Goal: Transaction & Acquisition: Subscribe to service/newsletter

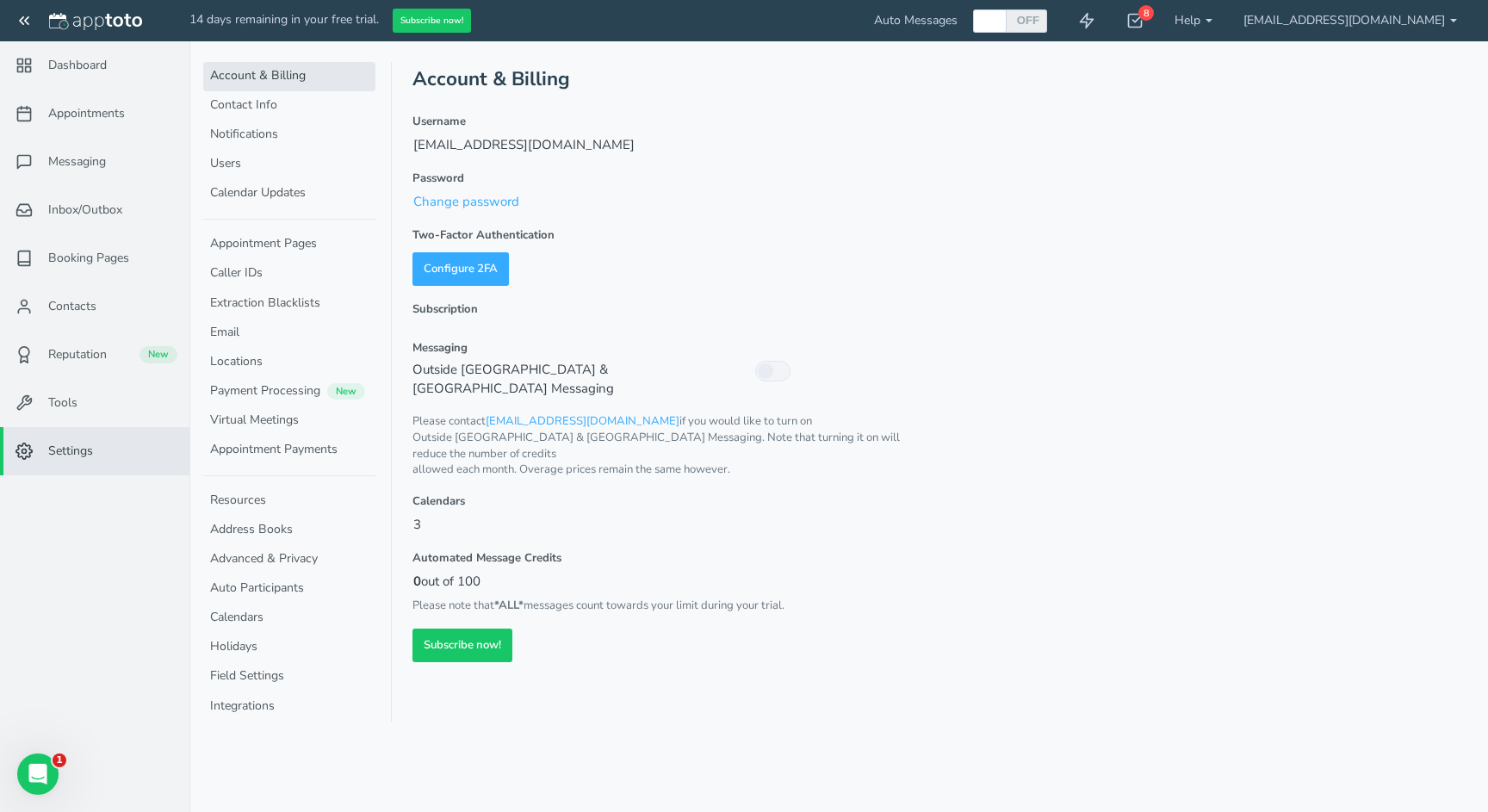
click at [423, 515] on p "3" at bounding box center [665, 525] width 504 height 20
click at [471, 501] on form "Username lroxas@goldhar.ca Password Change password Two-Factor Authentication R…" at bounding box center [665, 388] width 504 height 549
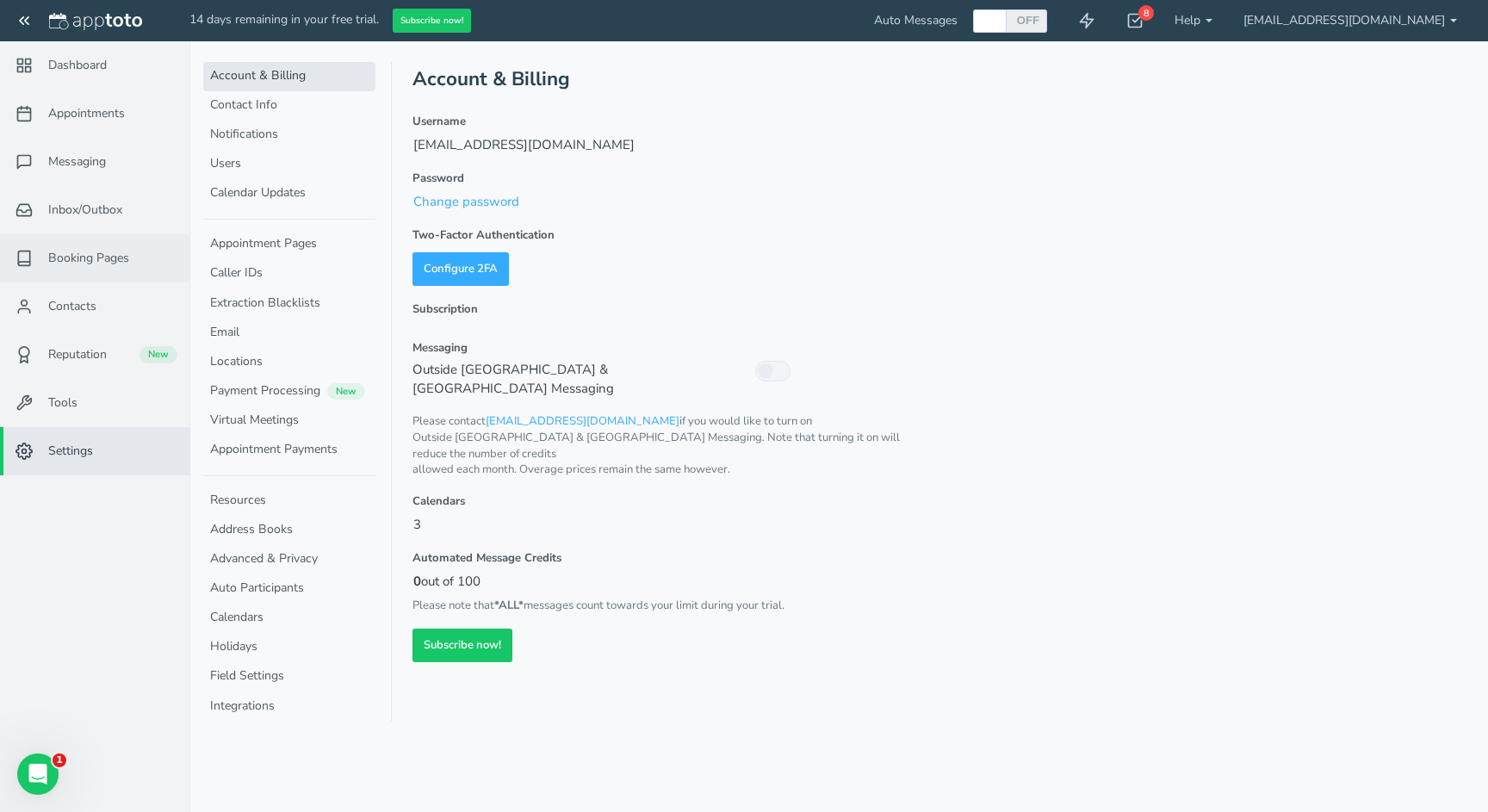
click at [95, 259] on span "Booking Pages" at bounding box center [88, 259] width 81 height 17
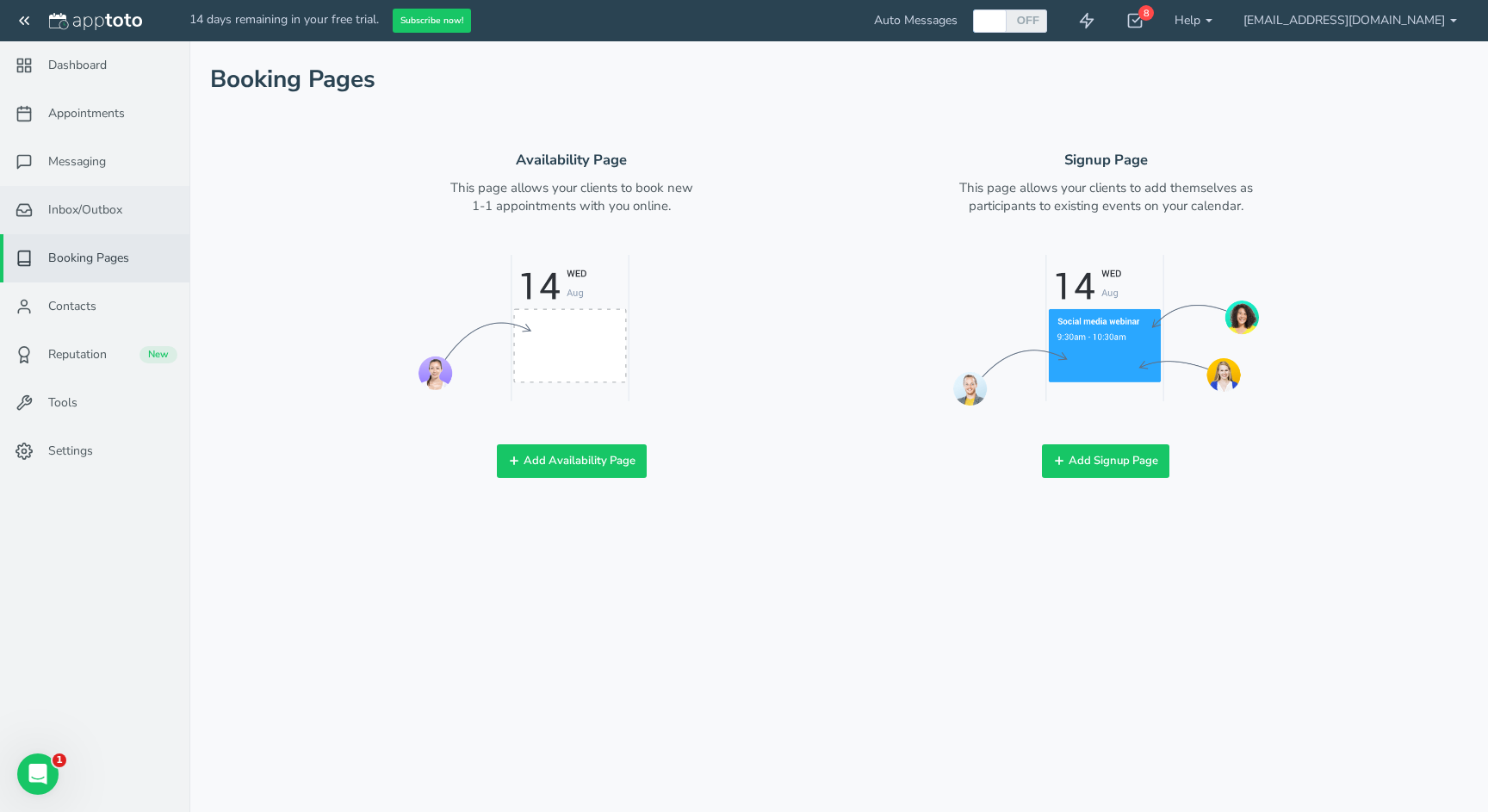
click at [109, 208] on span "Inbox/Outbox" at bounding box center [86, 210] width 74 height 17
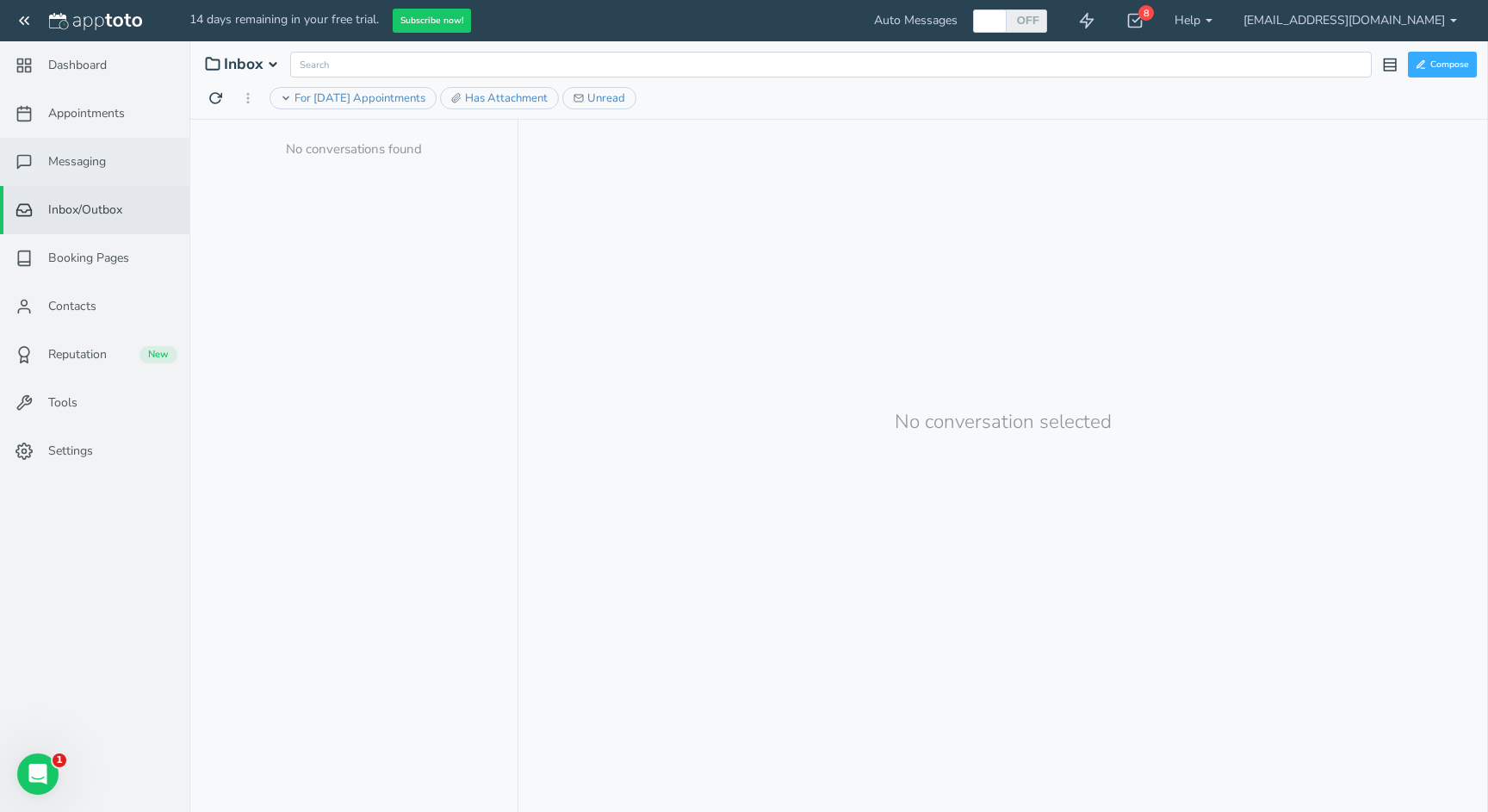
click at [102, 169] on span "Messaging" at bounding box center [77, 162] width 58 height 17
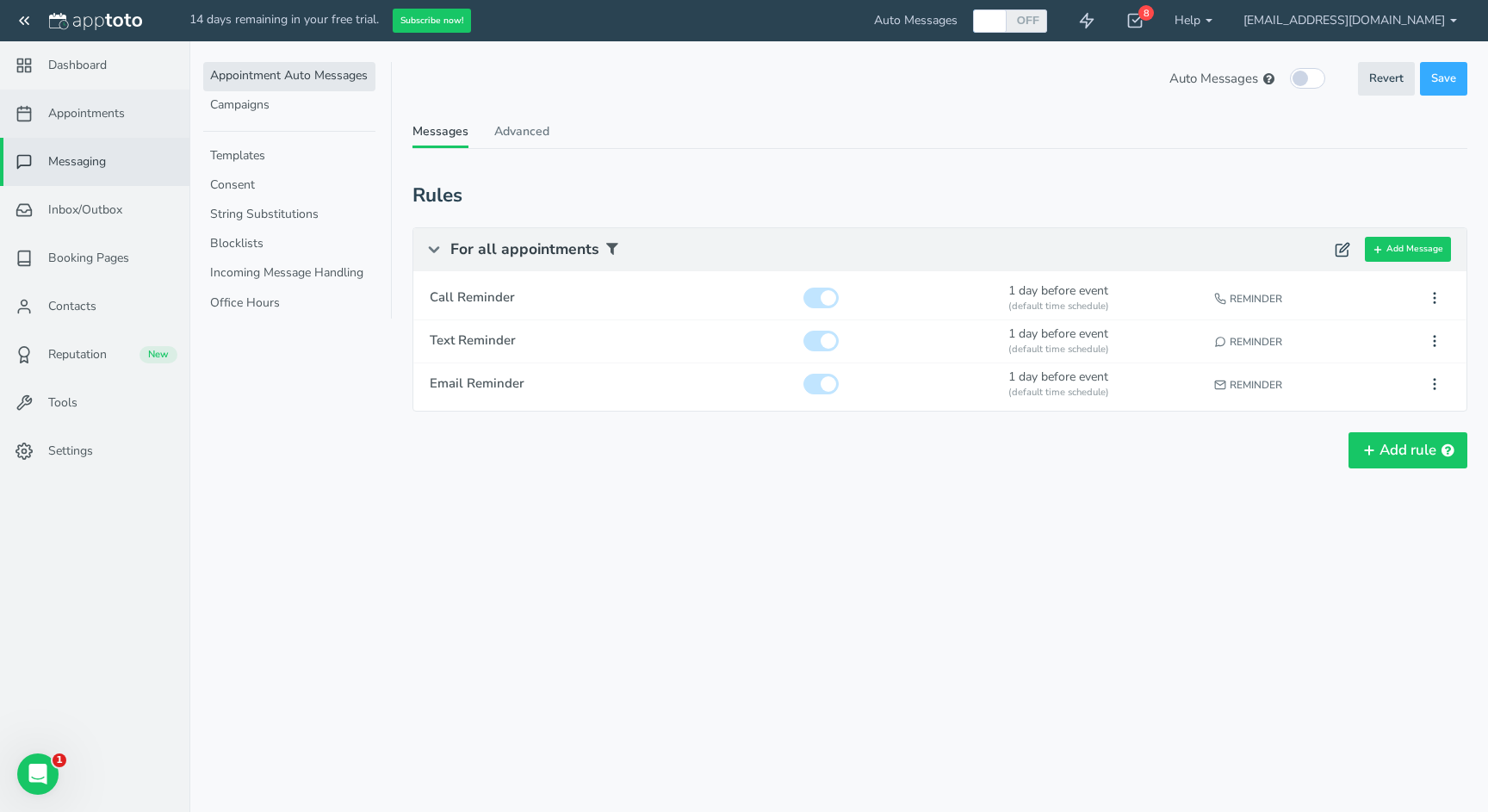
click at [87, 115] on span "Appointments" at bounding box center [87, 114] width 77 height 17
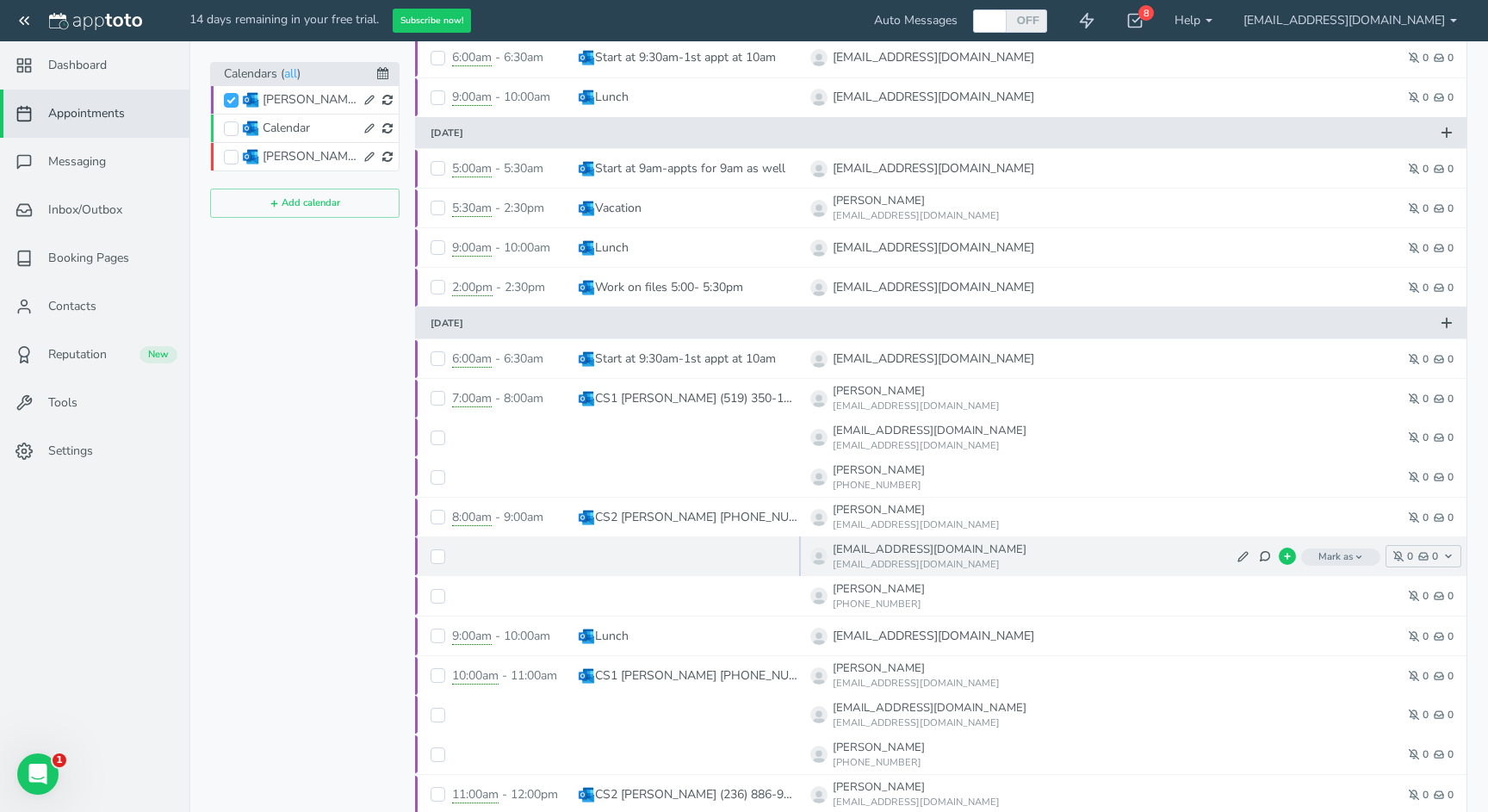
scroll to position [445, 0]
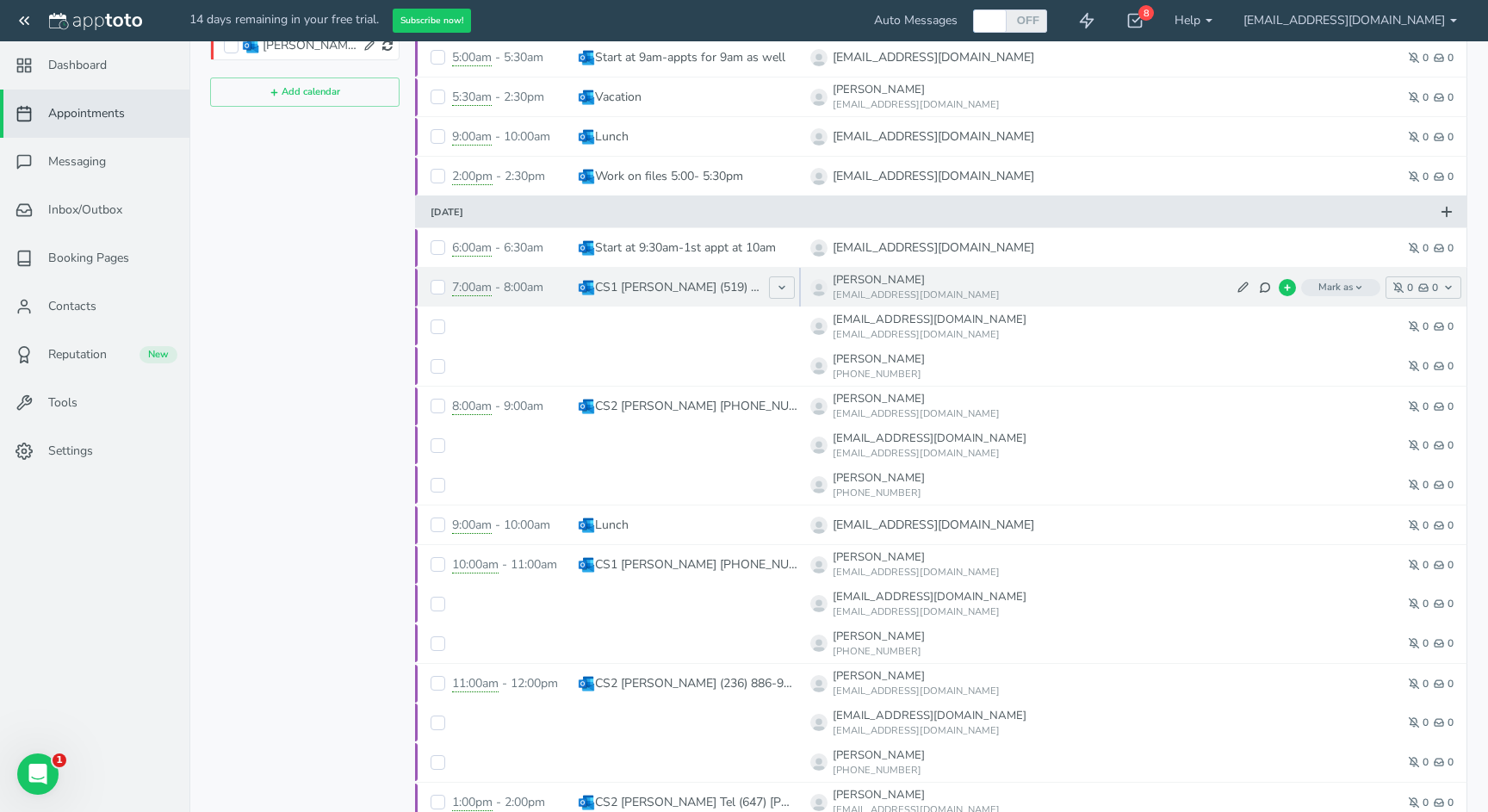
click at [713, 288] on p "CS1 Reaume, Debra (519) 350-1837-BB" at bounding box center [678, 287] width 165 height 17
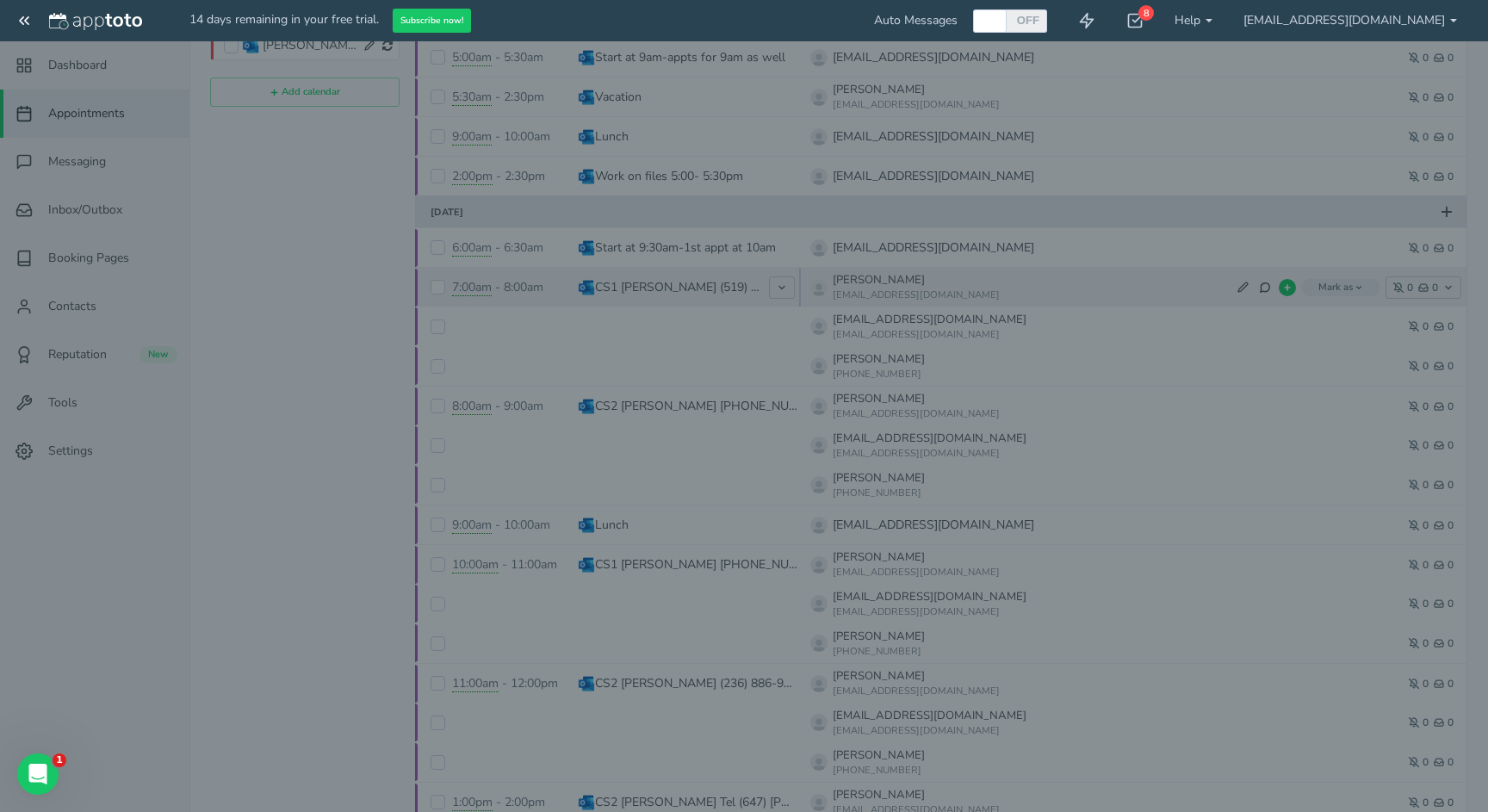
type input "CS1 Reaume, Debra (519) 350-1837-BB"
type input "2025-08-18"
type input "10:00am"
type input "2025-08-18"
type input "11:00am"
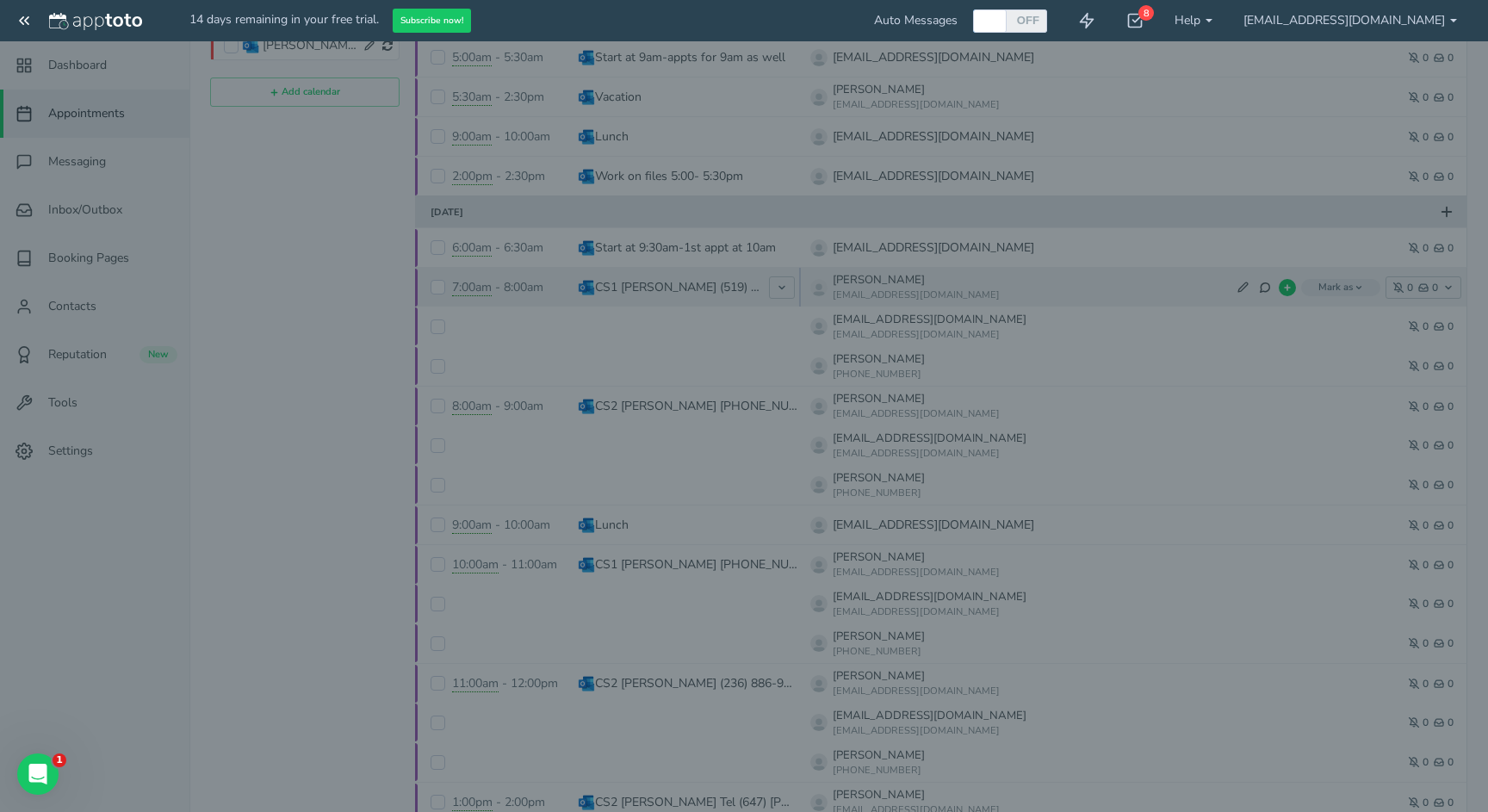
select select "string:America/New_York"
type input "Phone-CP ON"
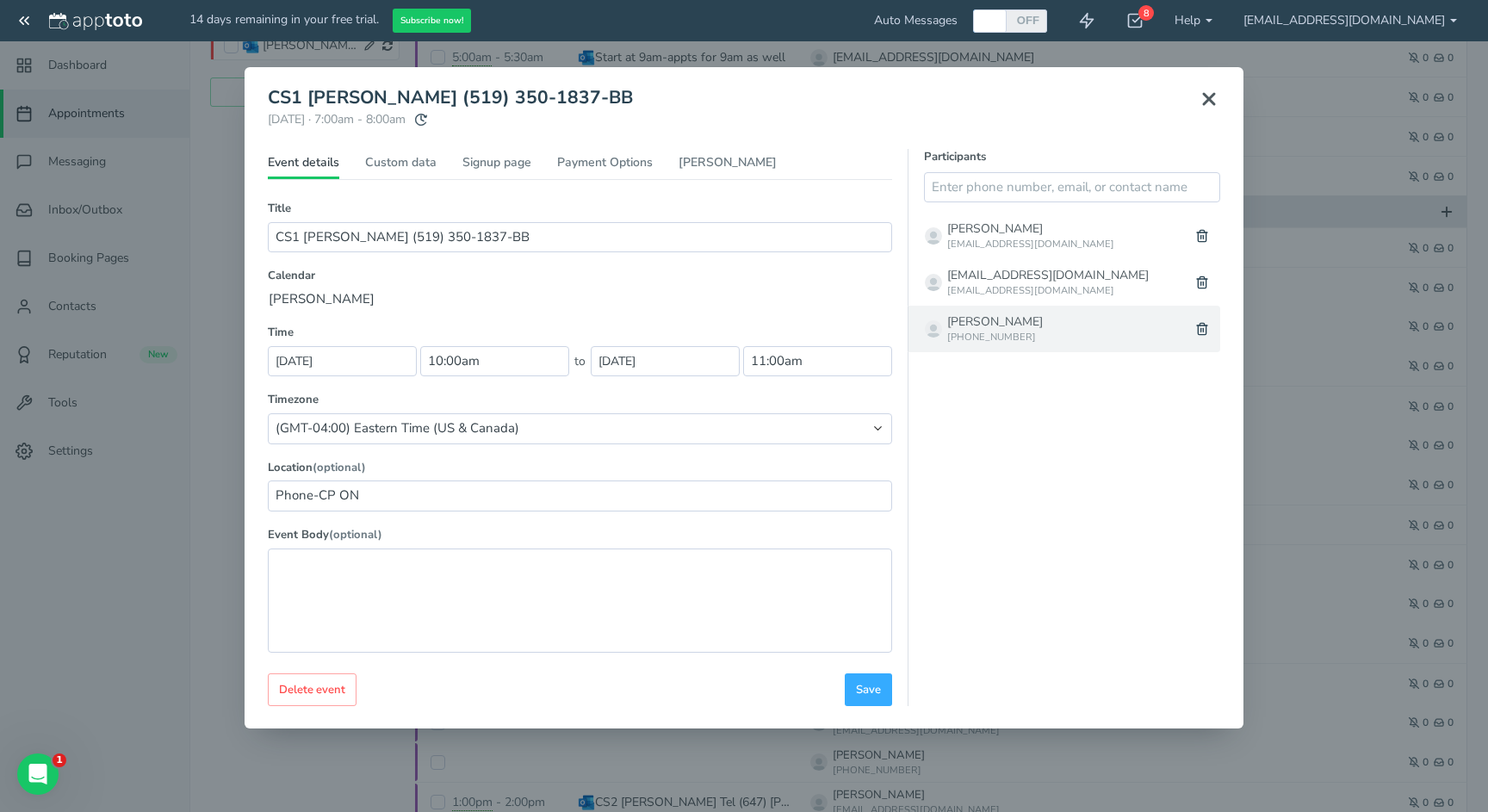
click at [1040, 328] on div "Reaume, Debra (519) 350-1837" at bounding box center [1047, 328] width 277 height 45
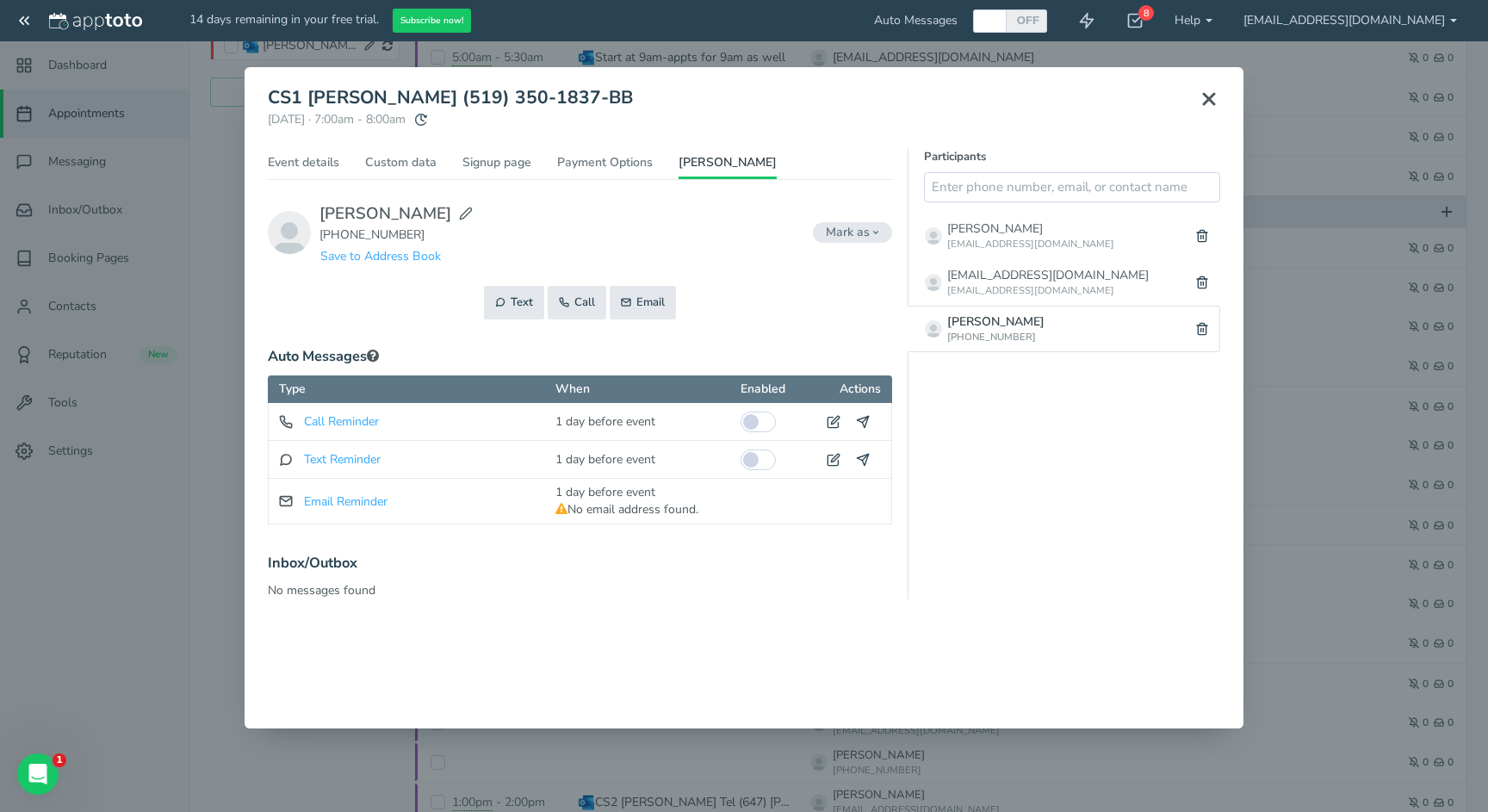
click at [1207, 99] on icon at bounding box center [1209, 99] width 21 height 21
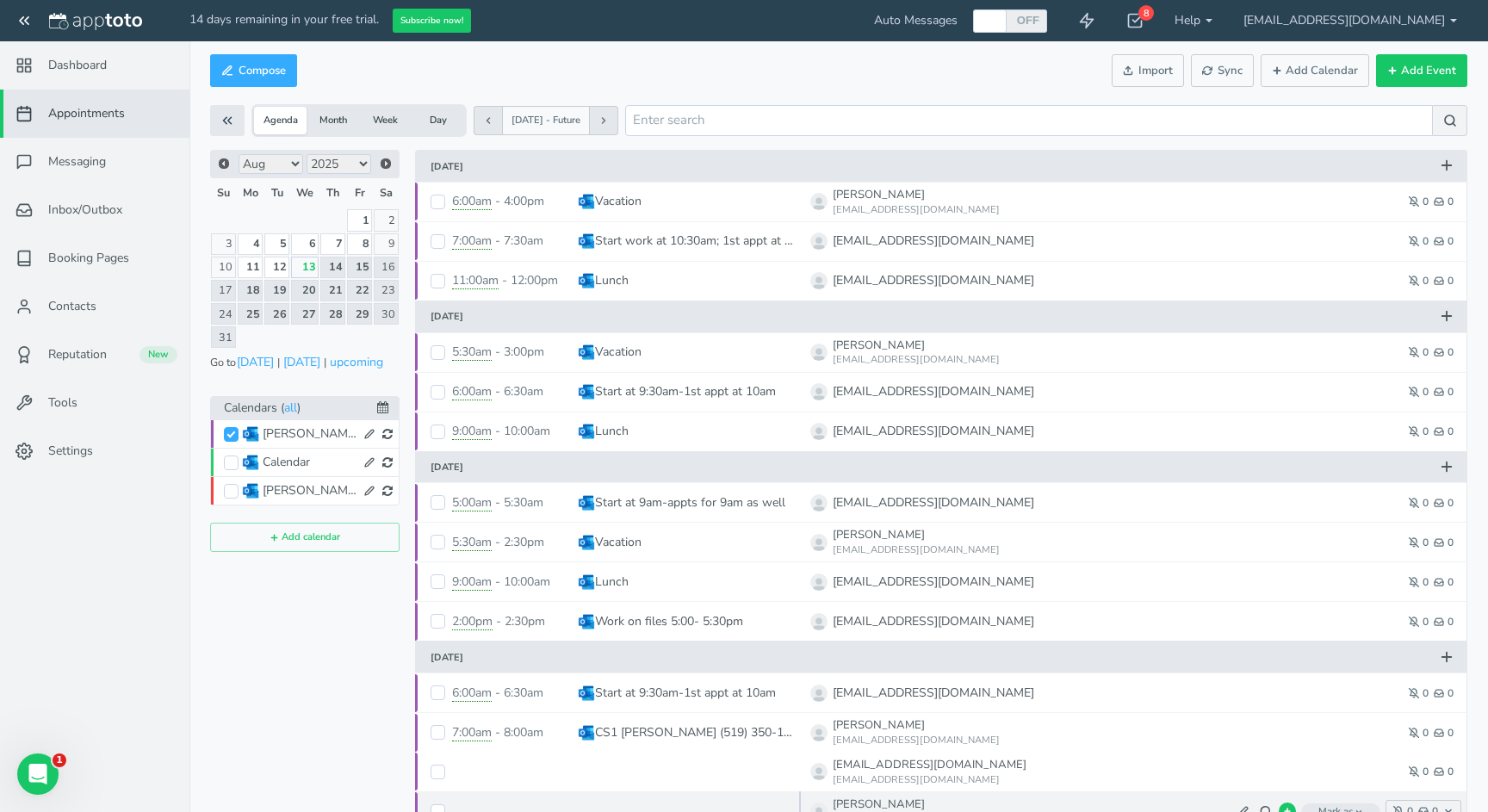
scroll to position [0, 0]
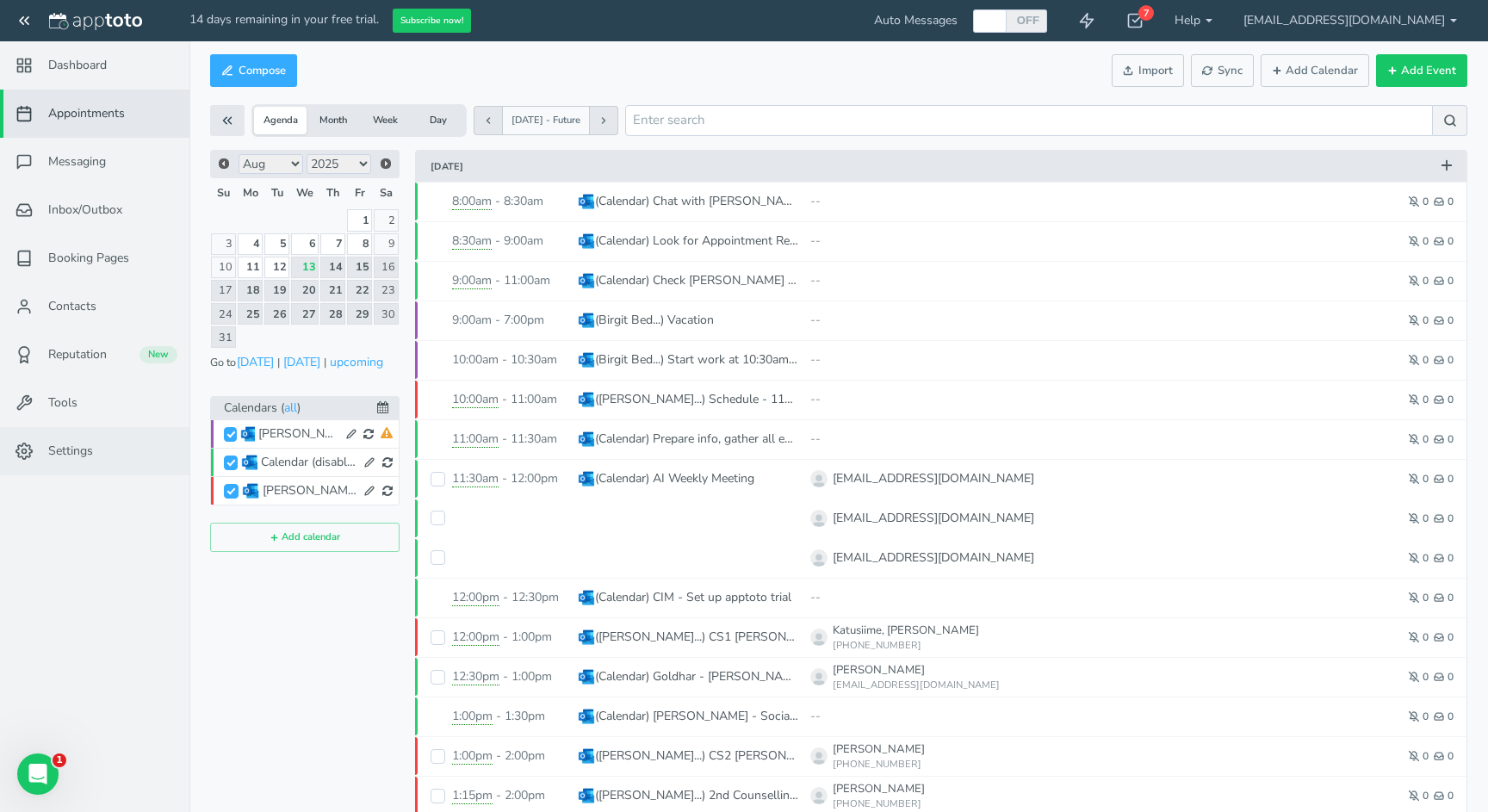
click at [91, 443] on span "Settings" at bounding box center [70, 452] width 45 height 17
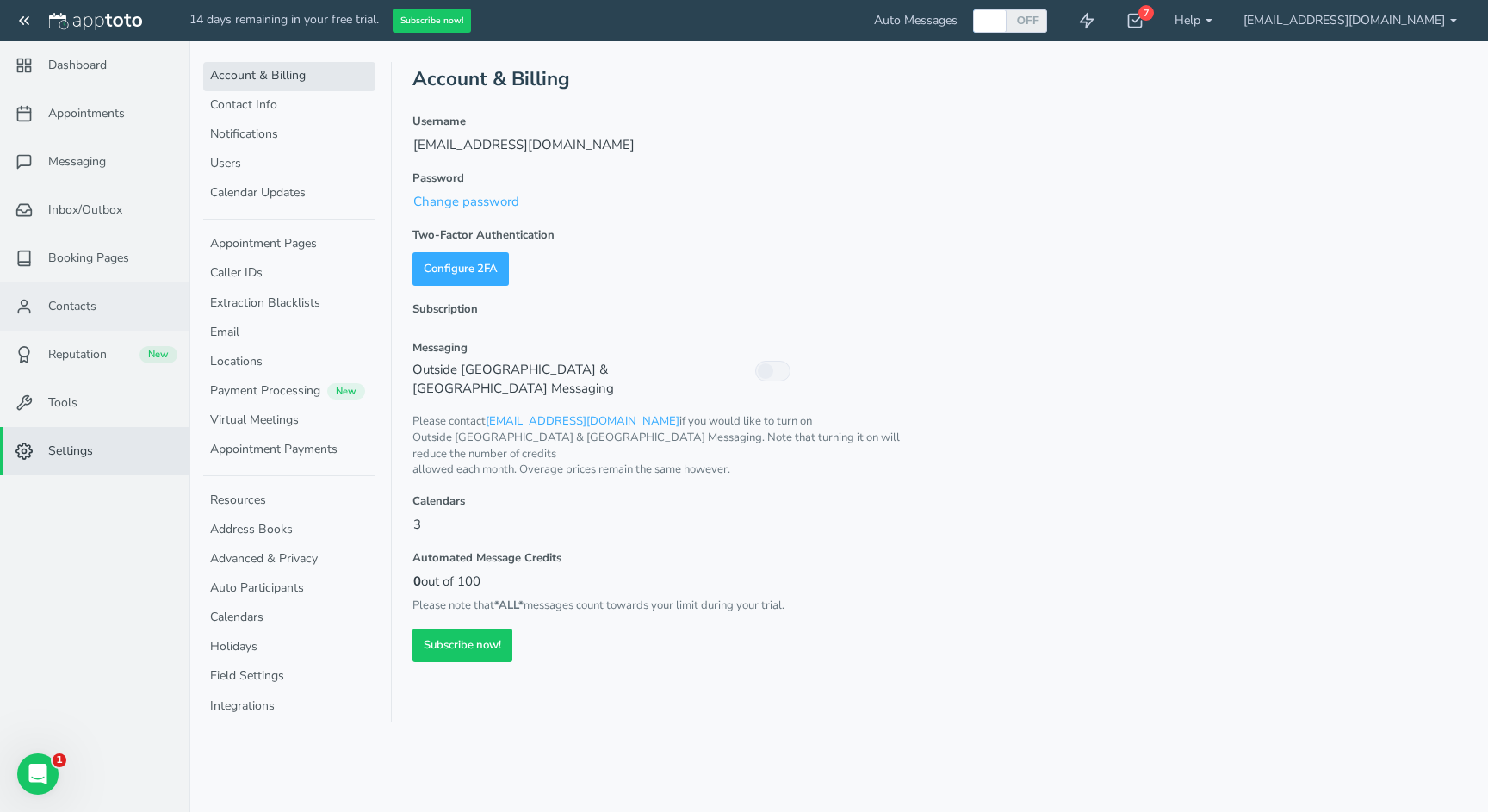
click at [96, 312] on link "Contacts" at bounding box center [94, 306] width 189 height 48
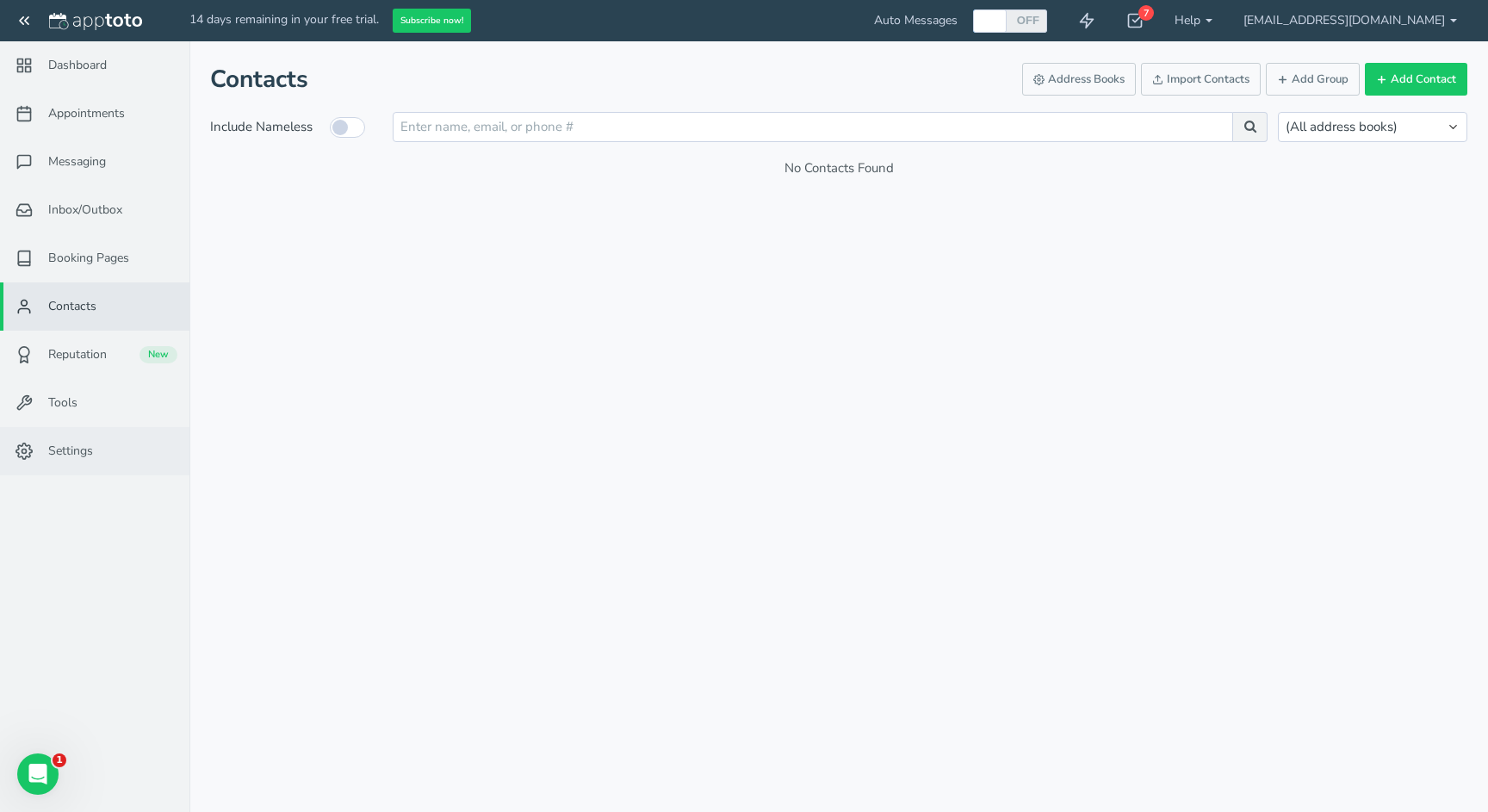
click at [60, 437] on link "Settings" at bounding box center [94, 451] width 189 height 48
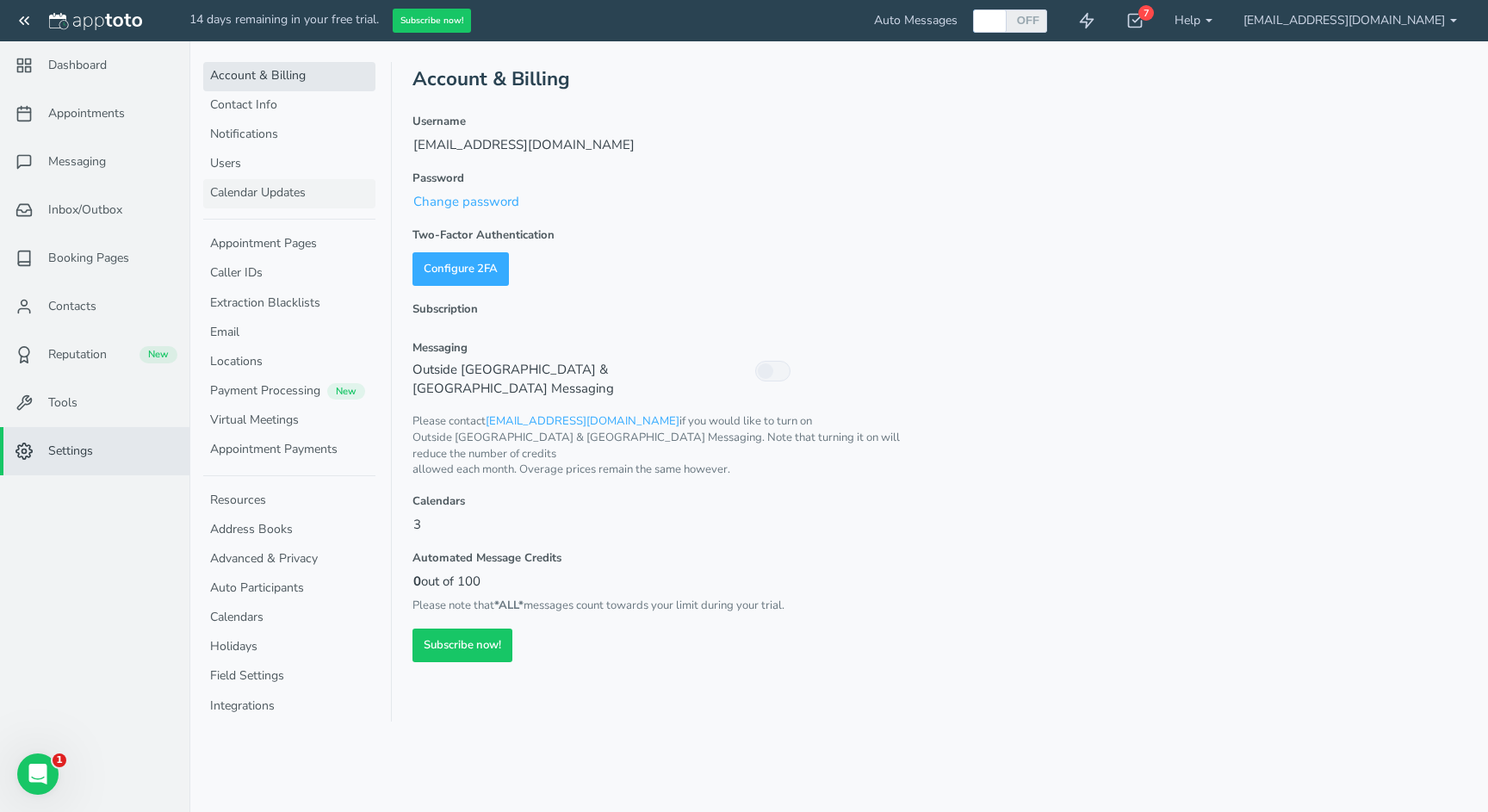
click at [303, 187] on link "Calendar Updates" at bounding box center [289, 193] width 172 height 29
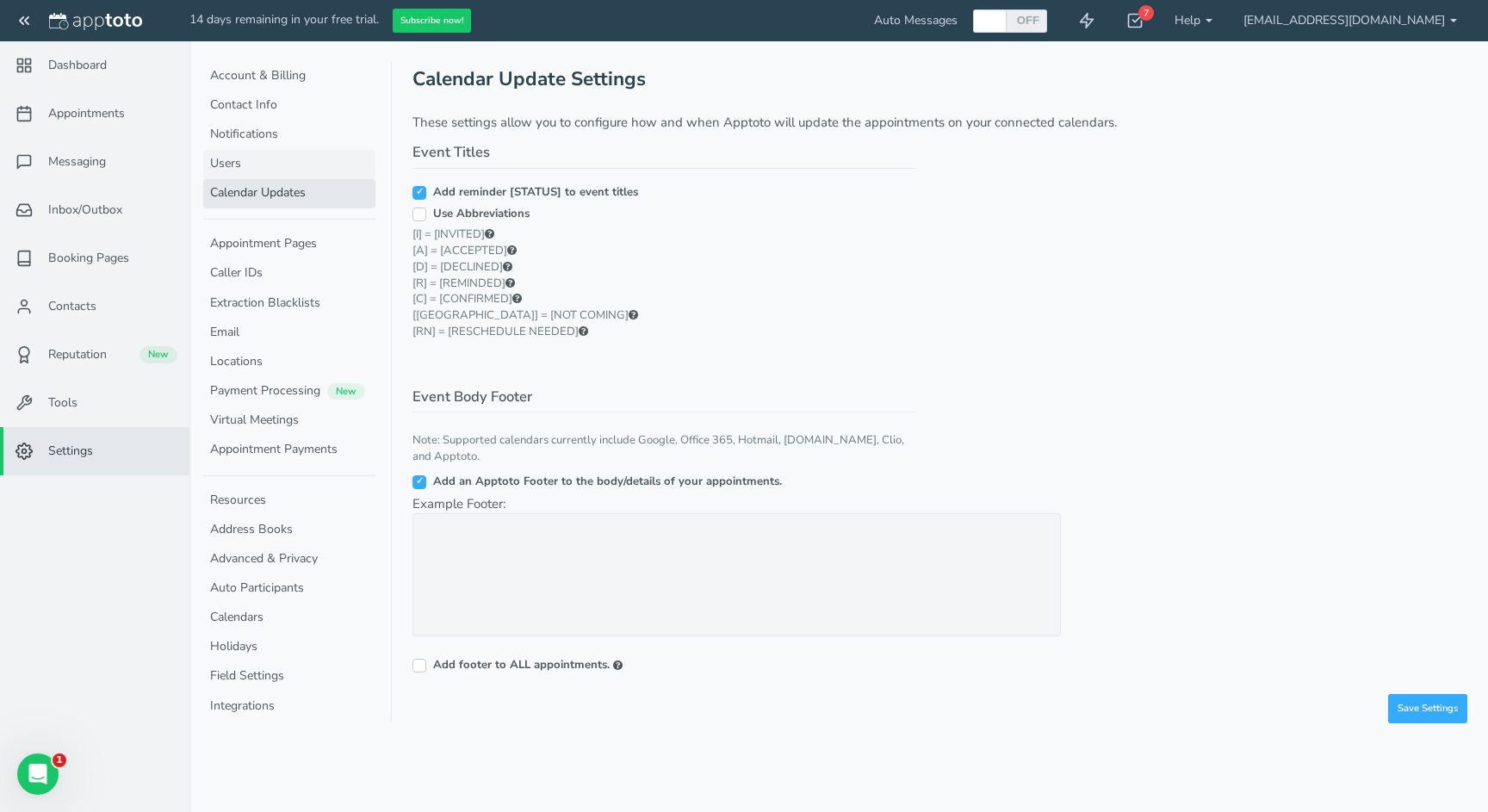
click at [290, 164] on link "Users" at bounding box center [289, 164] width 172 height 29
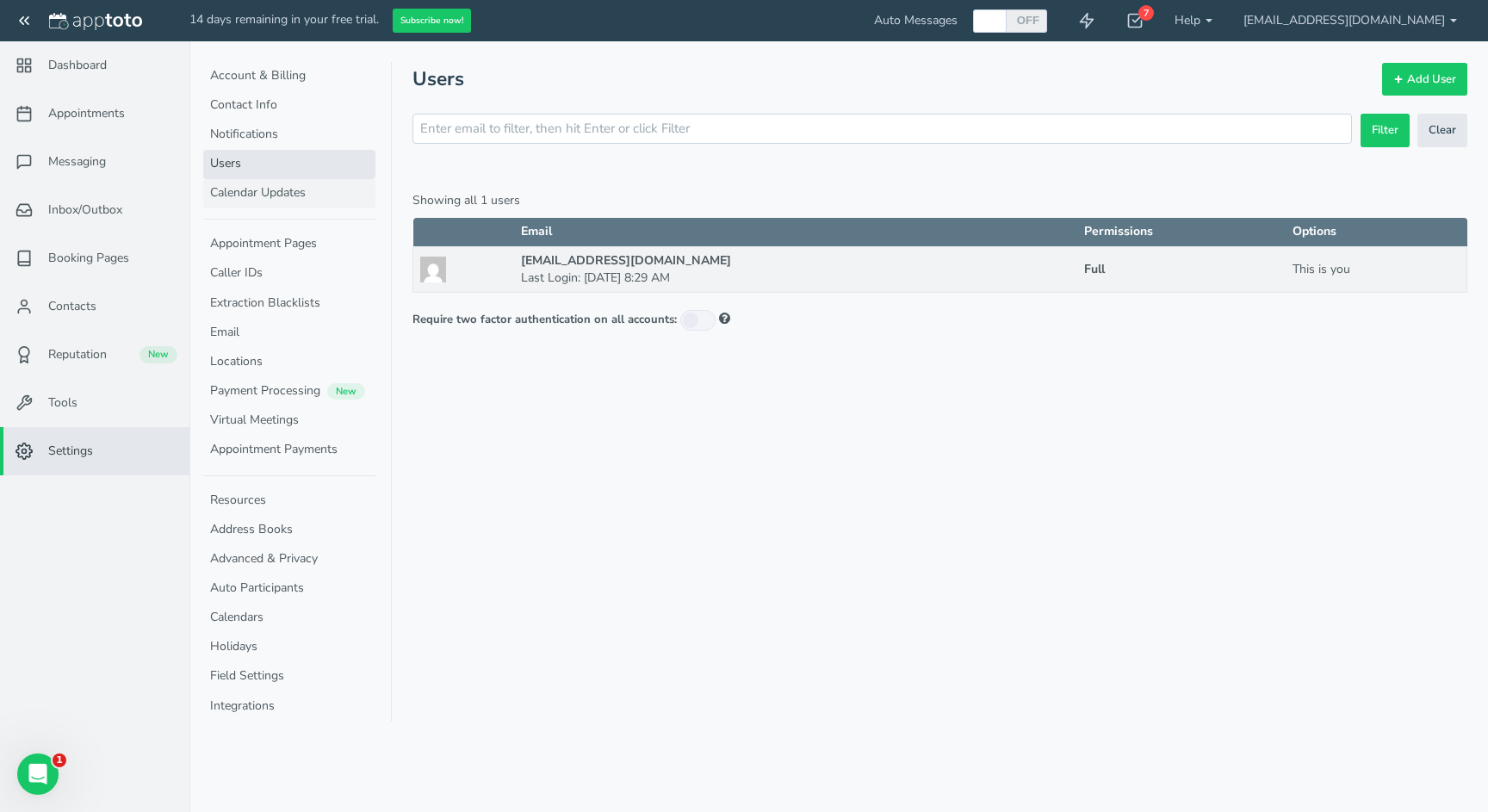
click at [278, 194] on link "Calendar Updates" at bounding box center [289, 193] width 172 height 29
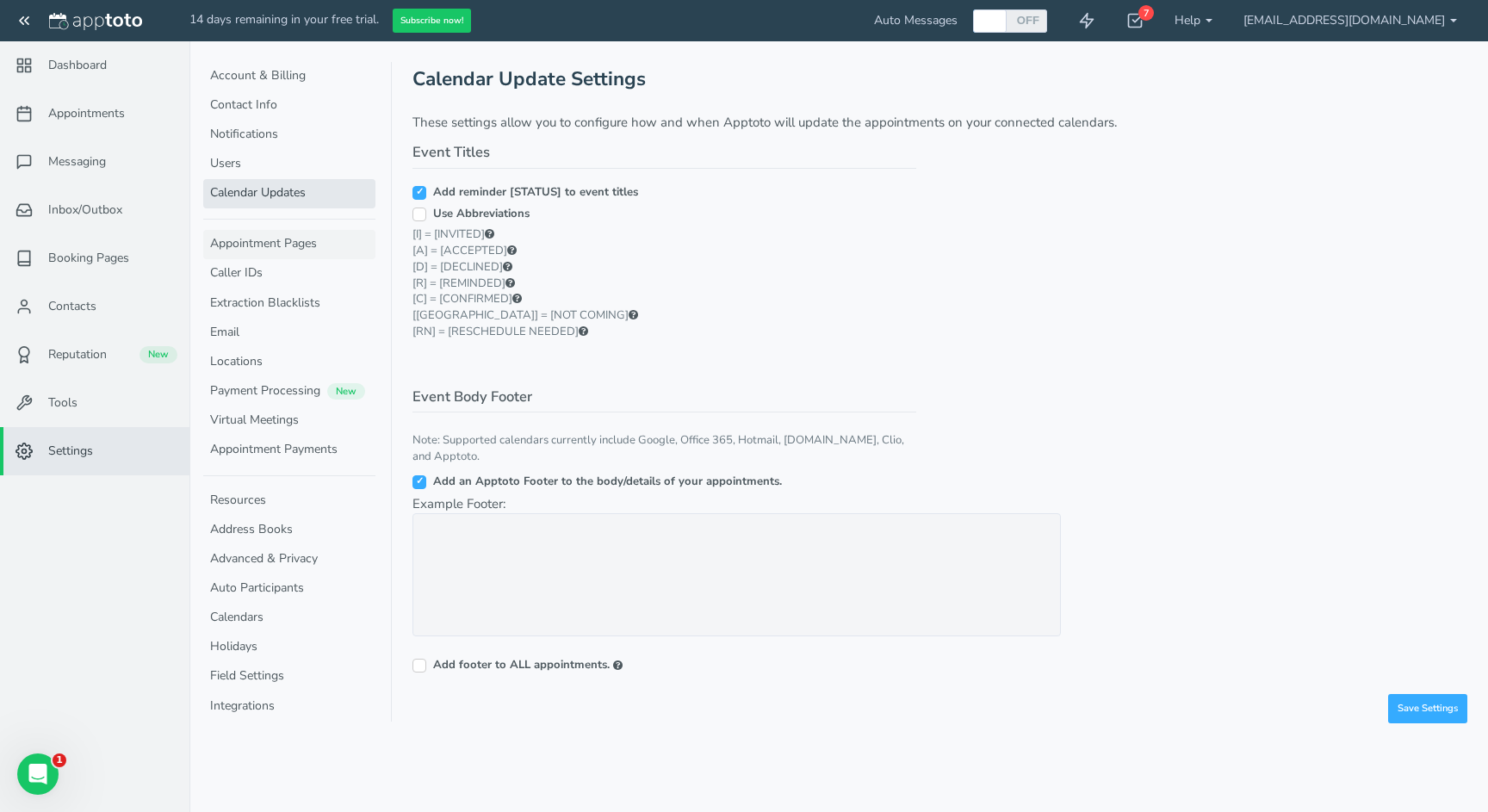
click at [261, 239] on link "Appointment Pages" at bounding box center [289, 244] width 172 height 29
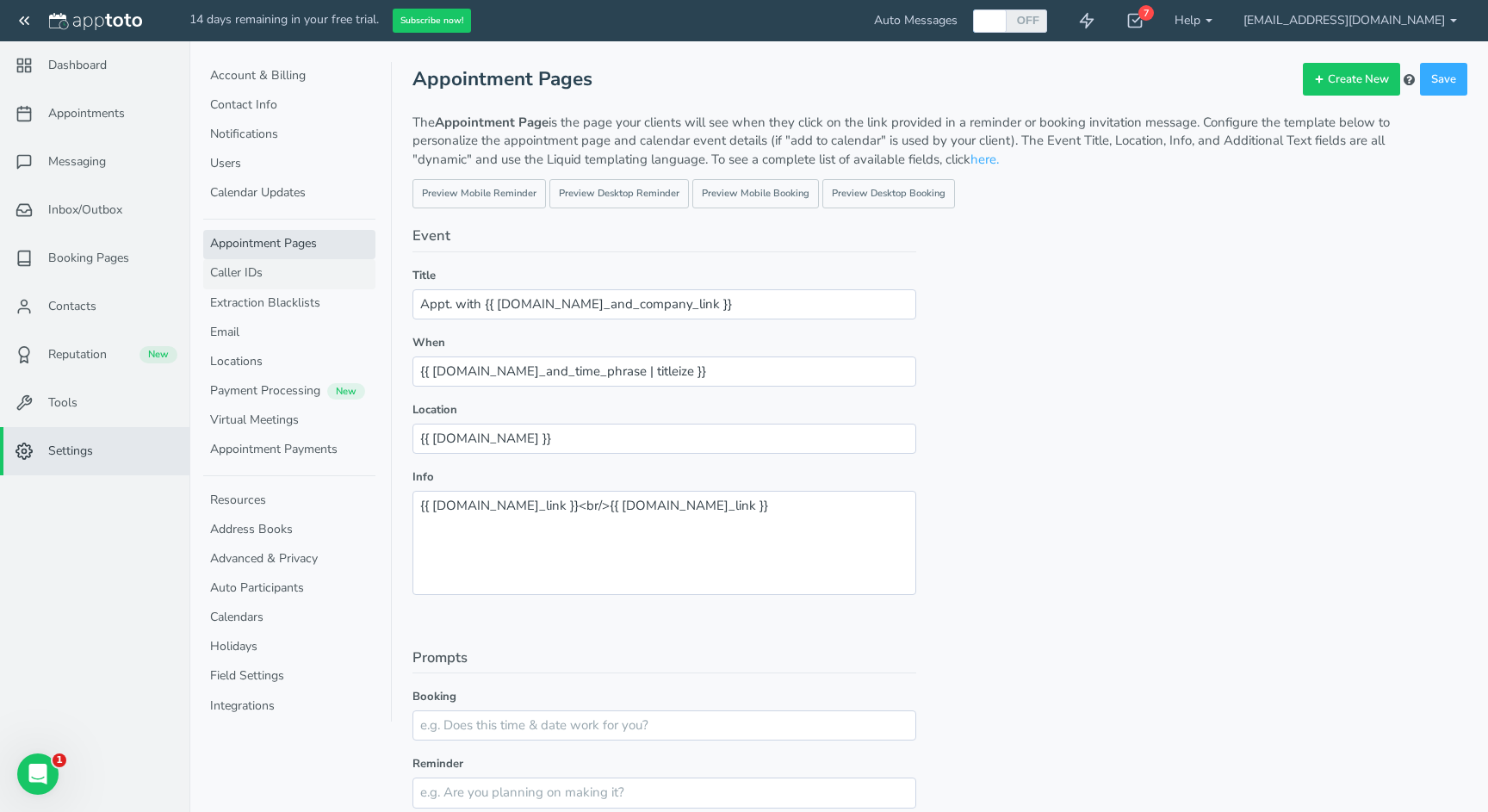
click at [261, 267] on link "Caller IDs" at bounding box center [289, 274] width 172 height 29
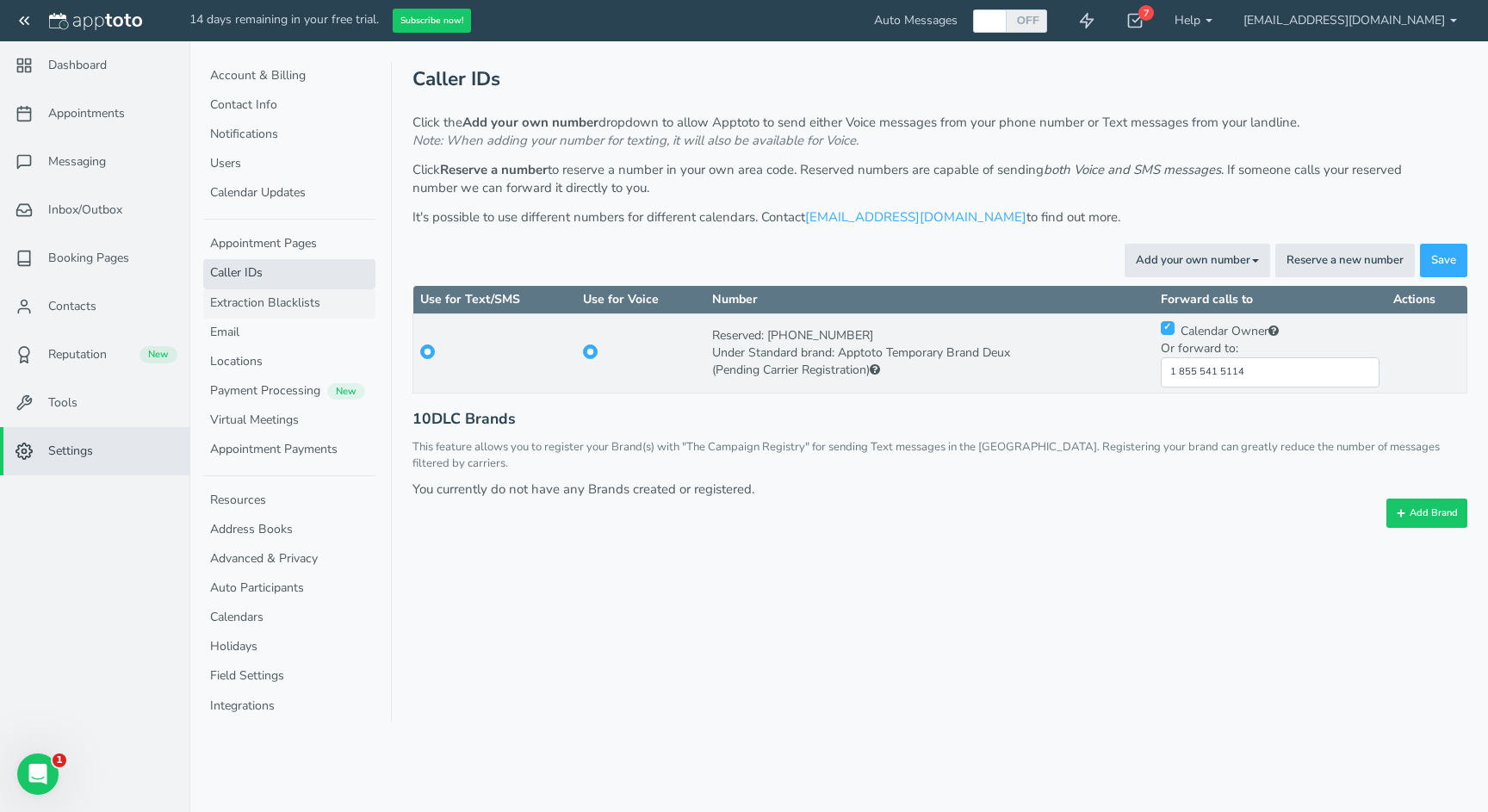
click at [263, 296] on link "Extraction Blacklists" at bounding box center [289, 303] width 172 height 29
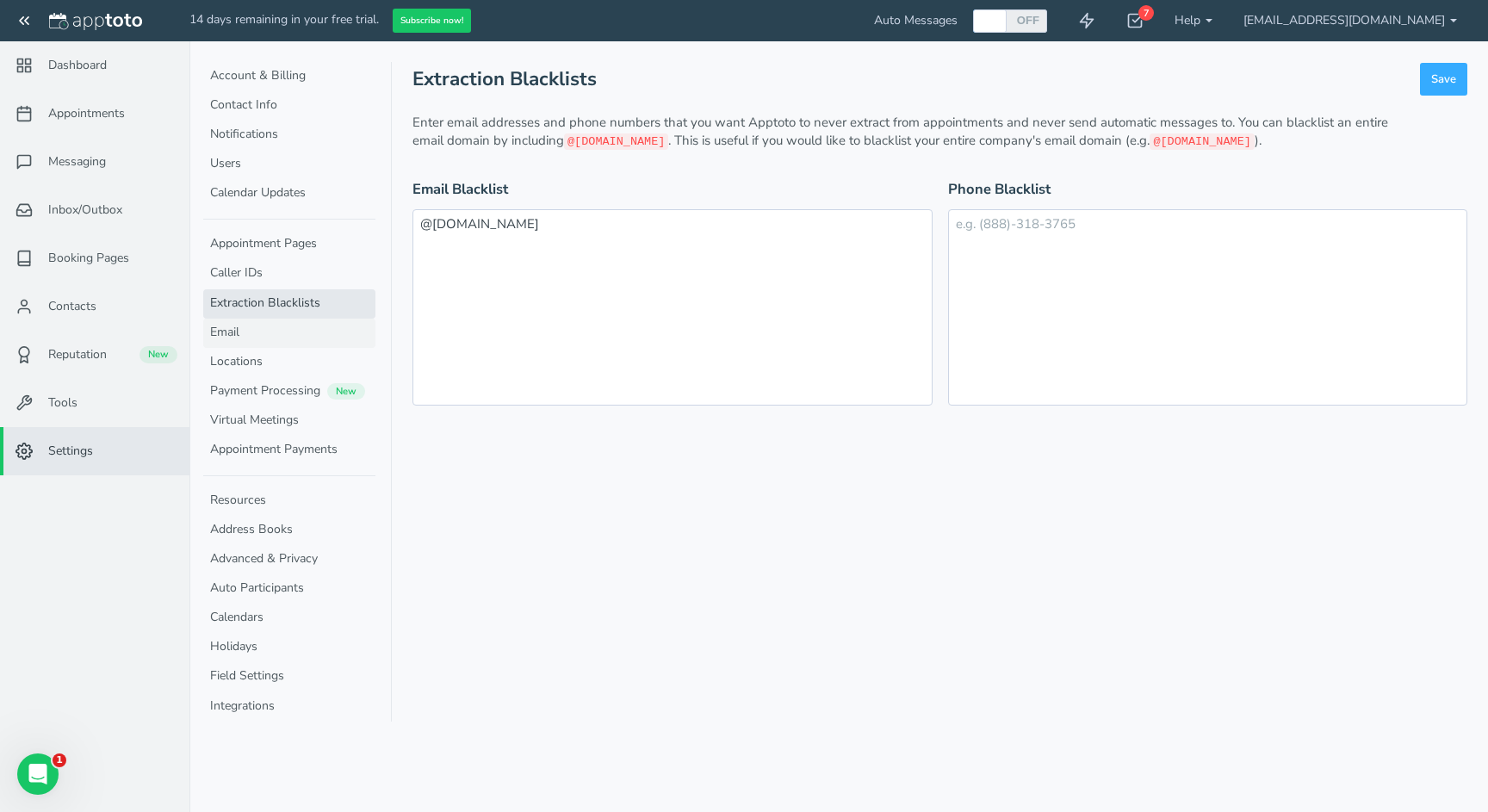
click at [242, 341] on link "Email" at bounding box center [289, 333] width 172 height 29
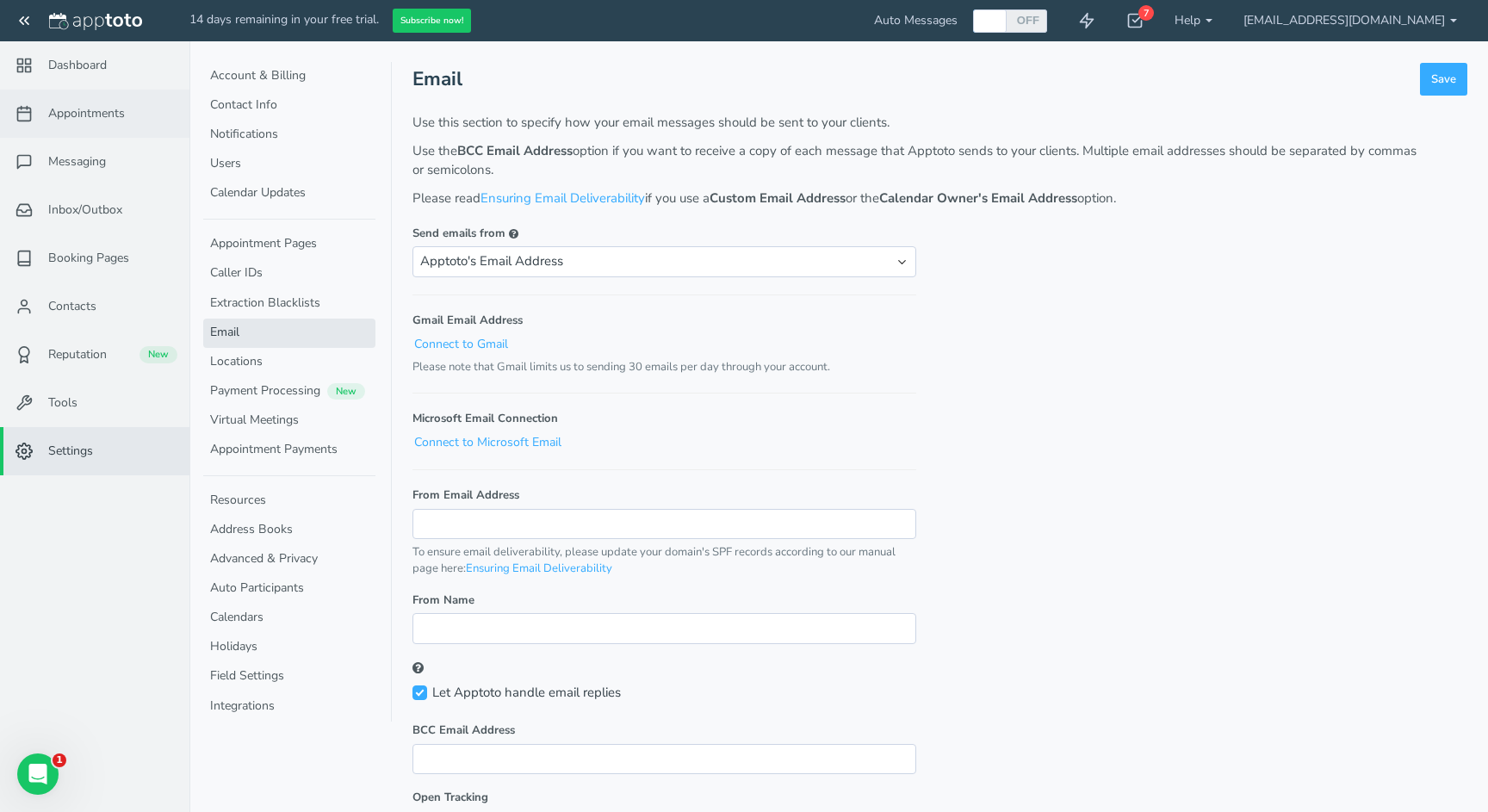
click at [79, 119] on span "Appointments" at bounding box center [87, 114] width 77 height 17
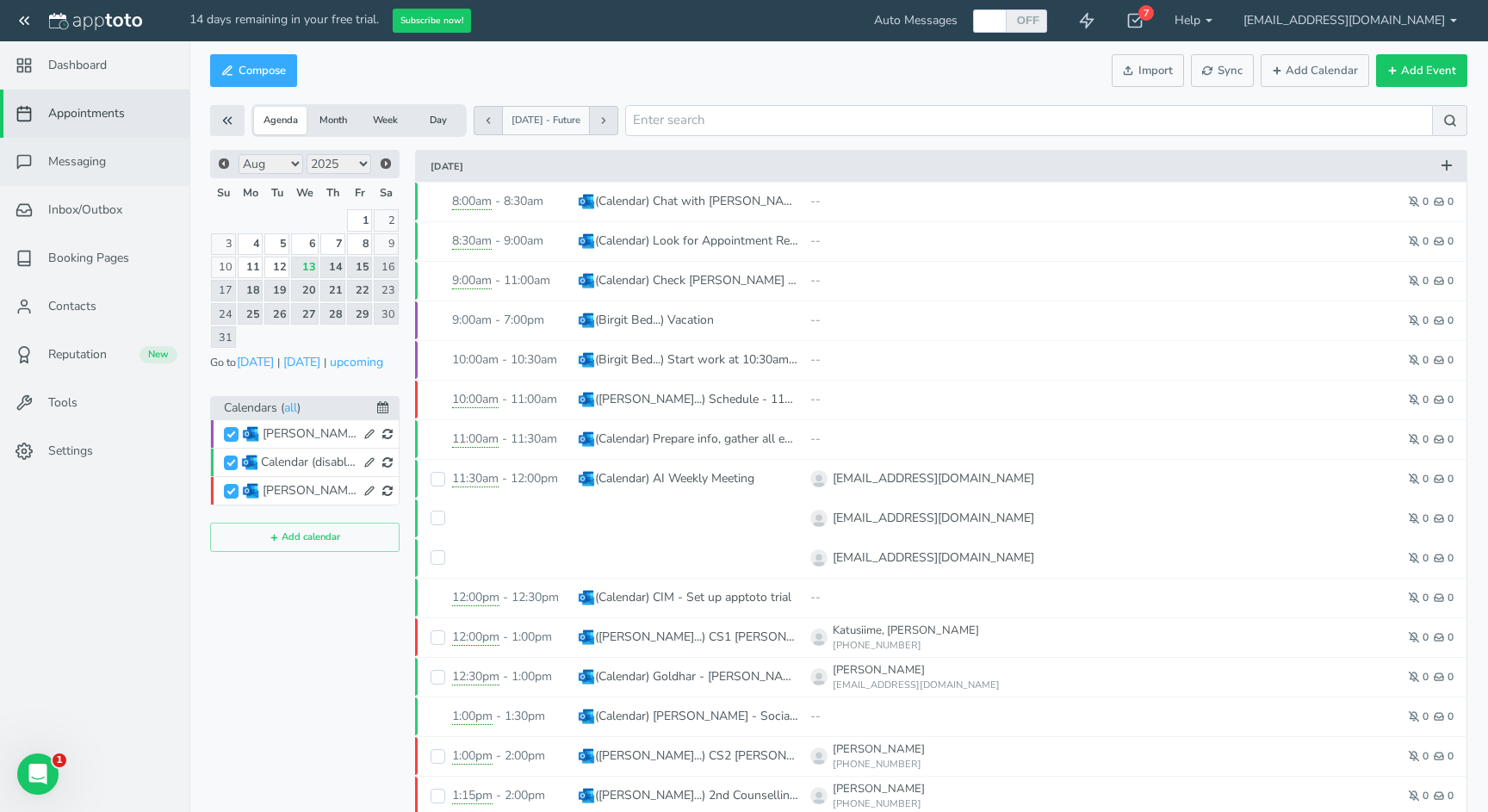
click at [86, 151] on link "Messaging" at bounding box center [94, 162] width 189 height 48
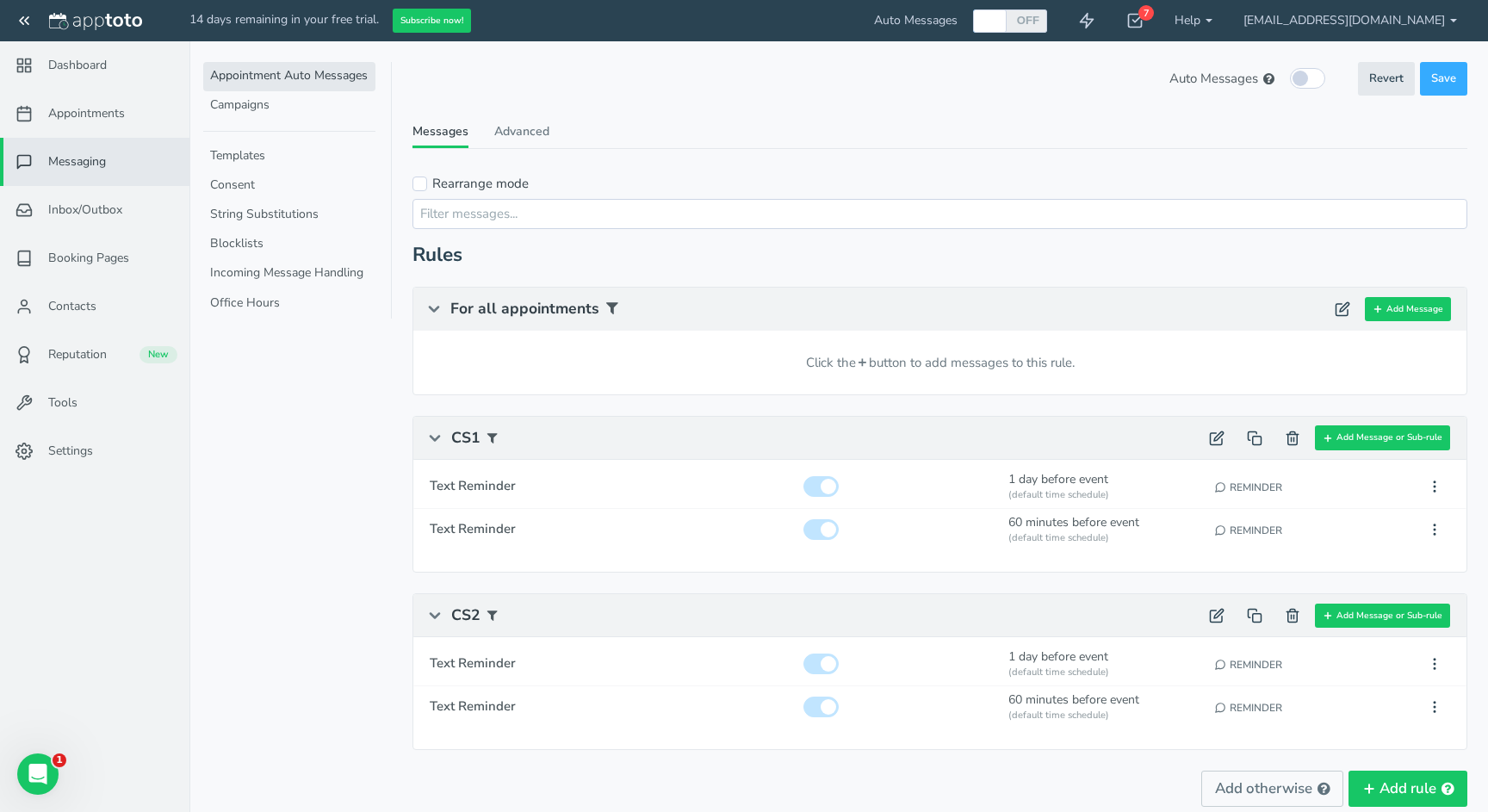
click at [70, 165] on span "Messaging" at bounding box center [77, 162] width 58 height 17
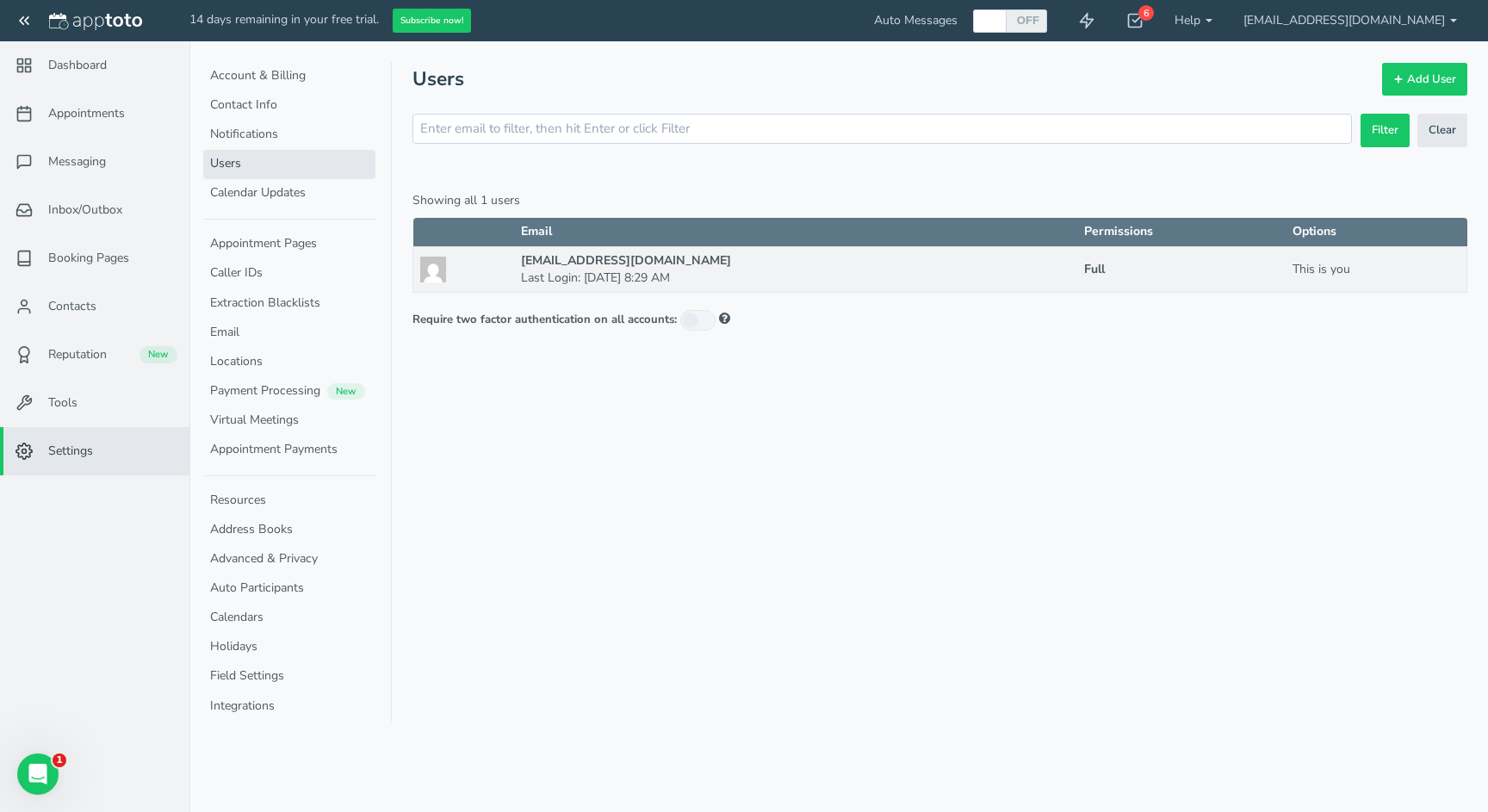
click at [789, 279] on td "lroxas@goldhar.ca Last Login: August 13, 2025 8:29 AM" at bounding box center [796, 269] width 564 height 46
click at [609, 268] on strong "[EMAIL_ADDRESS][DOMAIN_NAME]" at bounding box center [626, 260] width 210 height 16
click at [293, 137] on link "Notifications" at bounding box center [289, 135] width 172 height 29
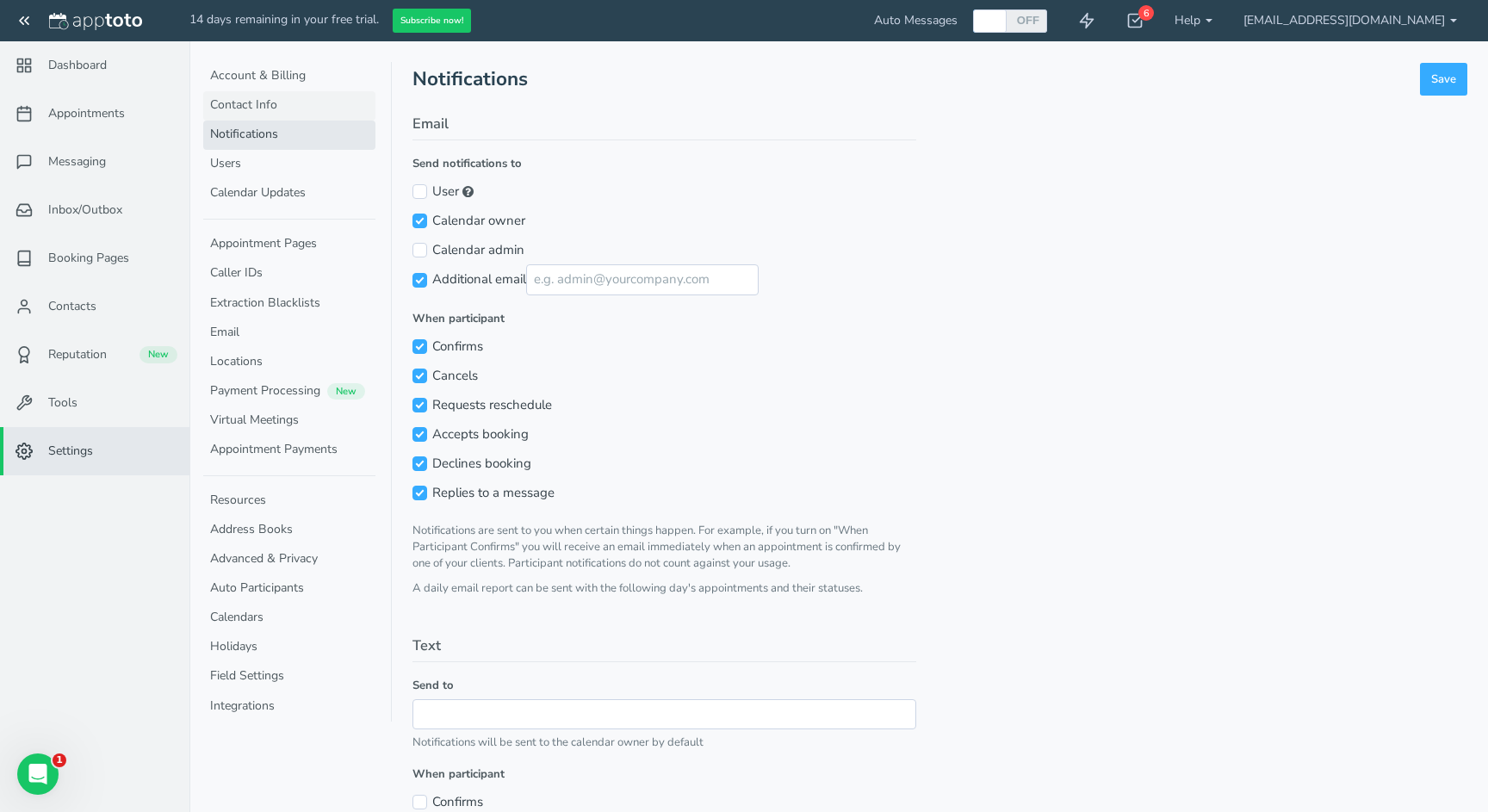
click at [272, 92] on link "Contact Info" at bounding box center [289, 106] width 172 height 29
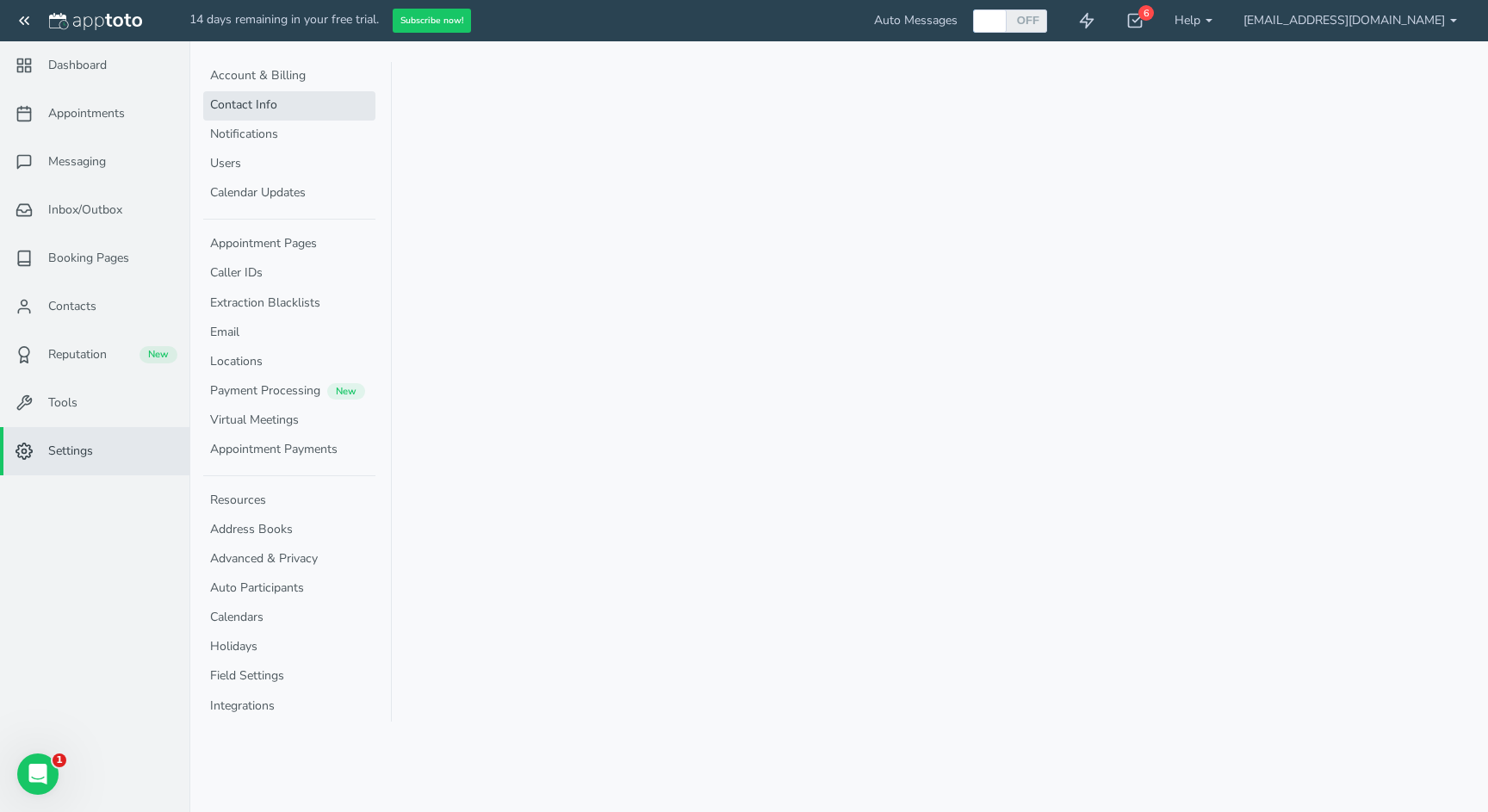
select select "720"
select select "1200"
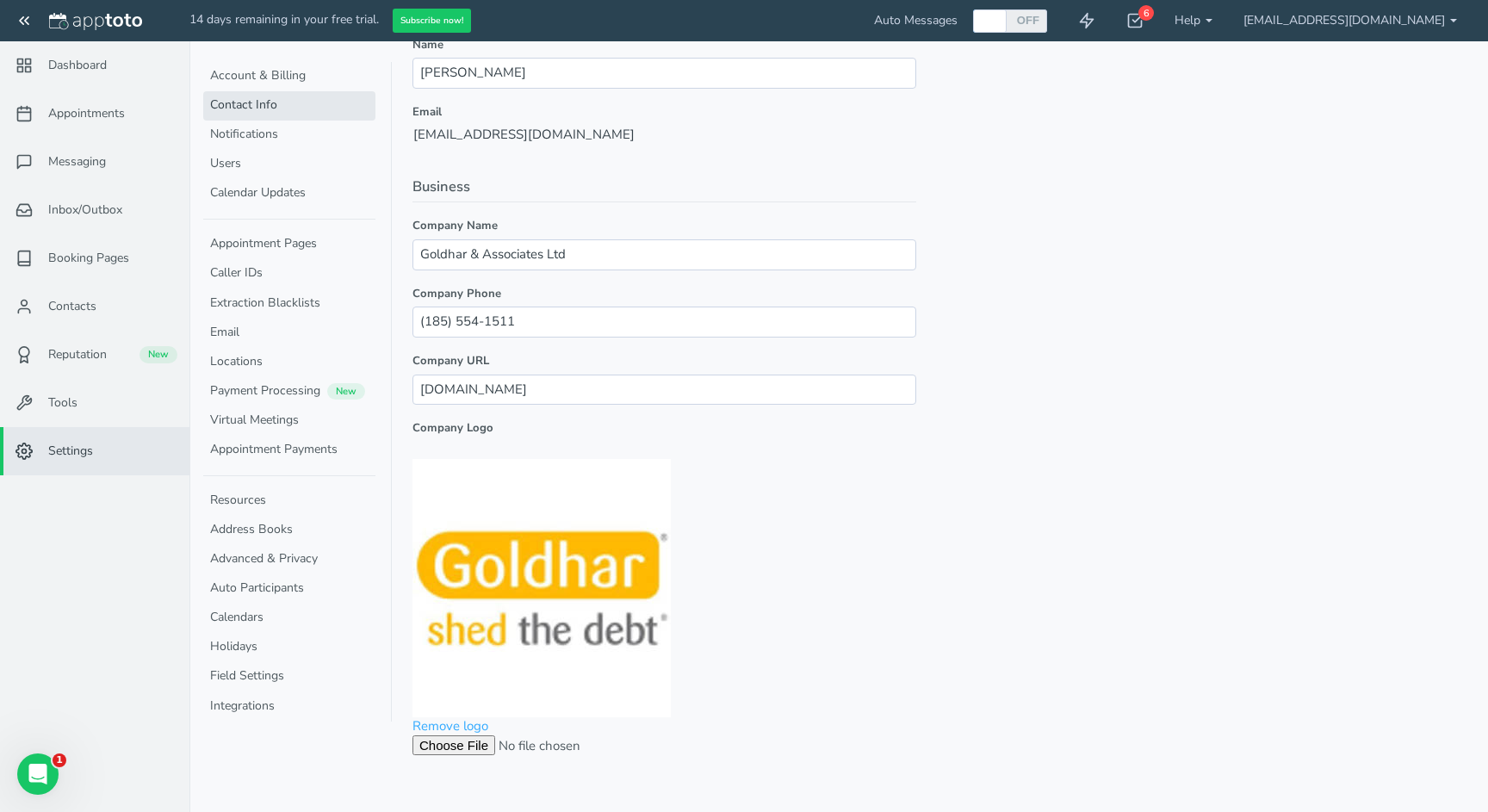
scroll to position [141, 0]
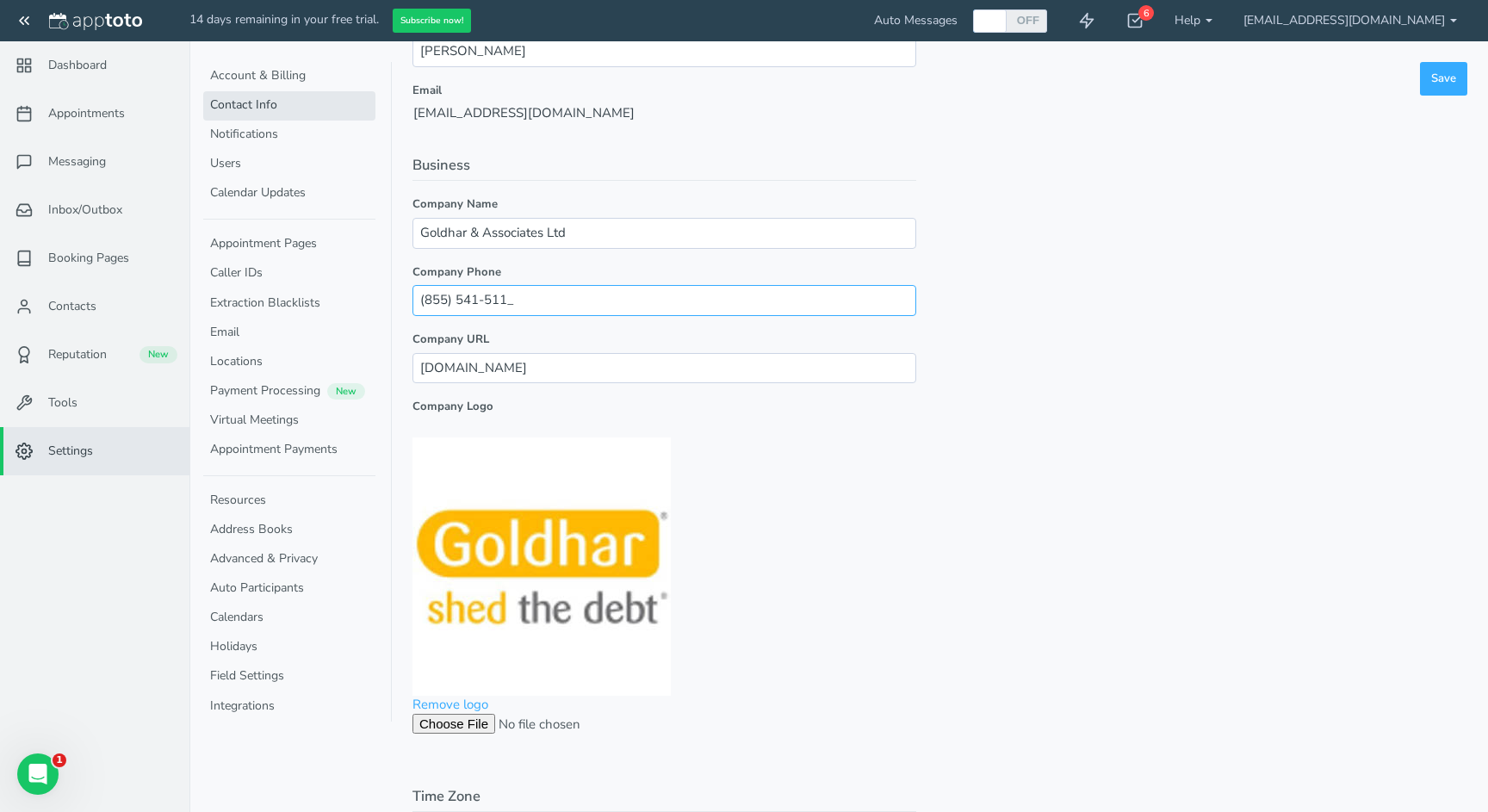
type input "(855) 541-5114"
click at [1443, 67] on button "Save" at bounding box center [1444, 78] width 48 height 33
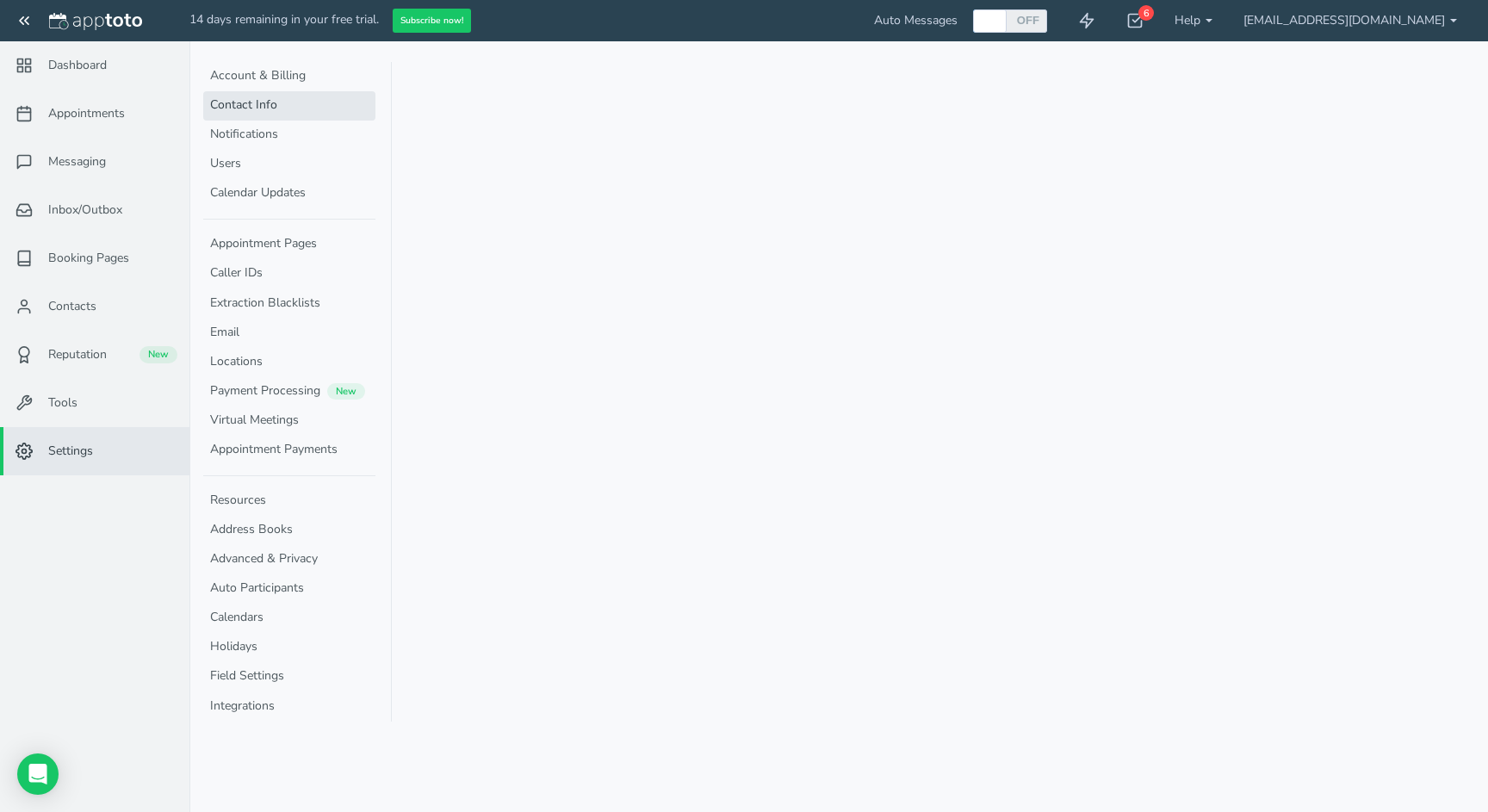
select select "720"
select select "1200"
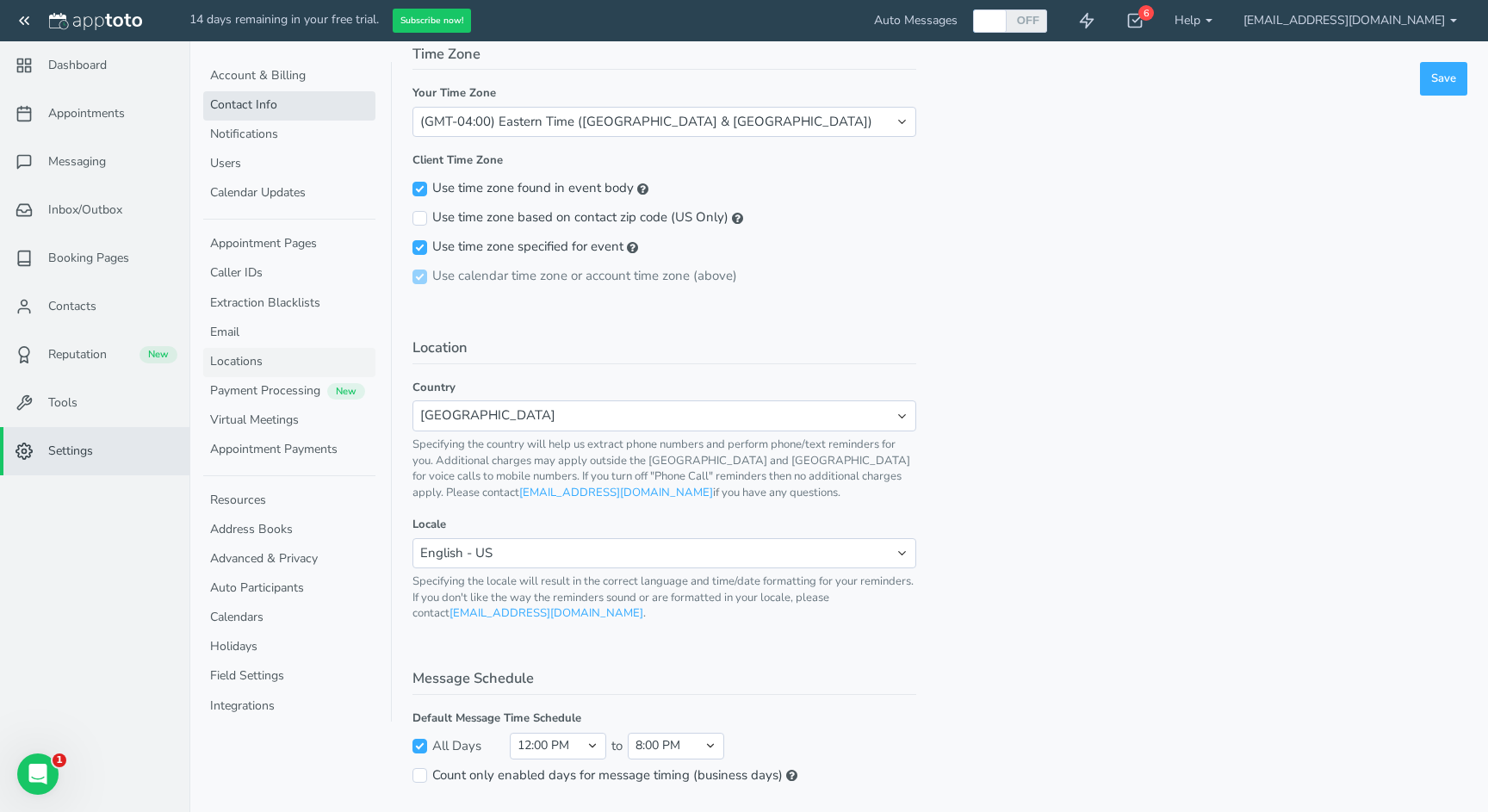
scroll to position [882, 0]
click at [266, 76] on link "Account & Billing" at bounding box center [289, 76] width 172 height 29
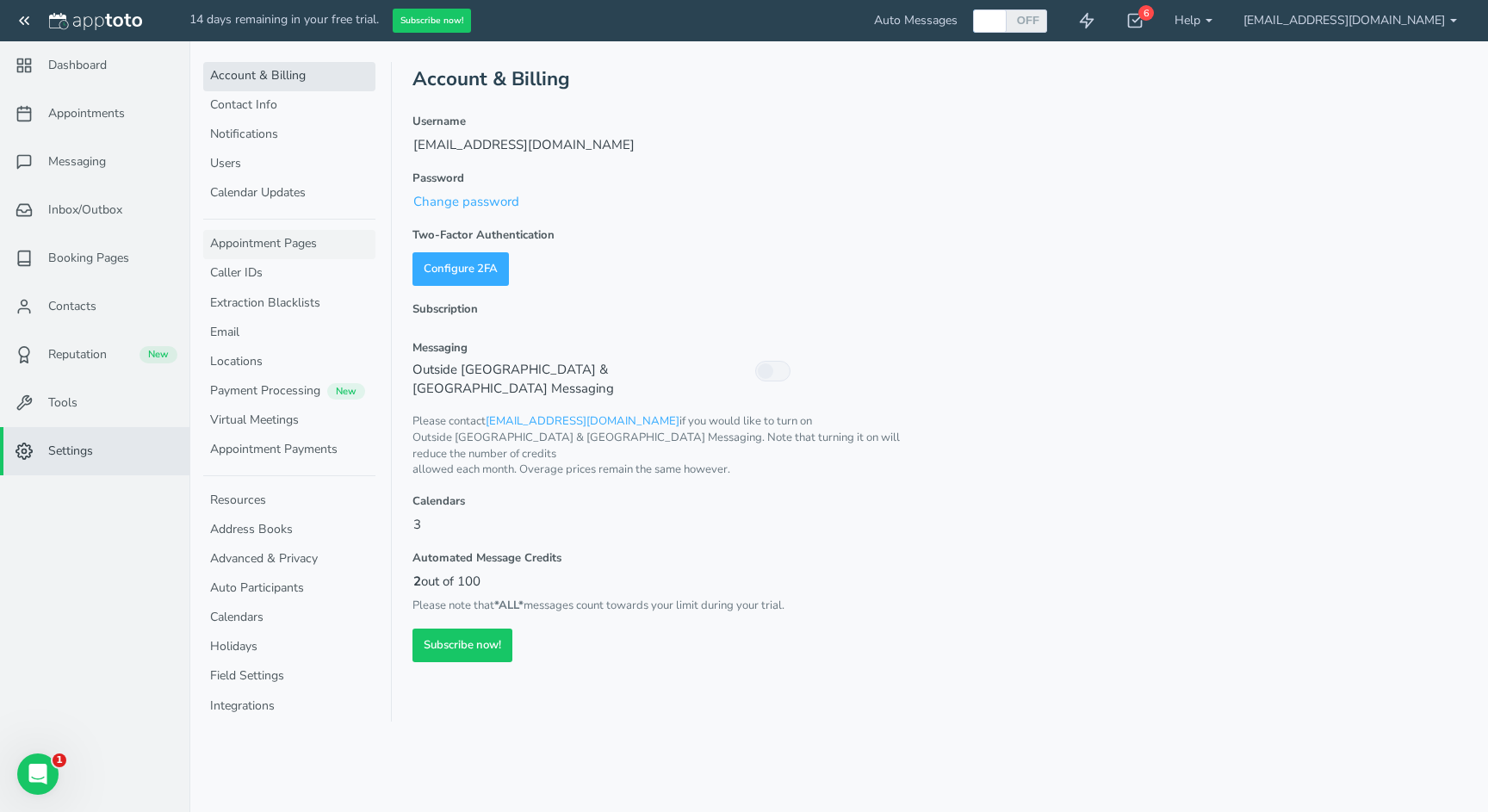
click at [267, 240] on link "Appointment Pages" at bounding box center [289, 244] width 172 height 29
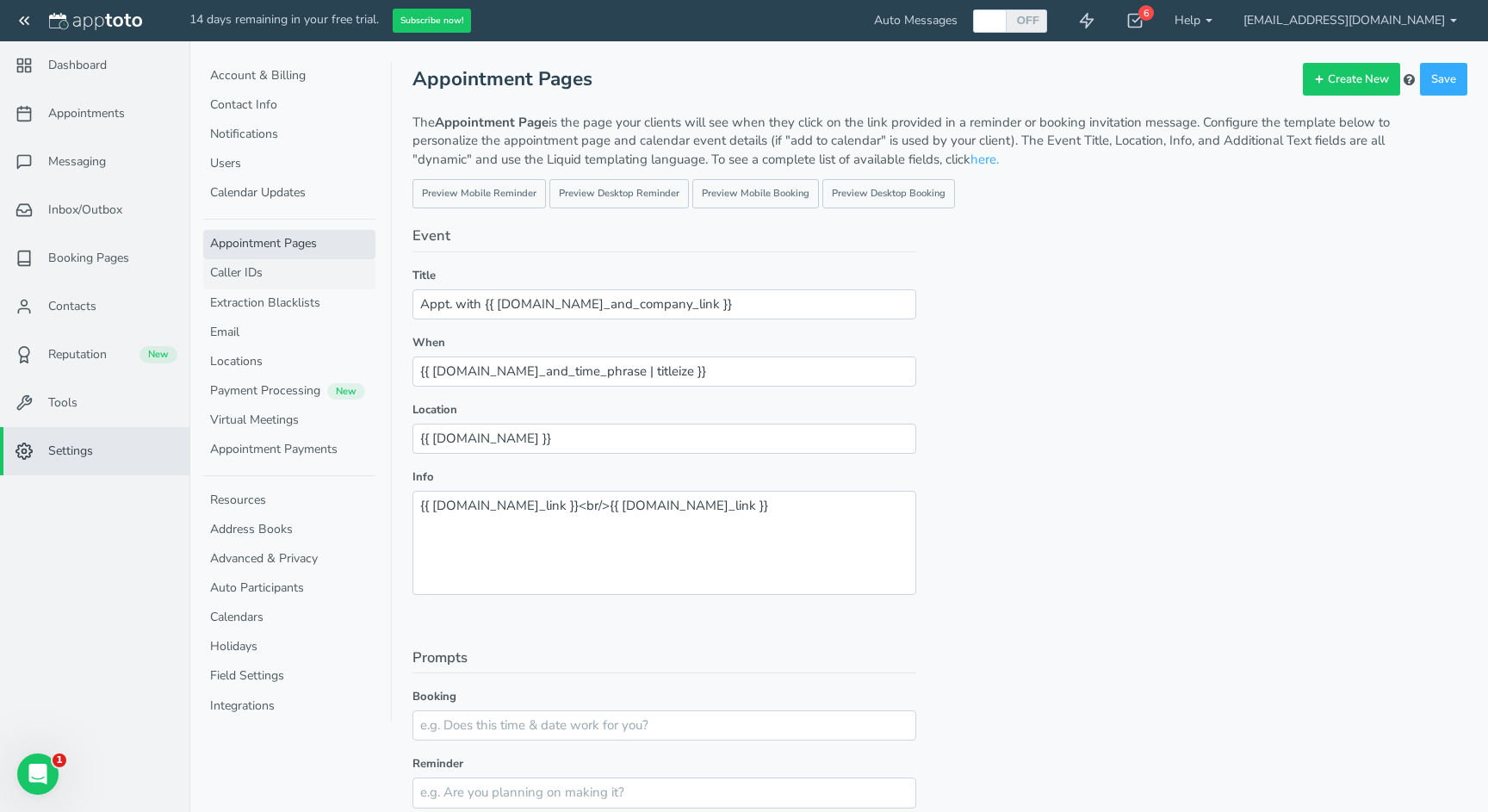
click at [274, 266] on link "Caller IDs" at bounding box center [289, 274] width 172 height 29
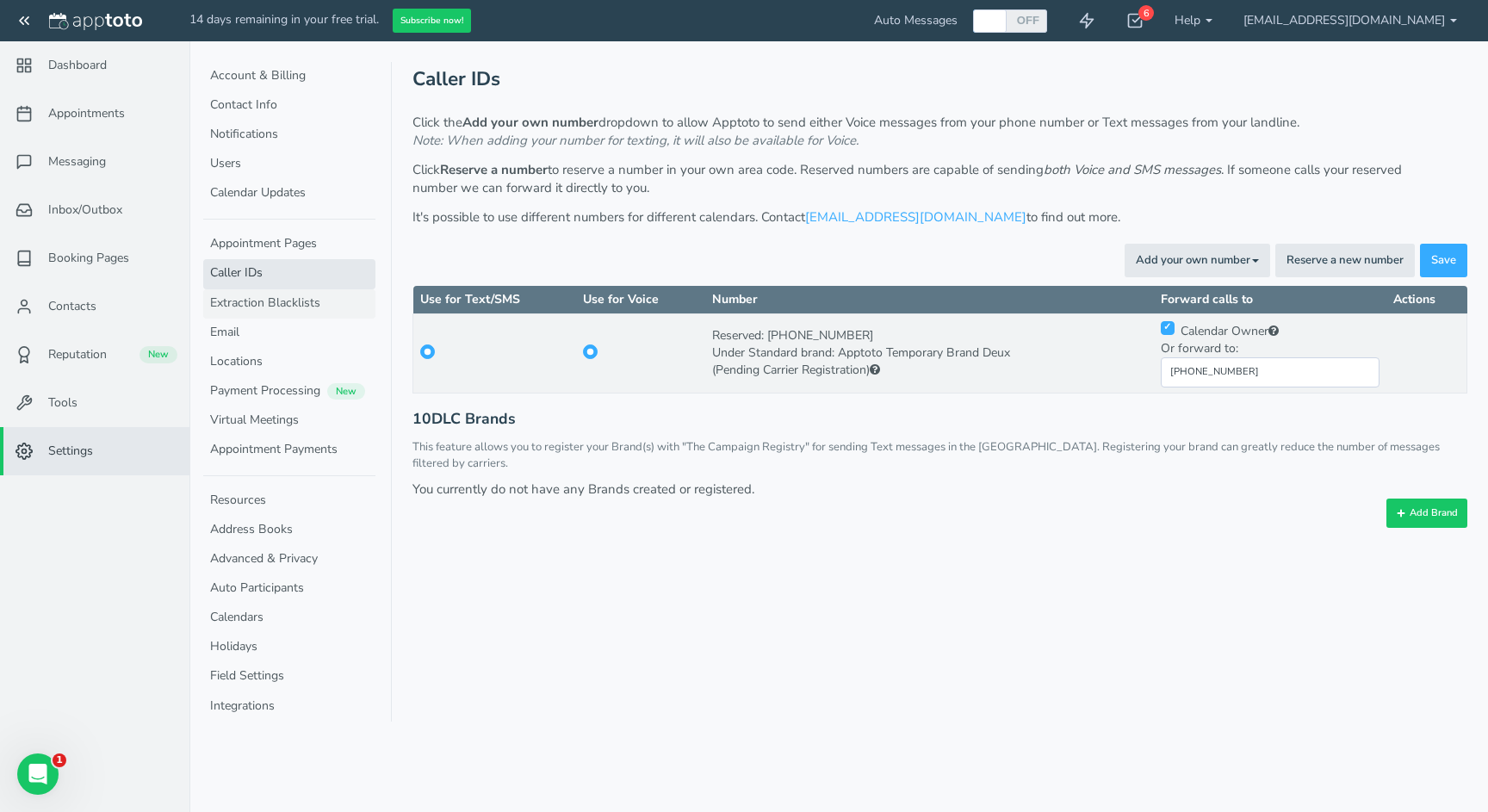
click at [295, 301] on link "Extraction Blacklists" at bounding box center [289, 303] width 172 height 29
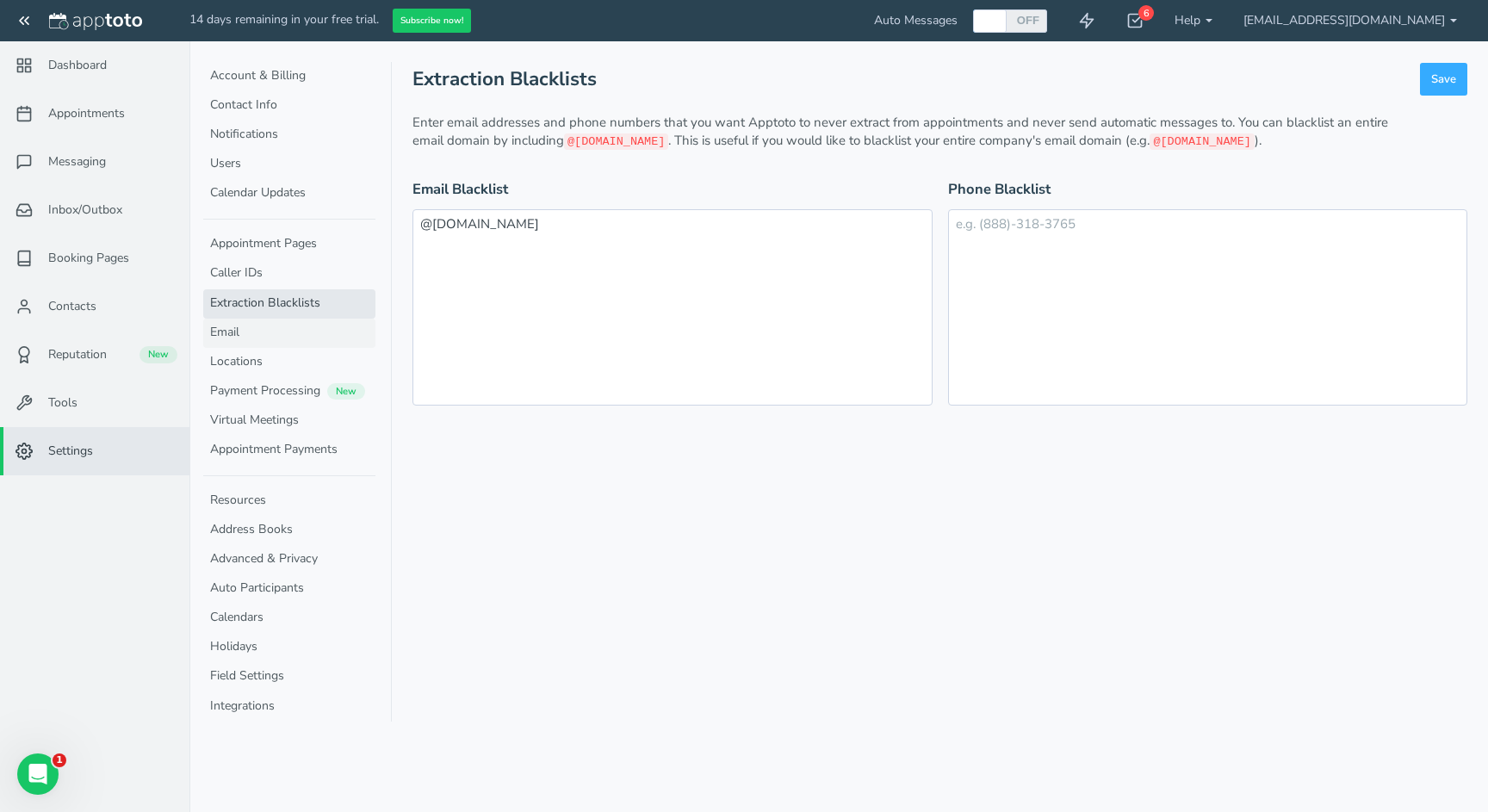
click at [267, 323] on link "Email" at bounding box center [289, 333] width 172 height 29
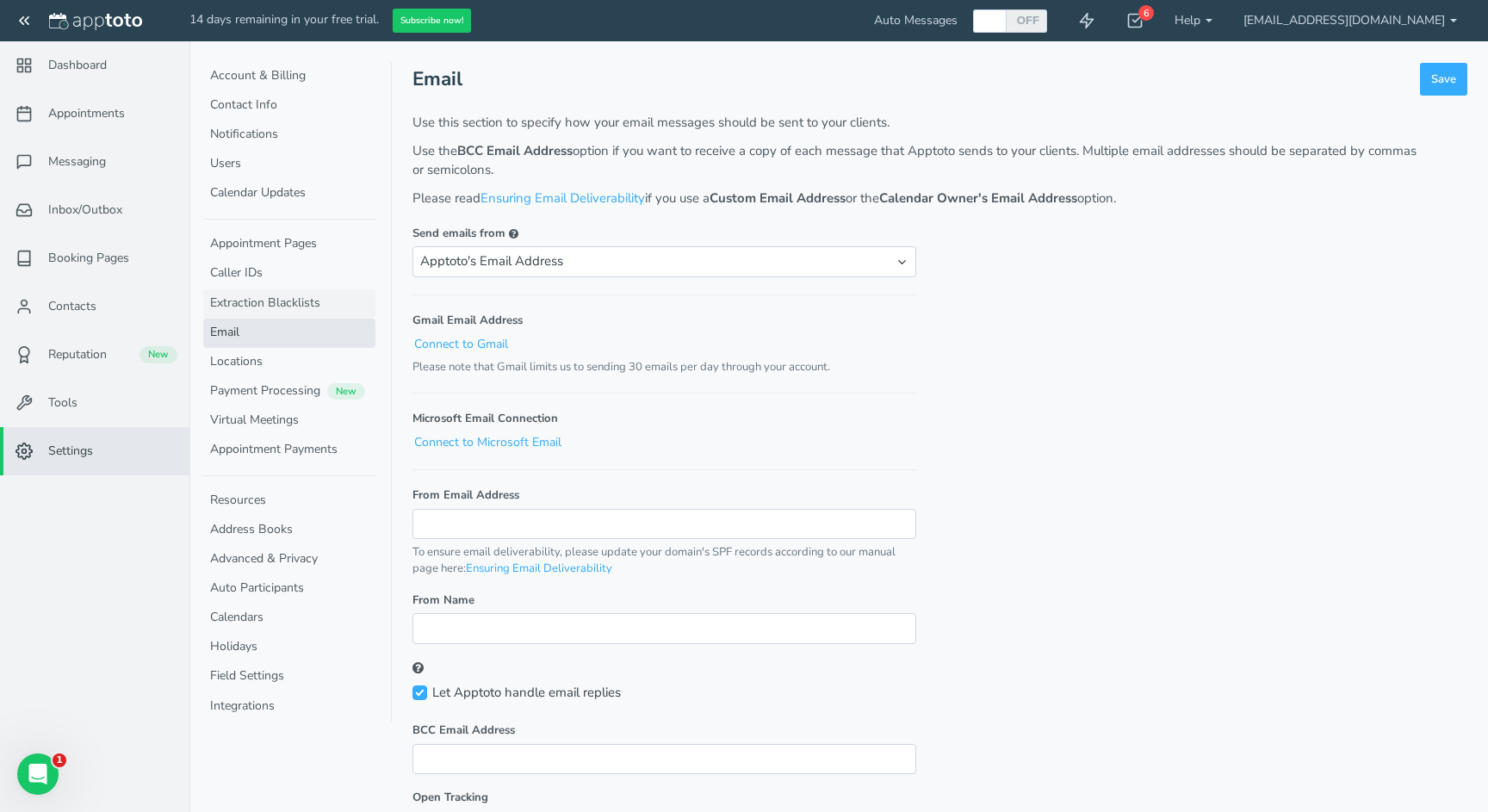
click at [271, 292] on link "Extraction Blacklists" at bounding box center [289, 303] width 172 height 29
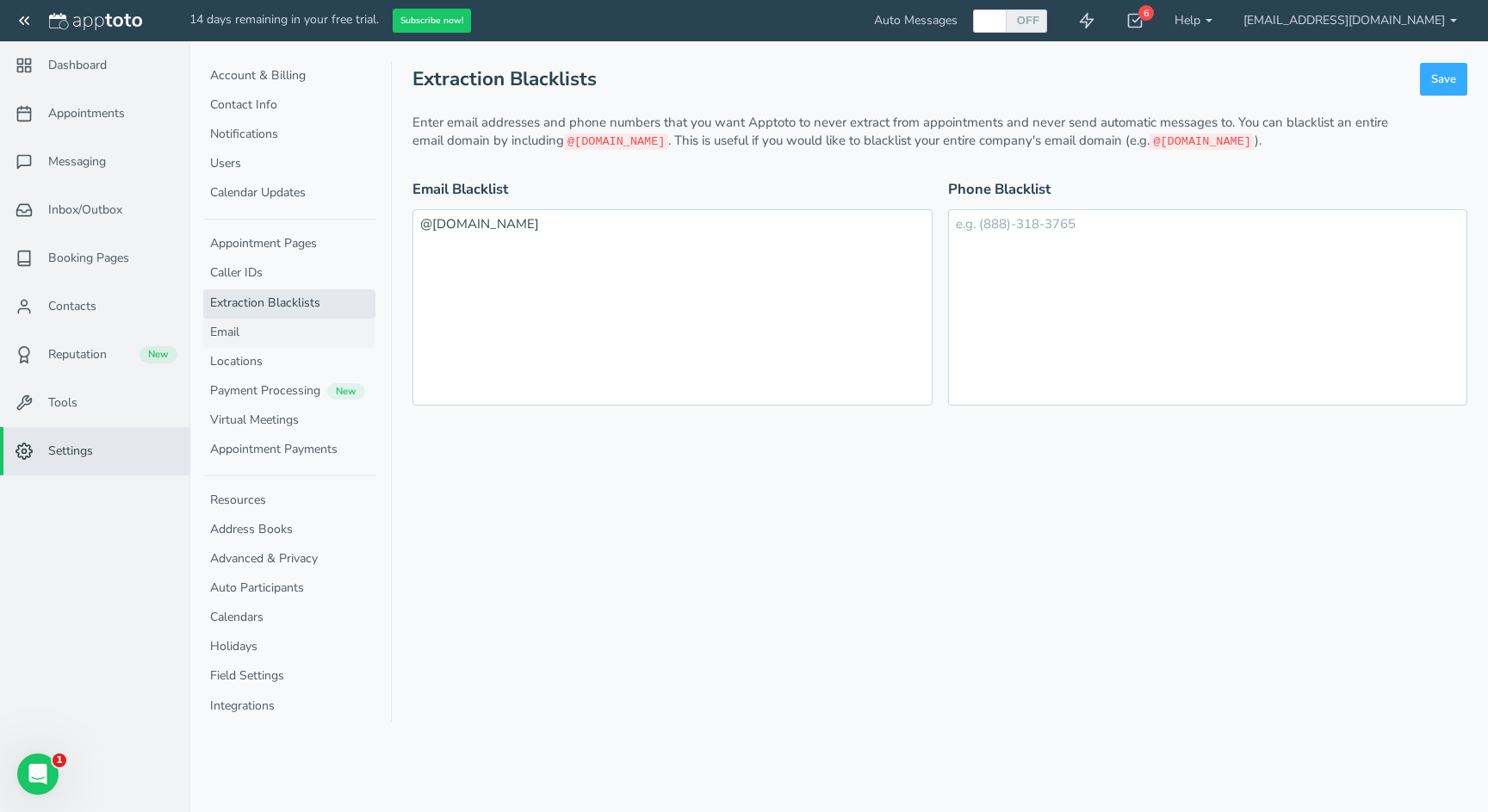
click at [269, 319] on link "Email" at bounding box center [289, 333] width 172 height 29
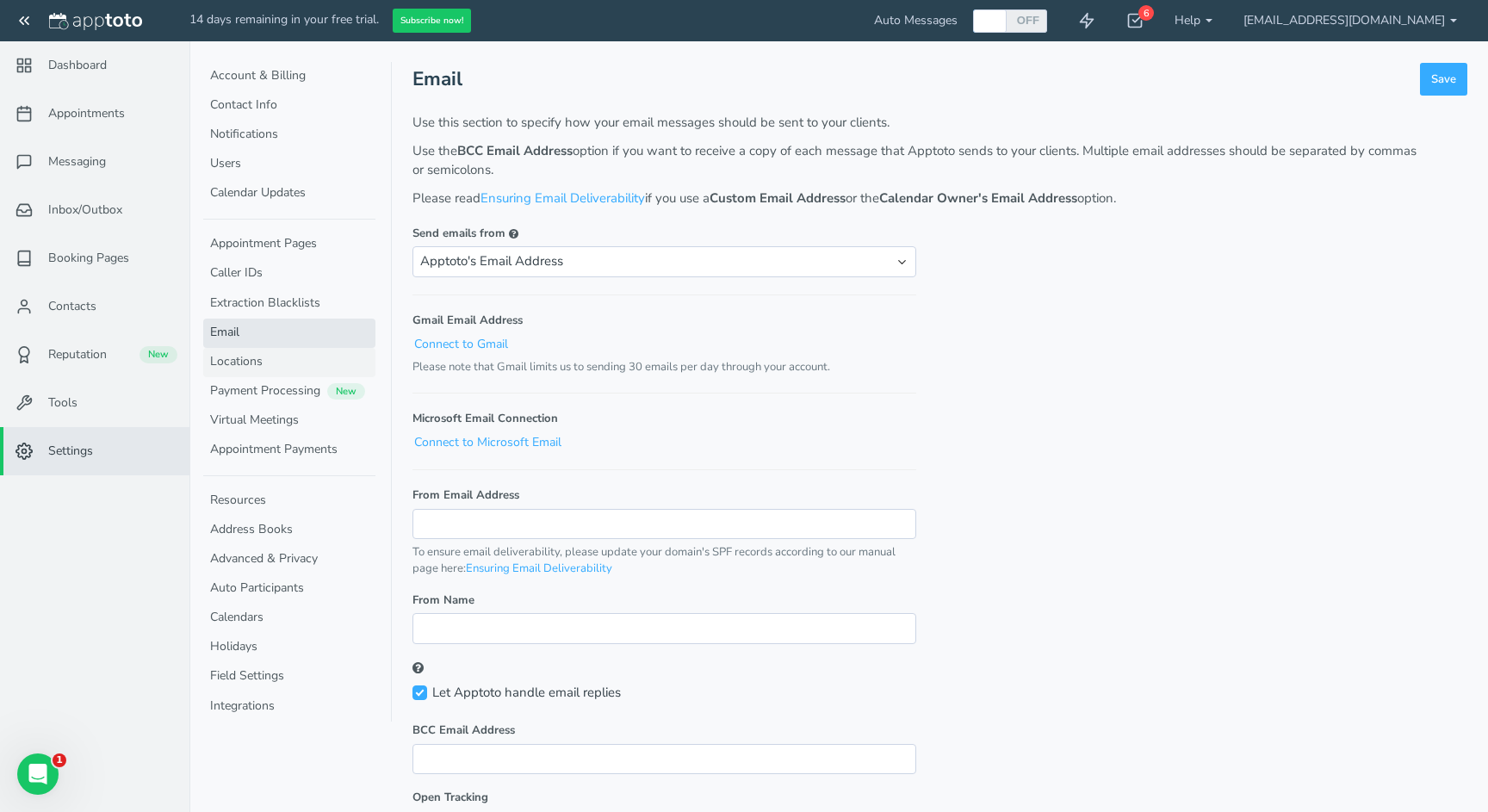
click at [262, 363] on link "Locations" at bounding box center [289, 362] width 172 height 29
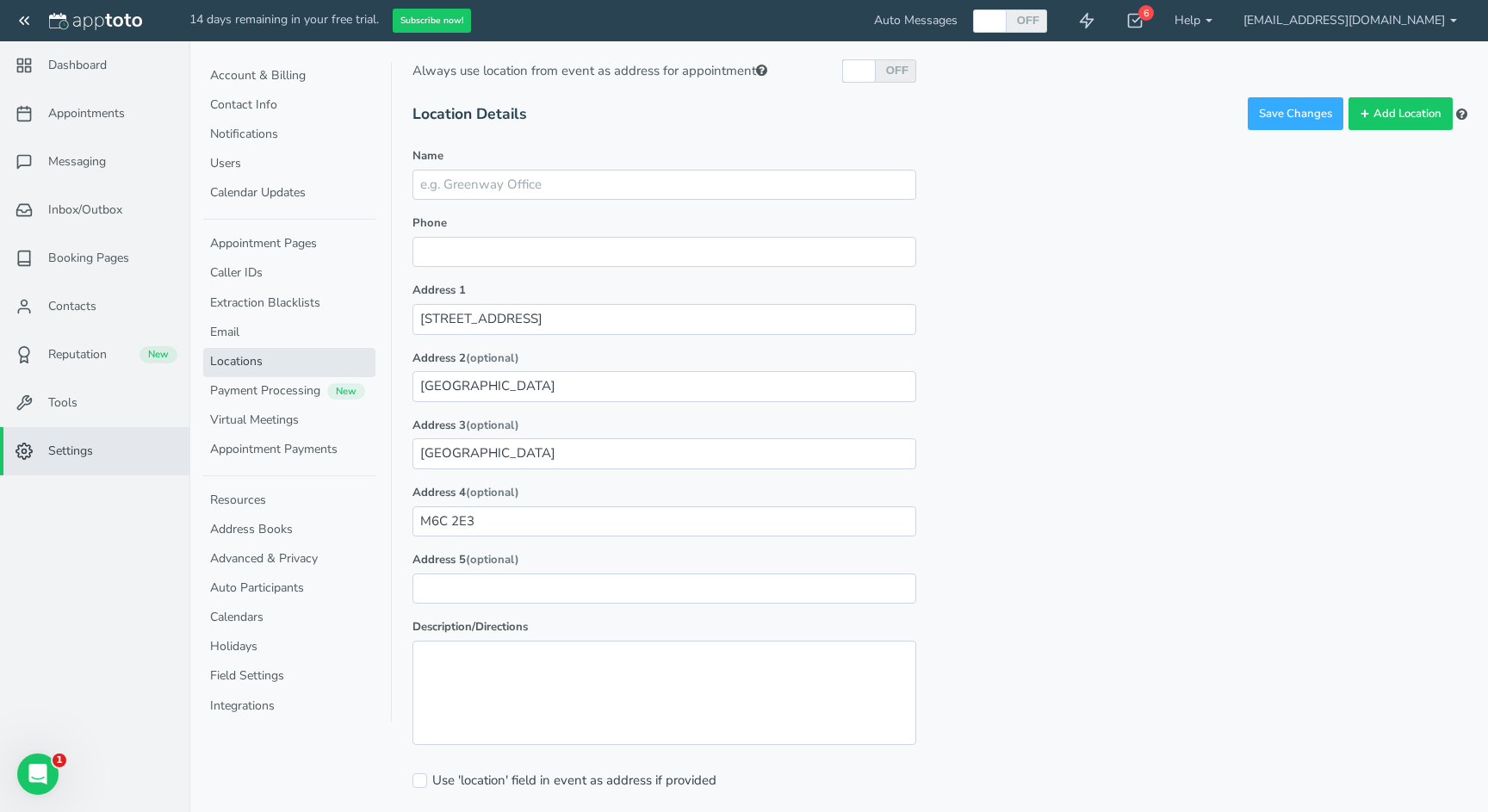
scroll to position [52, 0]
click at [259, 395] on link "Payment Processing New" at bounding box center [289, 392] width 172 height 29
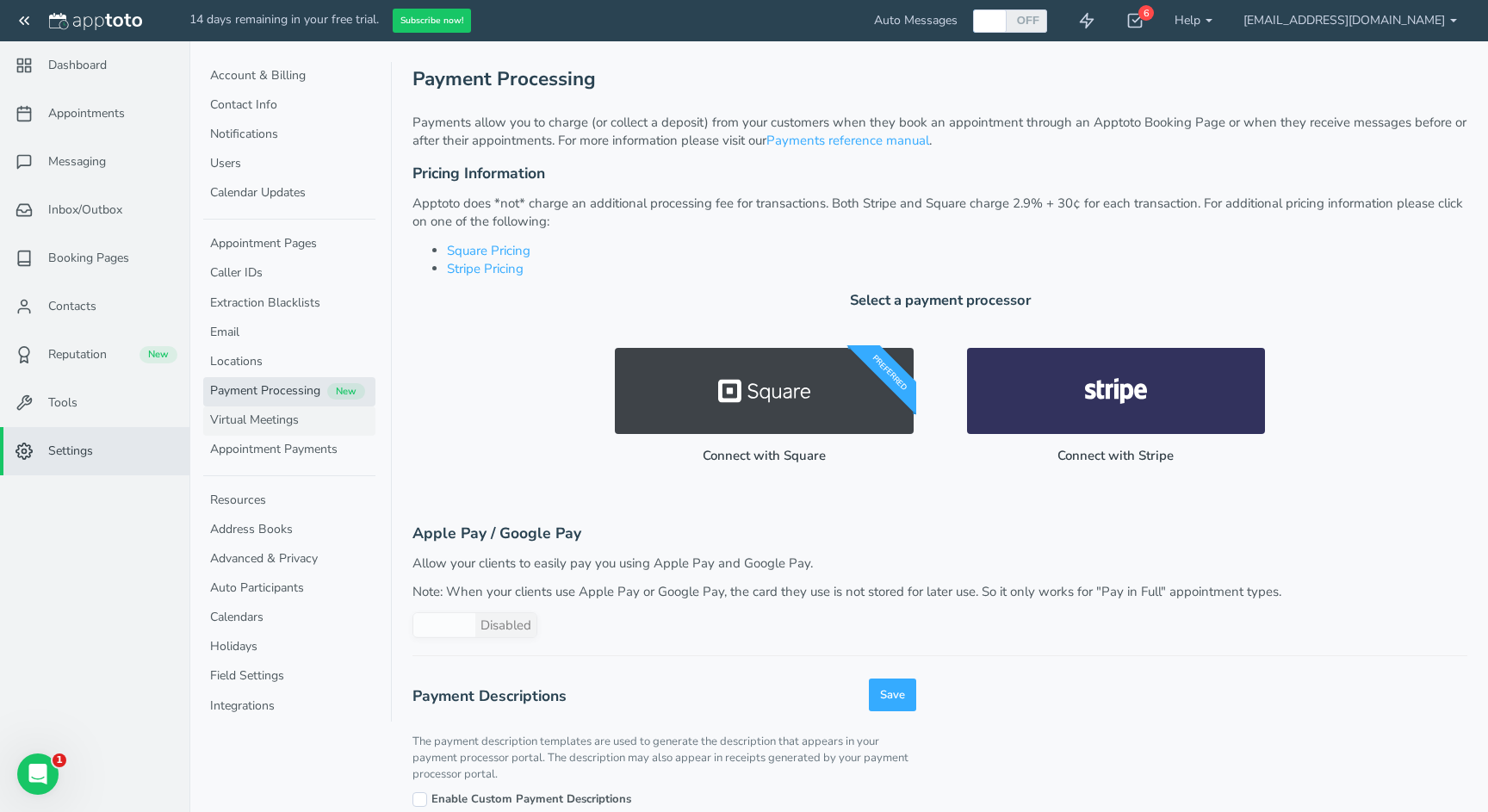
click at [278, 410] on link "Virtual Meetings" at bounding box center [289, 421] width 172 height 29
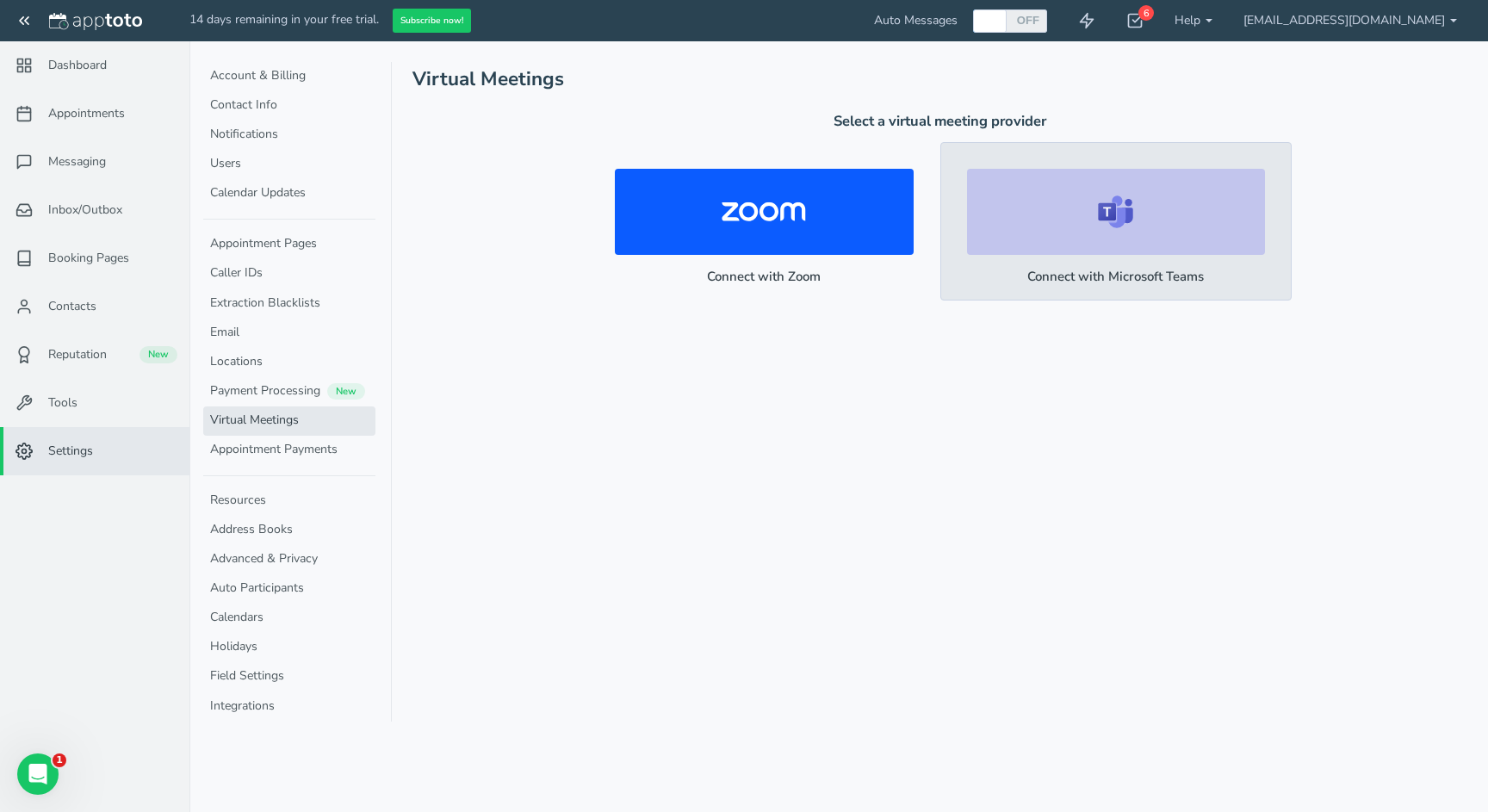
click at [1068, 246] on figure at bounding box center [1115, 212] width 298 height 87
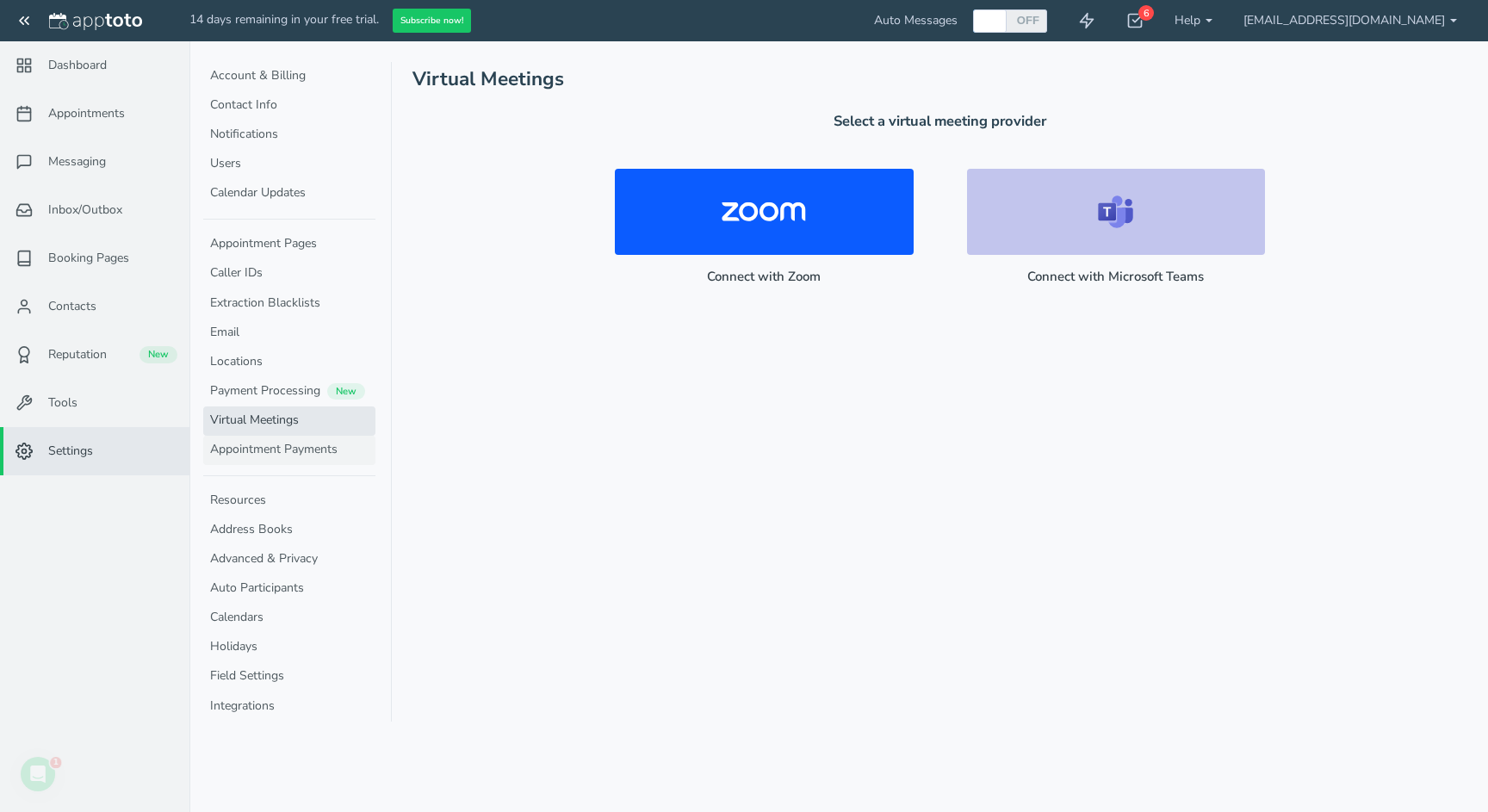
click at [246, 446] on link "Appointment Payments" at bounding box center [289, 450] width 172 height 29
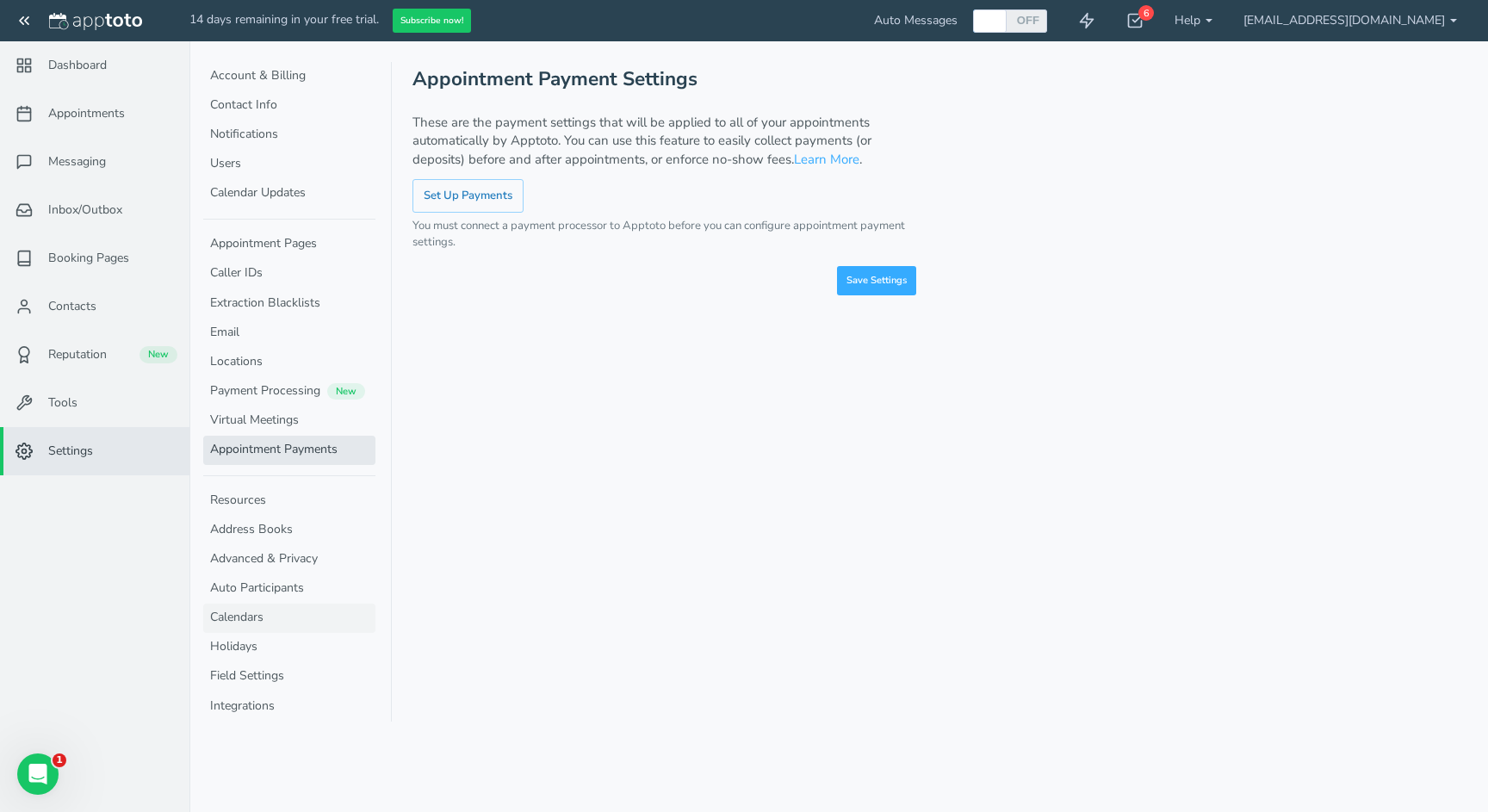
click at [252, 613] on link "Calendars" at bounding box center [289, 618] width 172 height 29
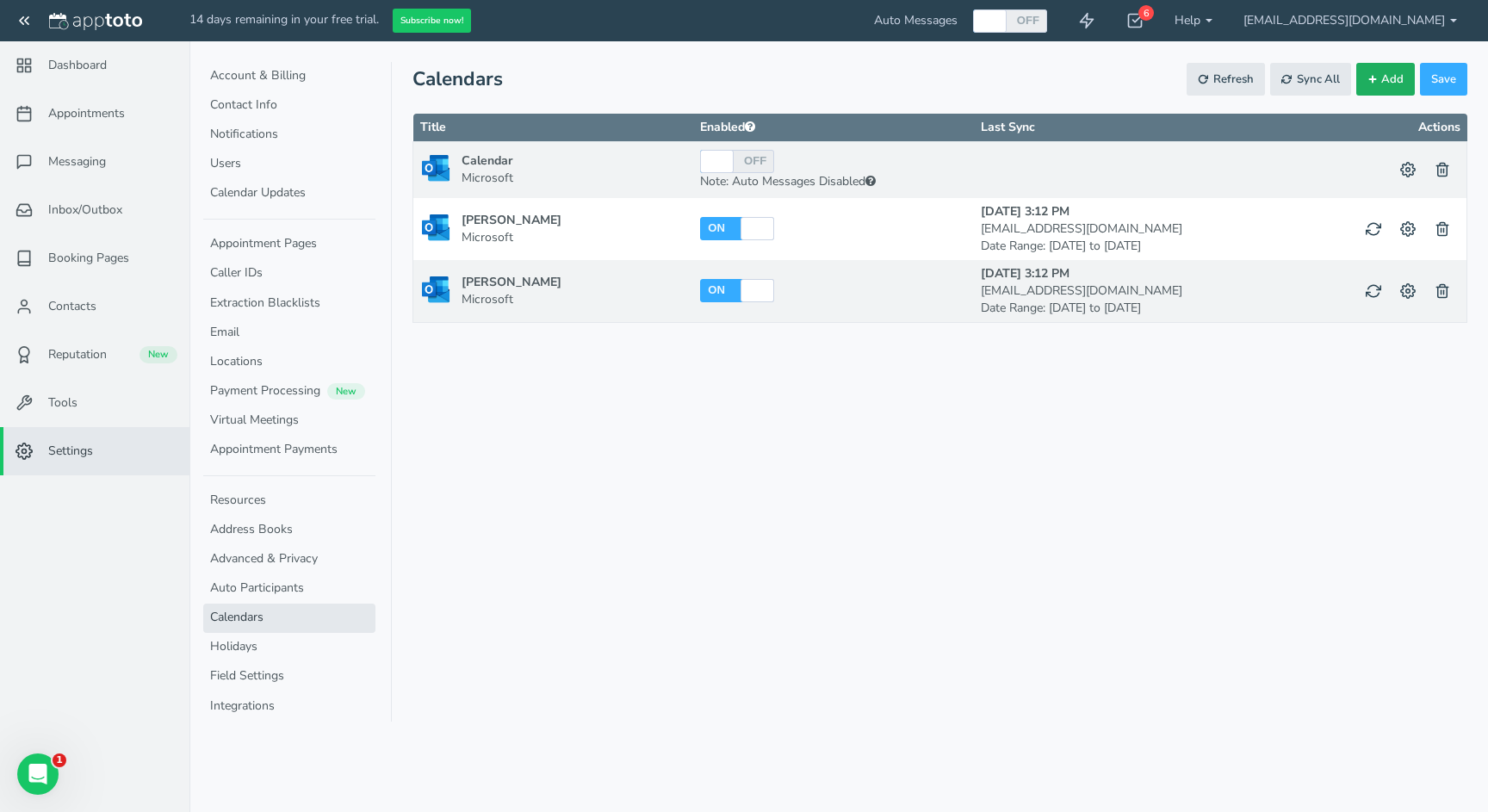
click at [1377, 85] on button "Add" at bounding box center [1386, 79] width 59 height 33
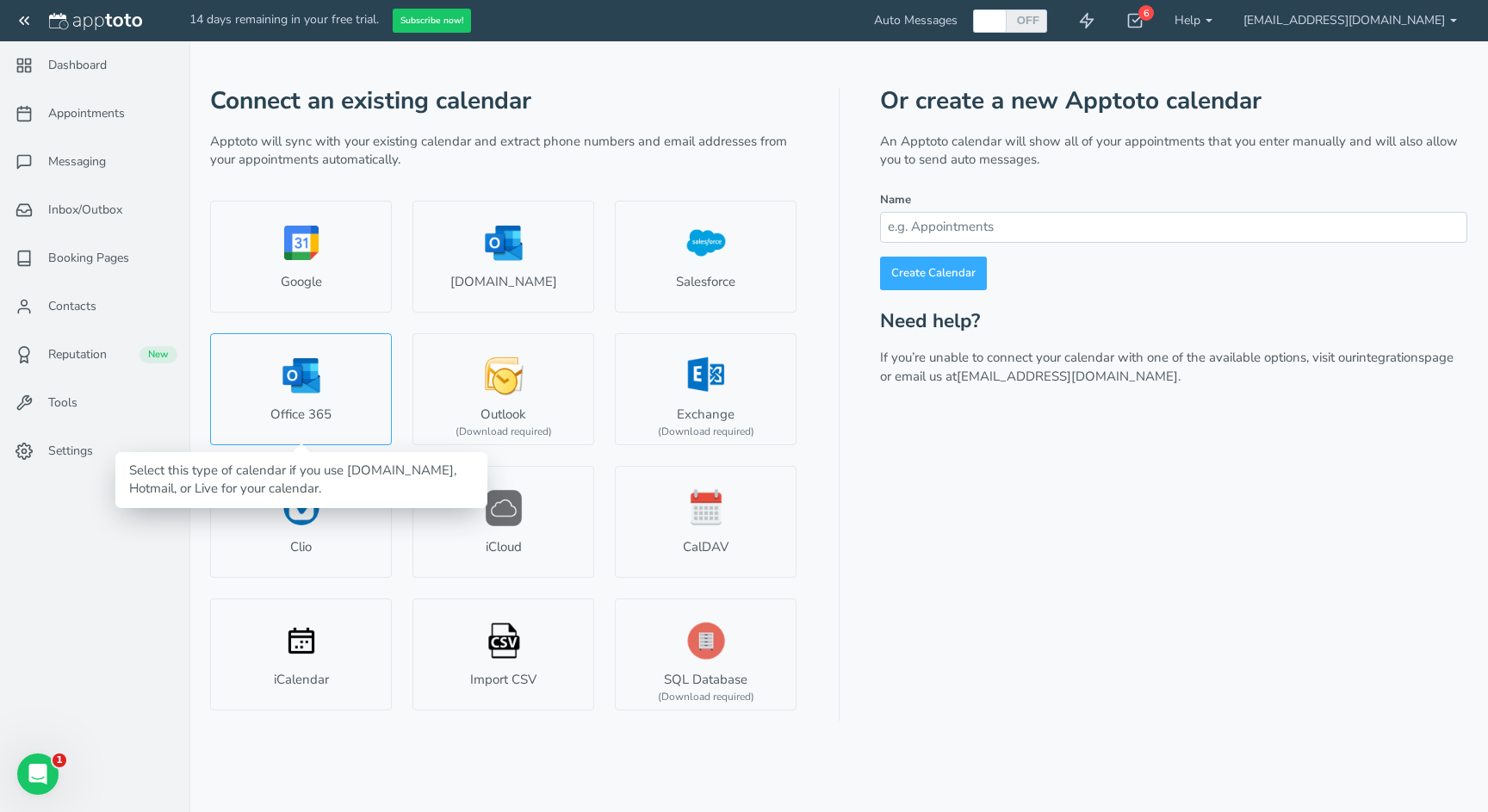
click at [343, 343] on link "Office 365" at bounding box center [300, 390] width 182 height 112
select select "number:57206"
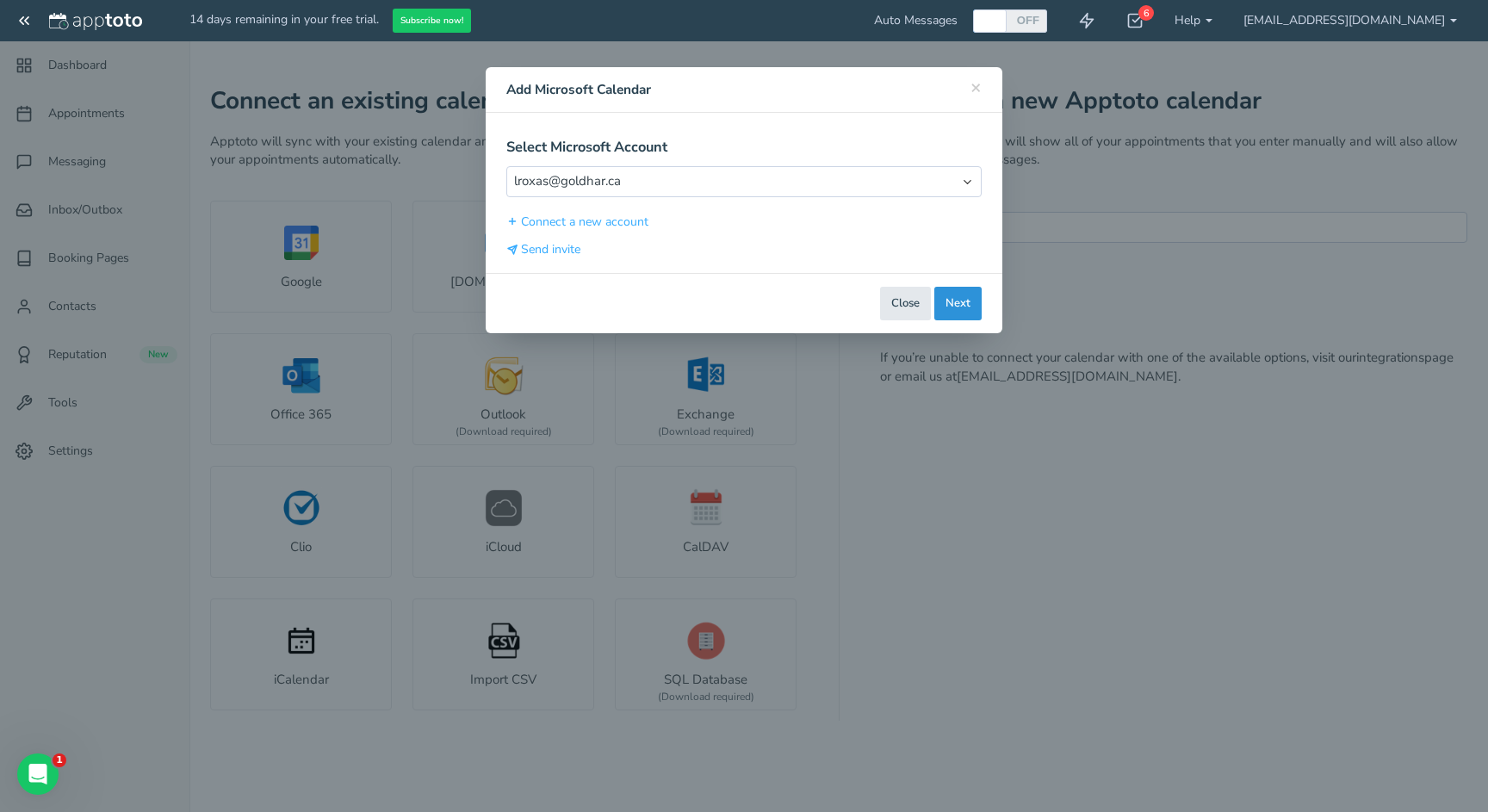
click at [964, 300] on button "Next" at bounding box center [958, 303] width 48 height 33
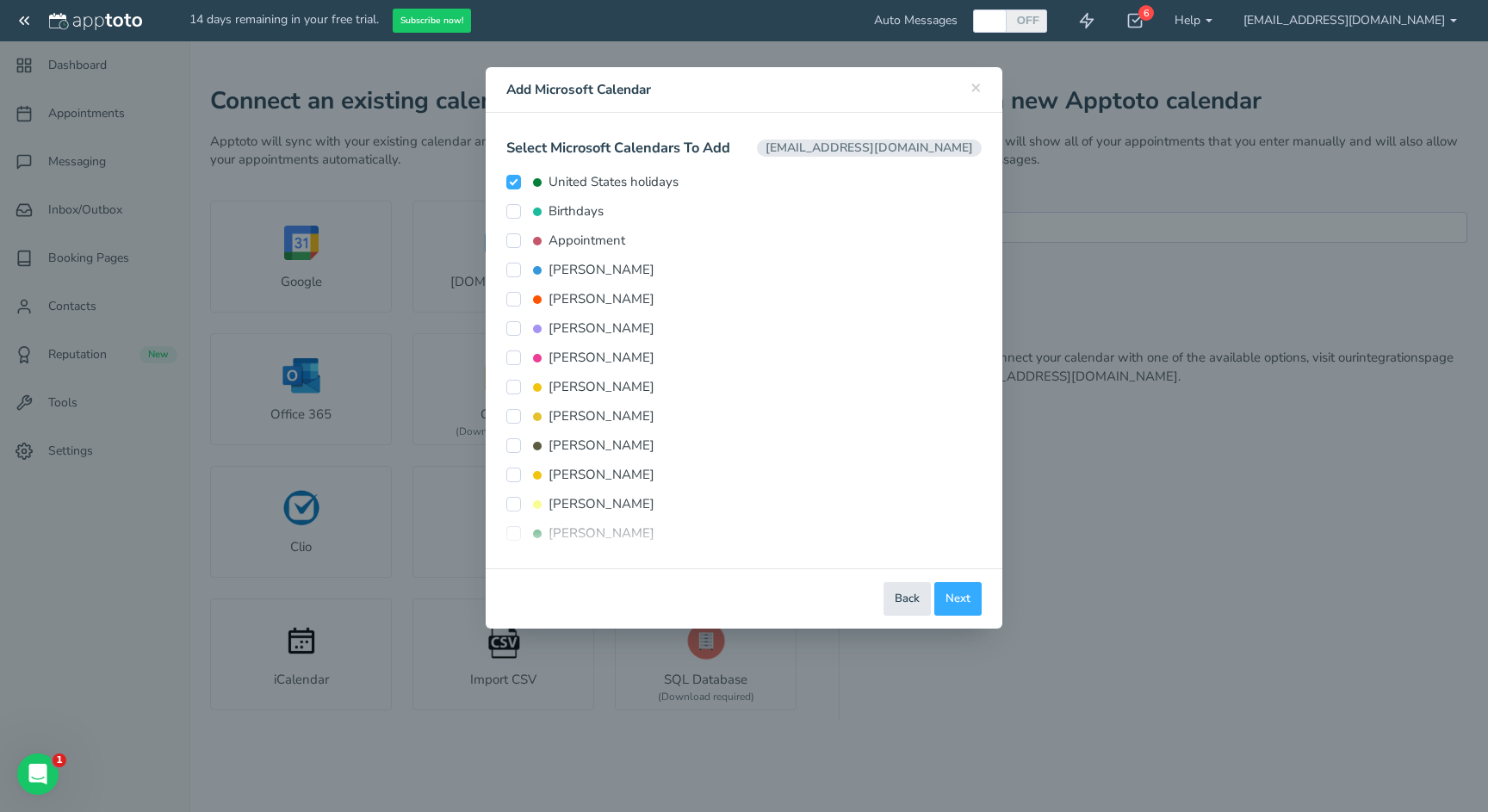
click at [516, 180] on input "United States holidays" at bounding box center [513, 182] width 14 height 14
checkbox input "false"
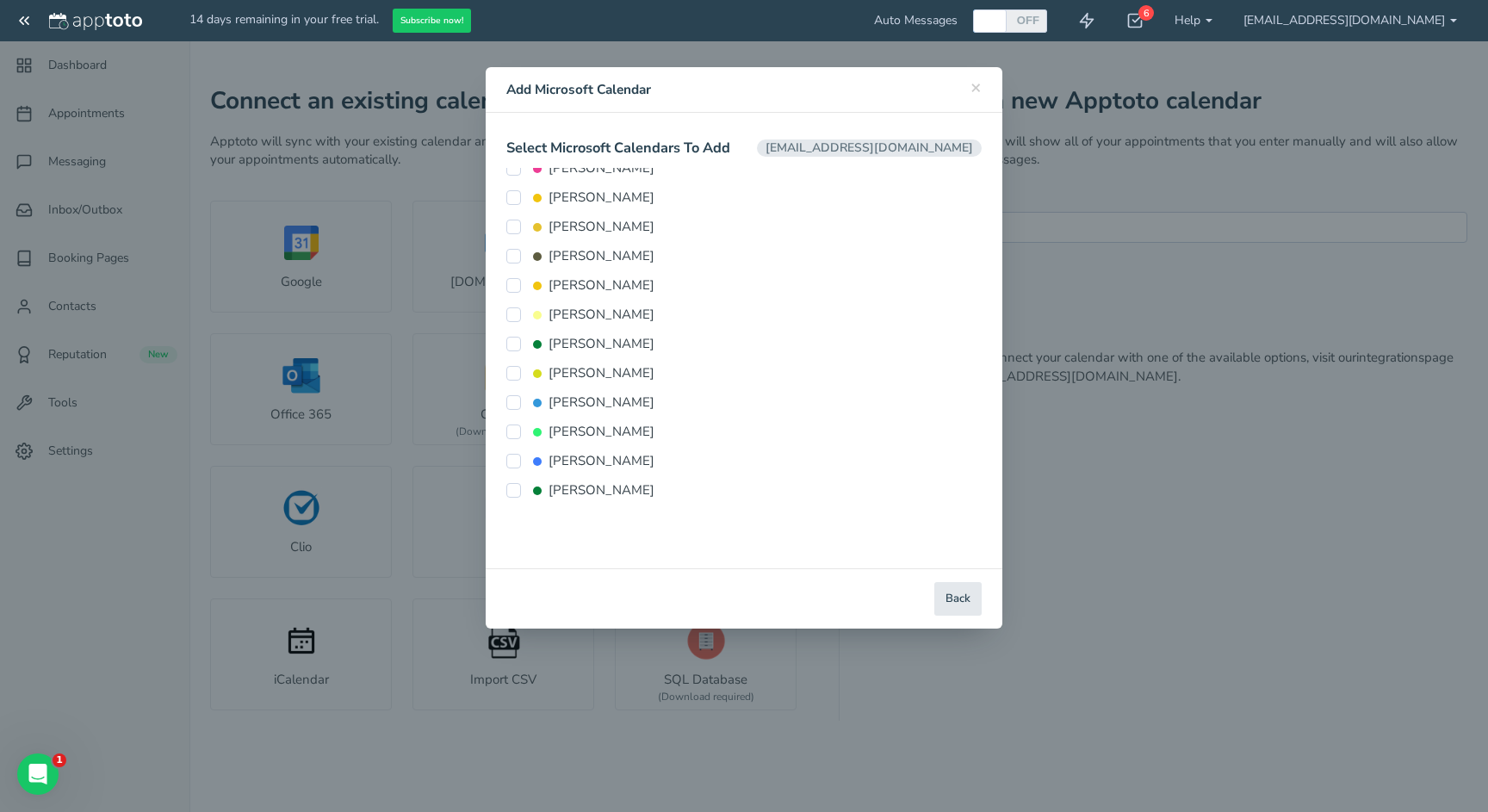
scroll to position [188, 0]
click at [972, 598] on button "Back" at bounding box center [958, 598] width 48 height 33
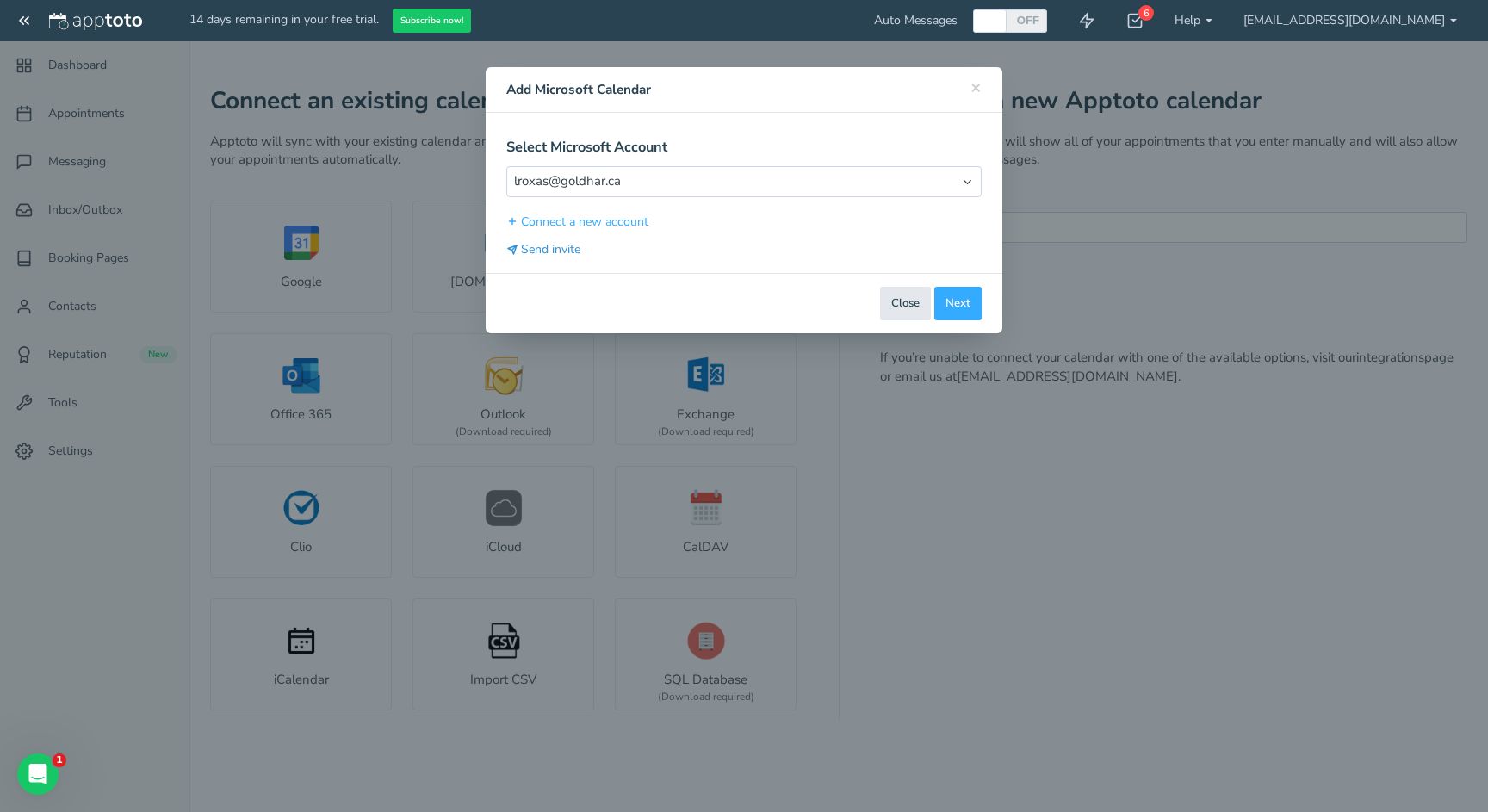
click at [557, 244] on button "Send invite" at bounding box center [544, 249] width 75 height 18
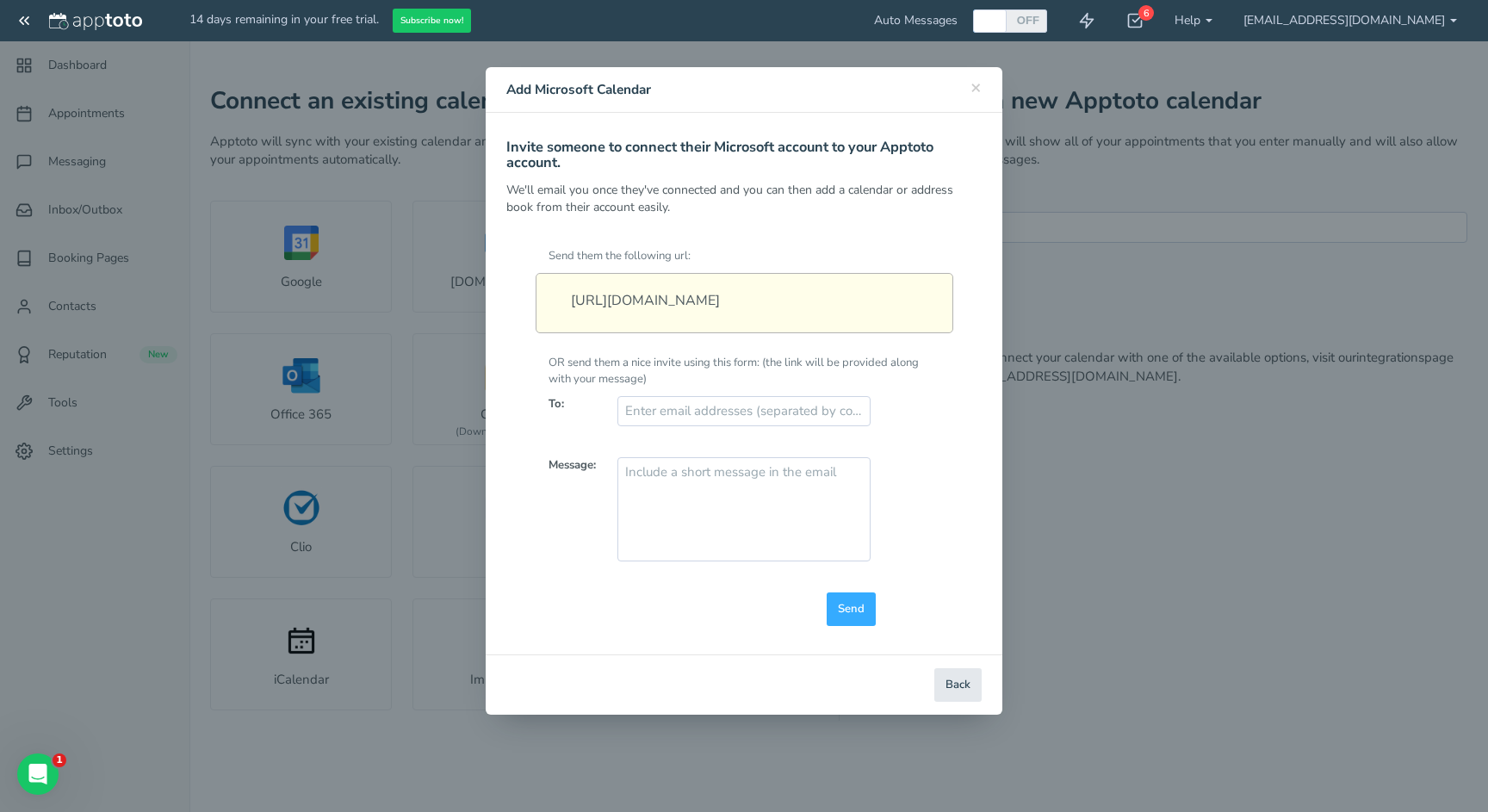
drag, startPoint x: 567, startPoint y: 297, endPoint x: 943, endPoint y: 332, distance: 377.6
click at [944, 333] on div "https://www.apptoto.com/oauth2/ask_to_add?for_user_id=EWQDPPpQYA&type=microsoft…" at bounding box center [744, 302] width 417 height 60
type input "jgillis@goldhar.ca"
click at [705, 323] on div "https://www.apptoto.com/oauth2/ask_to_add?for_user_id=EWQDPPpQYA&type=microsoft…" at bounding box center [744, 302] width 417 height 60
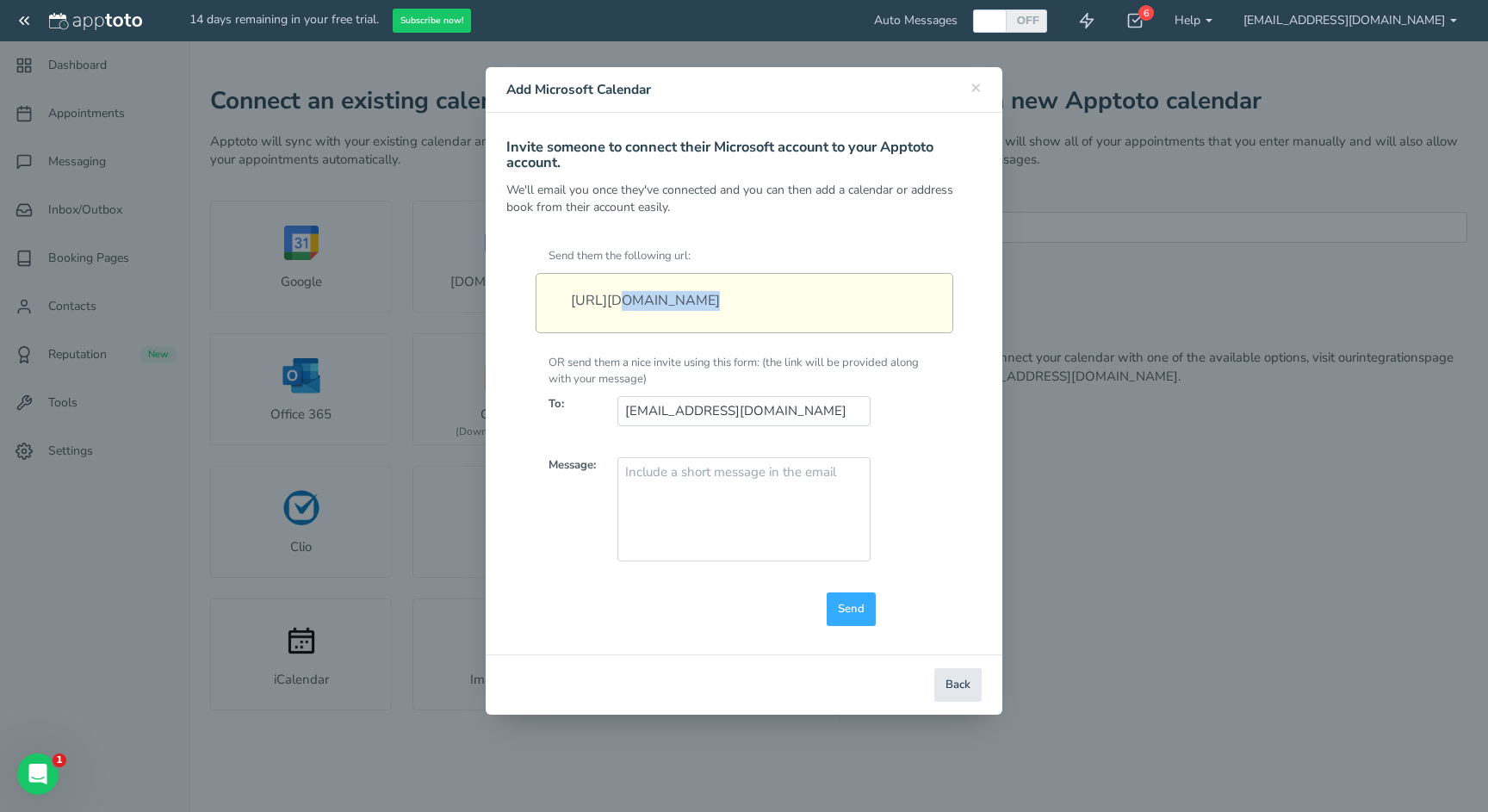
click at [705, 323] on div "https://www.apptoto.com/oauth2/ask_to_add?for_user_id=EWQDPPpQYA&type=microsoft…" at bounding box center [744, 302] width 417 height 60
copy div "https://www.apptoto.com/oauth2/ask_to_add?for_user_id=EWQDPPpQYA&type=microsoft…"
click at [974, 686] on button "Back" at bounding box center [958, 685] width 48 height 33
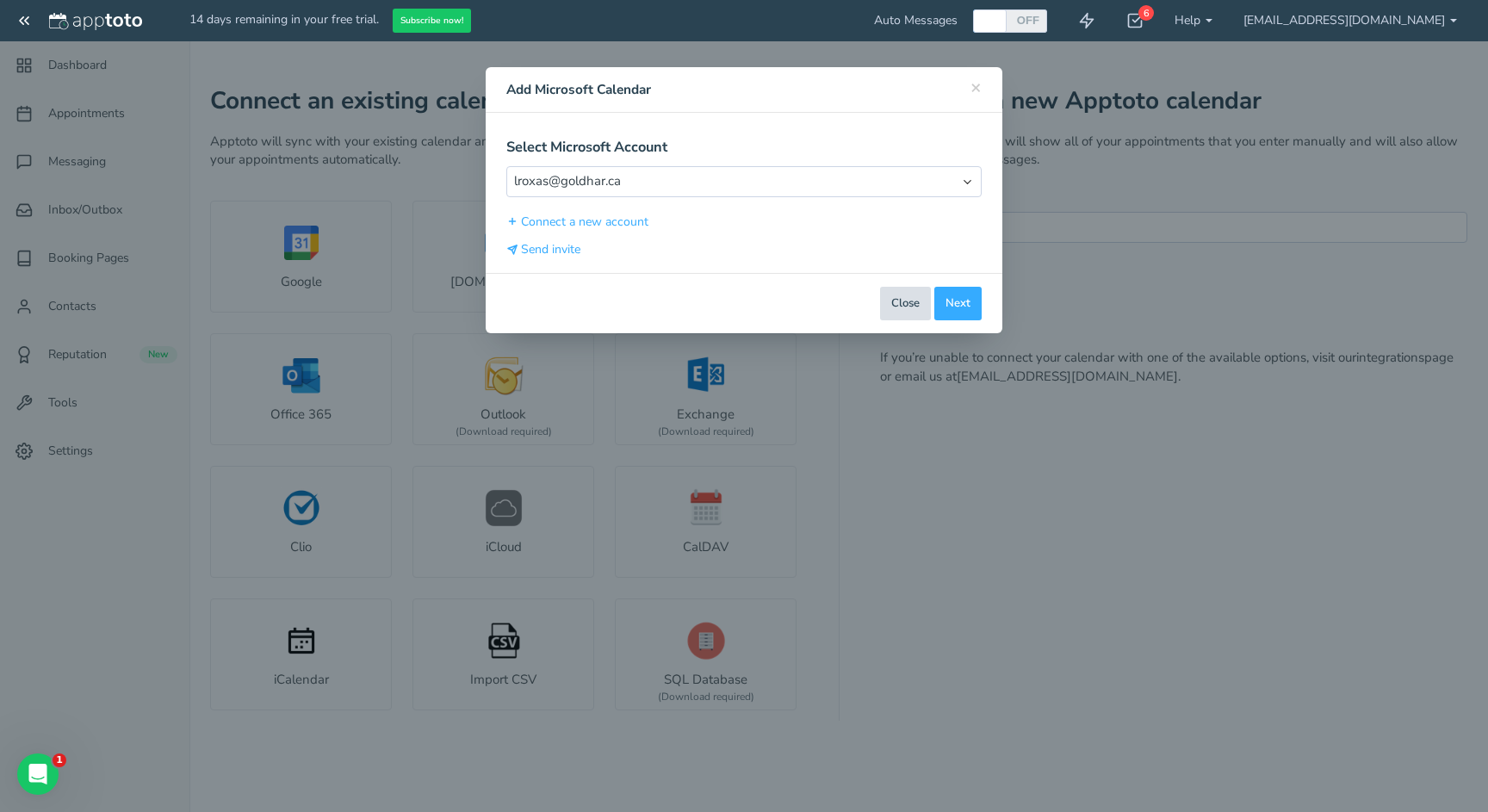
click at [900, 302] on button "Close" at bounding box center [905, 303] width 50 height 33
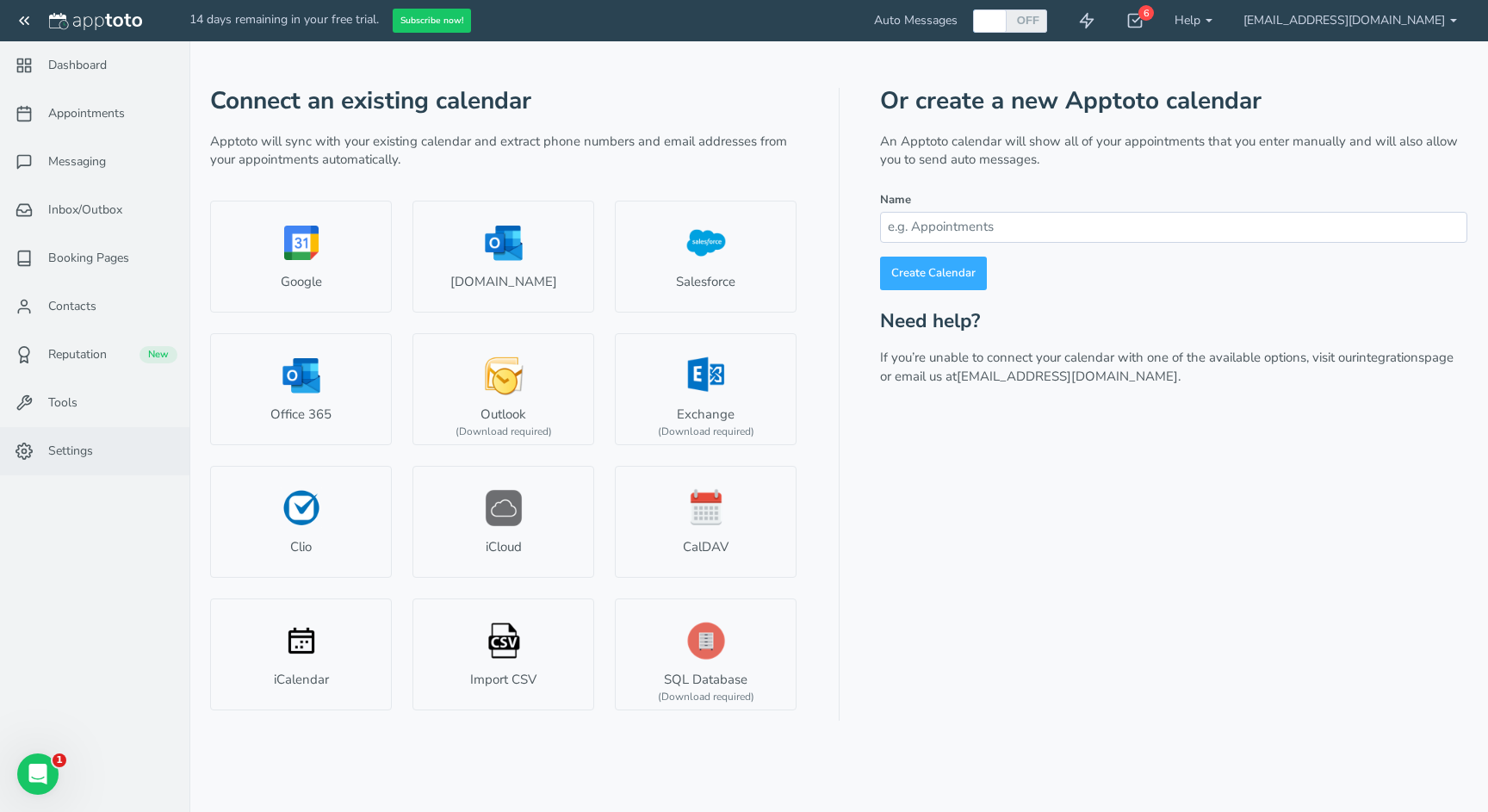
click at [71, 474] on link "Settings" at bounding box center [94, 451] width 189 height 48
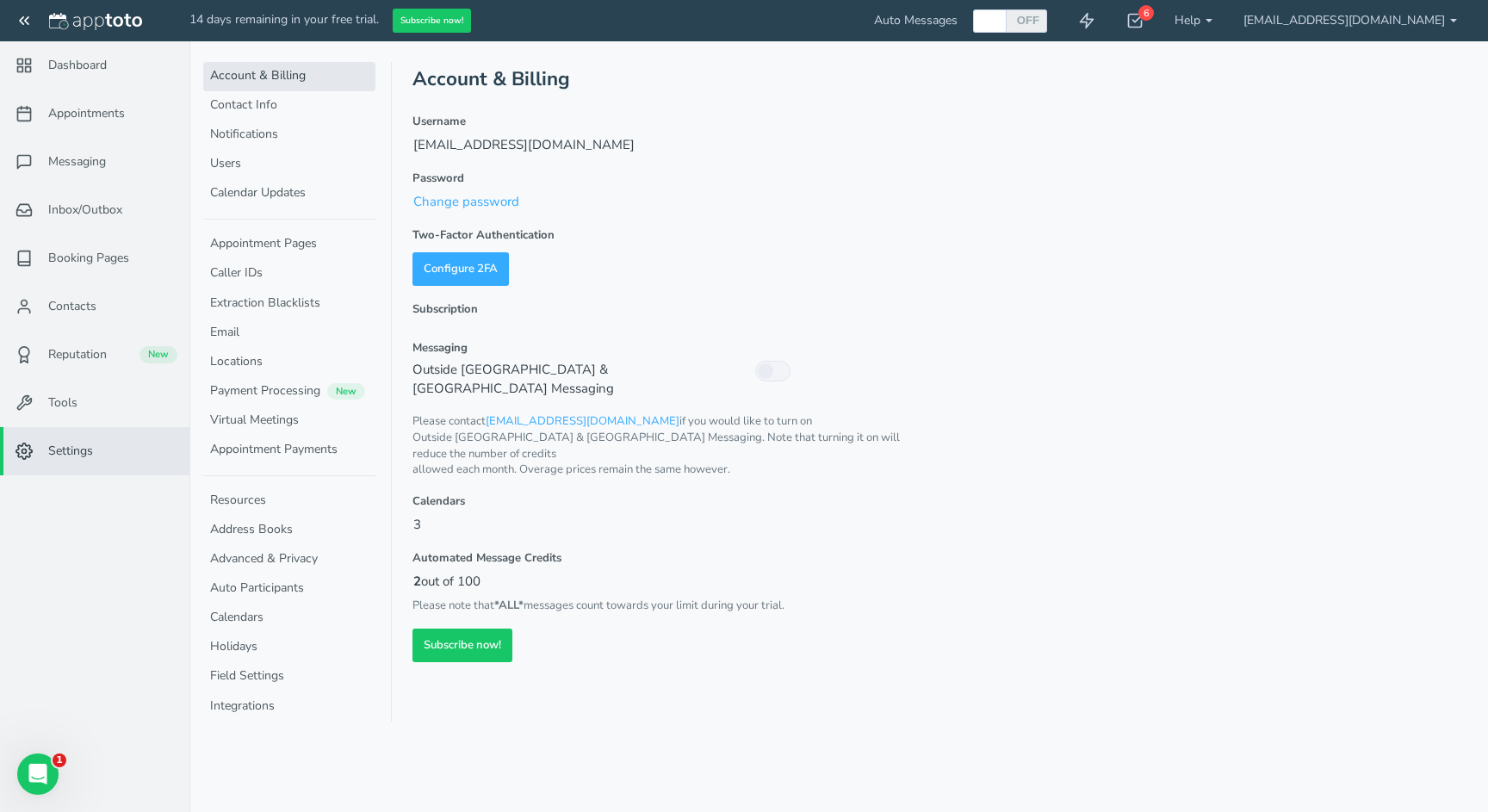
click at [292, 76] on link "Account & Billing" at bounding box center [289, 76] width 172 height 29
click at [435, 628] on link "Subscribe now!" at bounding box center [462, 645] width 100 height 33
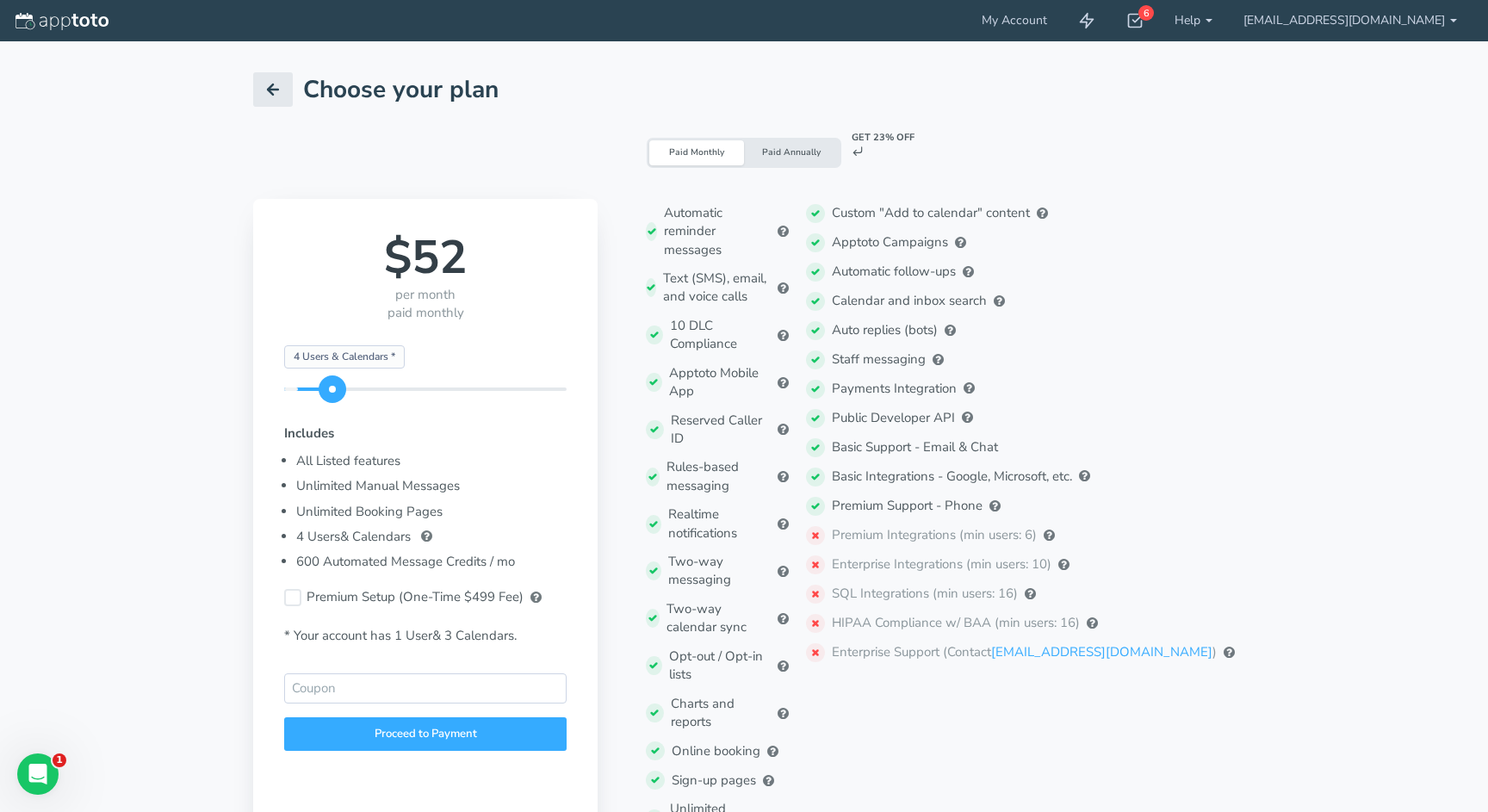
click at [346, 385] on span at bounding box center [425, 387] width 282 height 28
click at [359, 356] on span "4 Users & Calendars *" at bounding box center [344, 357] width 121 height 23
click at [365, 388] on div "Starting Plan * 25 Users & Calendars * 4 Users & Calendars *" at bounding box center [425, 390] width 282 height 4
click at [344, 381] on span at bounding box center [332, 389] width 28 height 28
drag, startPoint x: 344, startPoint y: 381, endPoint x: 358, endPoint y: 433, distance: 53.9
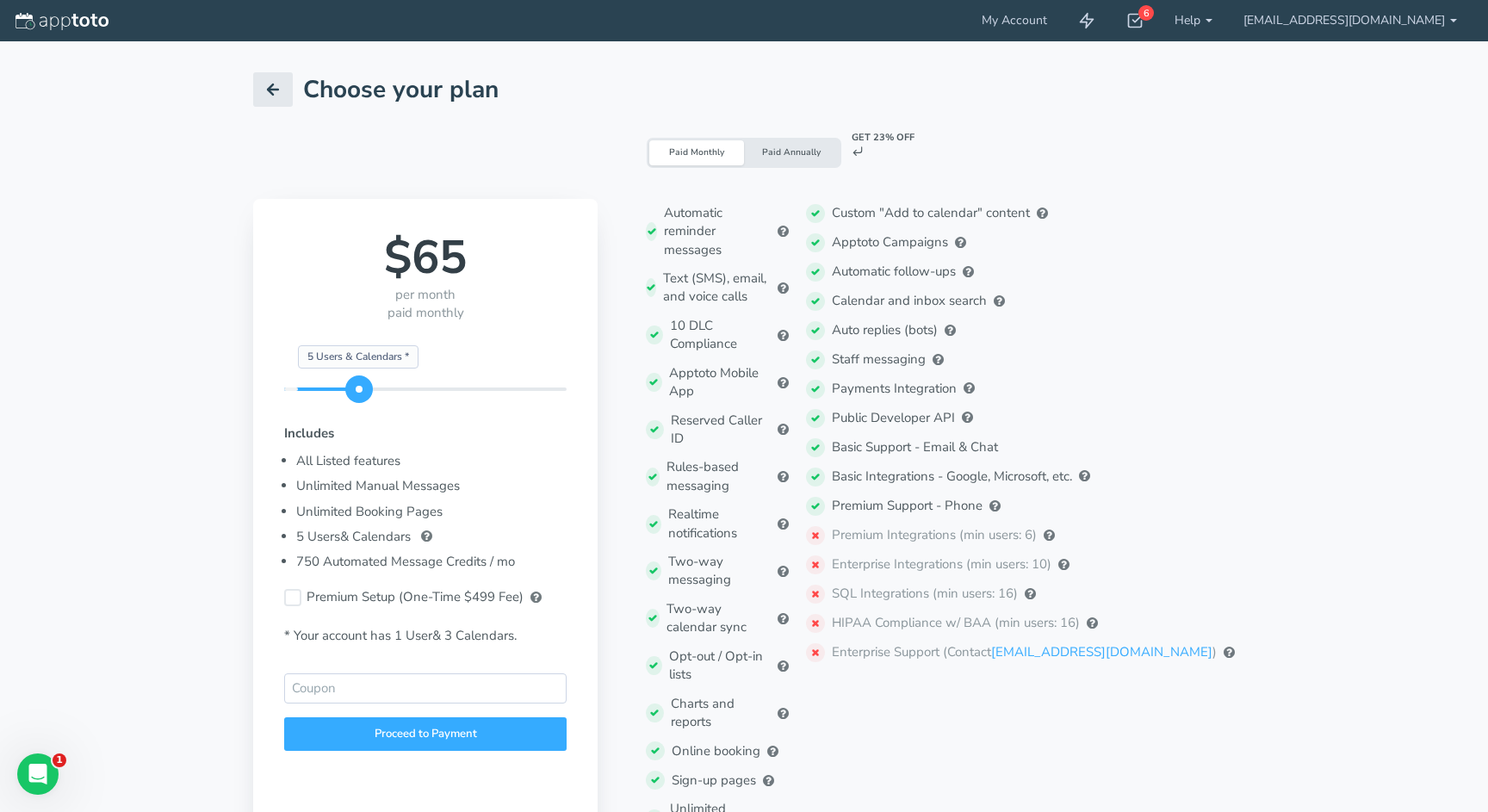
click at [358, 433] on div "$65 per month paid monthly Starting Plan * 25 Users & Calendars * 5 Users & Cal…" at bounding box center [425, 582] width 344 height 767
click at [375, 388] on div "Starting Plan * 25 Users & Calendars * 5 Users & Calendars *" at bounding box center [425, 390] width 282 height 4
click at [361, 389] on div "Starting Plan * 25 Users & Calendars * 5 Users & Calendars *" at bounding box center [425, 390] width 282 height 4
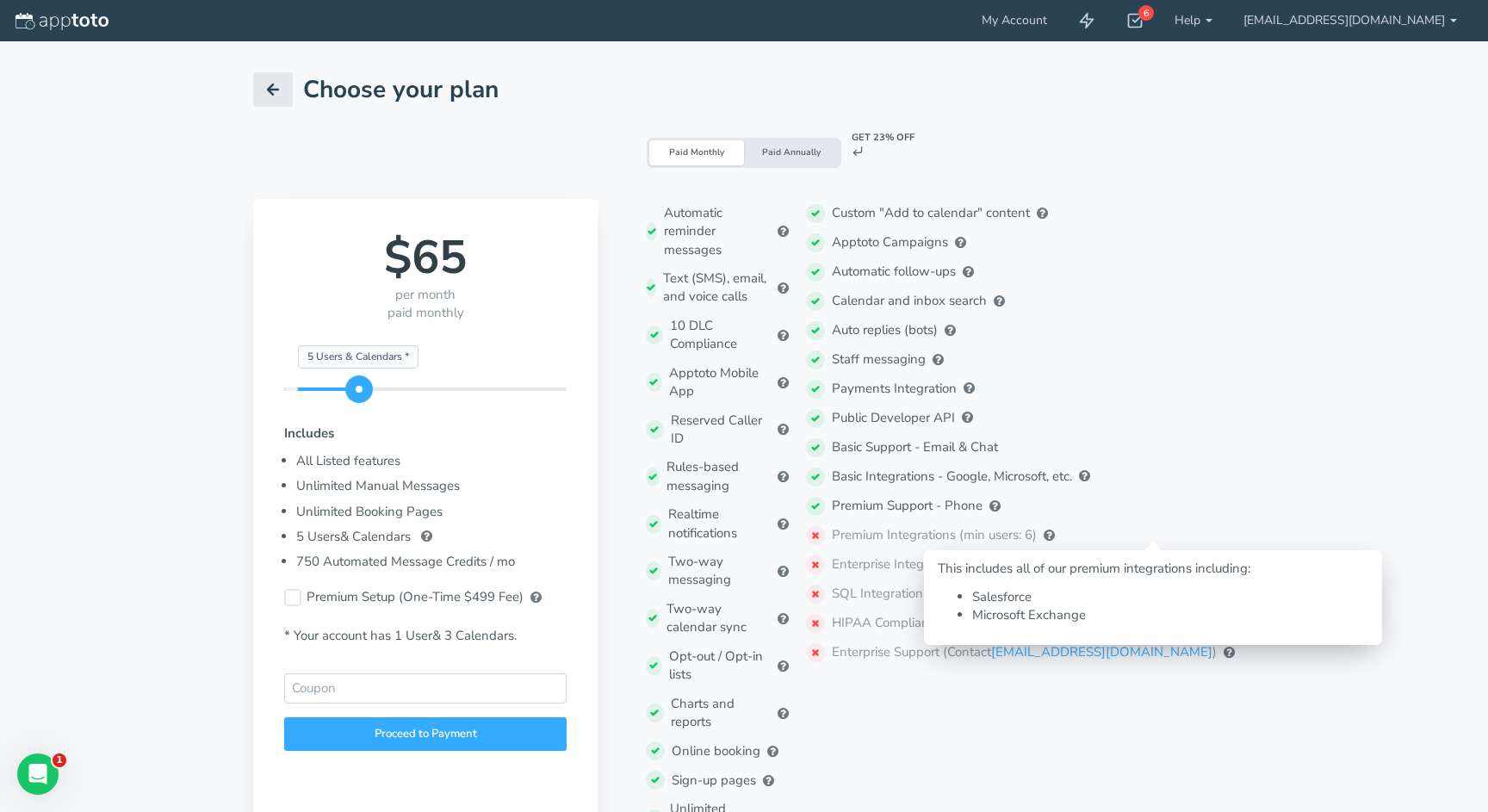
click at [1055, 533] on span at bounding box center [1050, 535] width 11 height 13
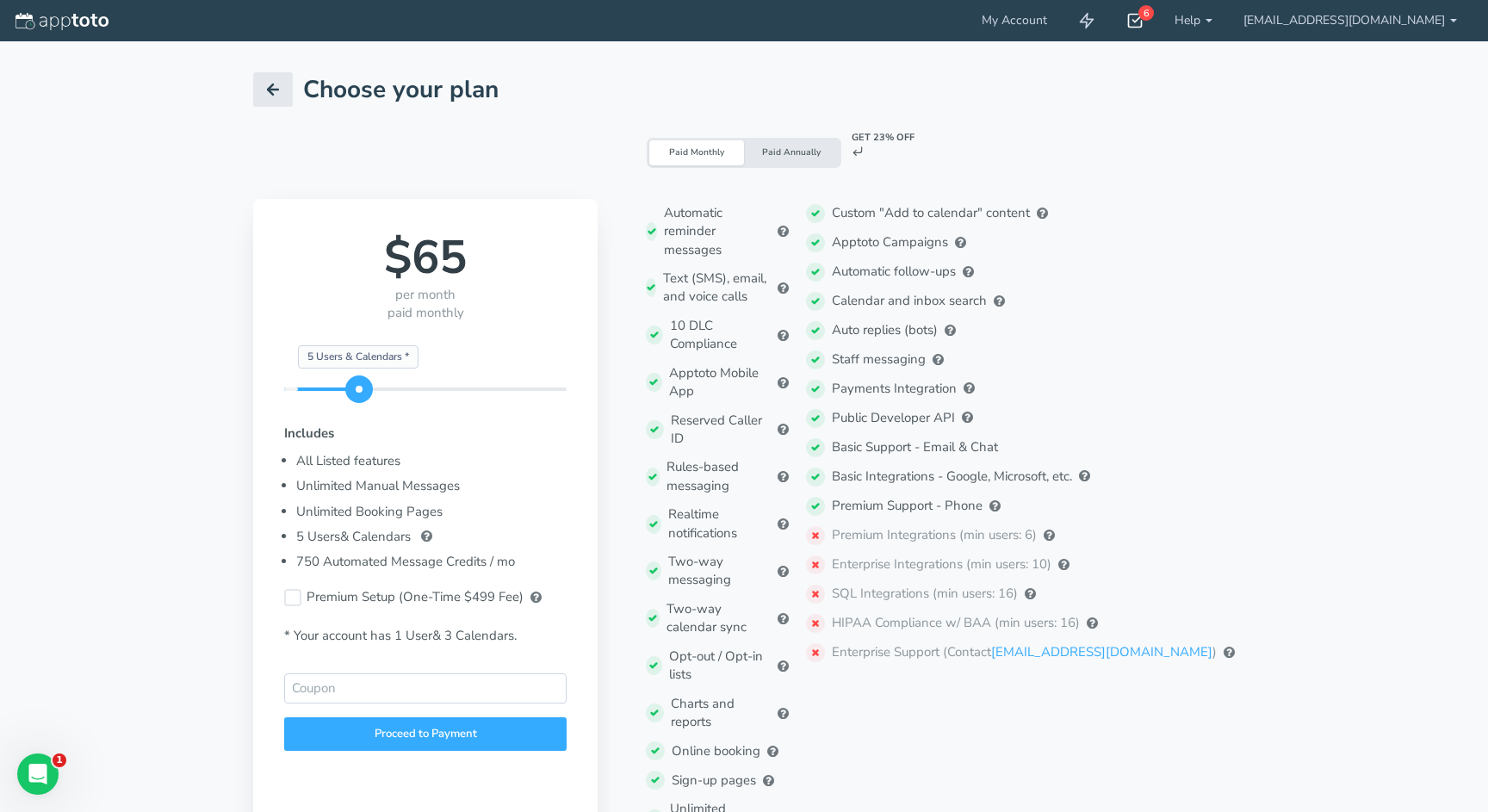
click at [1143, 22] on use at bounding box center [1135, 21] width 13 height 13
click at [31, 31] on div at bounding box center [94, 20] width 189 height 41
click at [81, 10] on link at bounding box center [62, 21] width 93 height 21
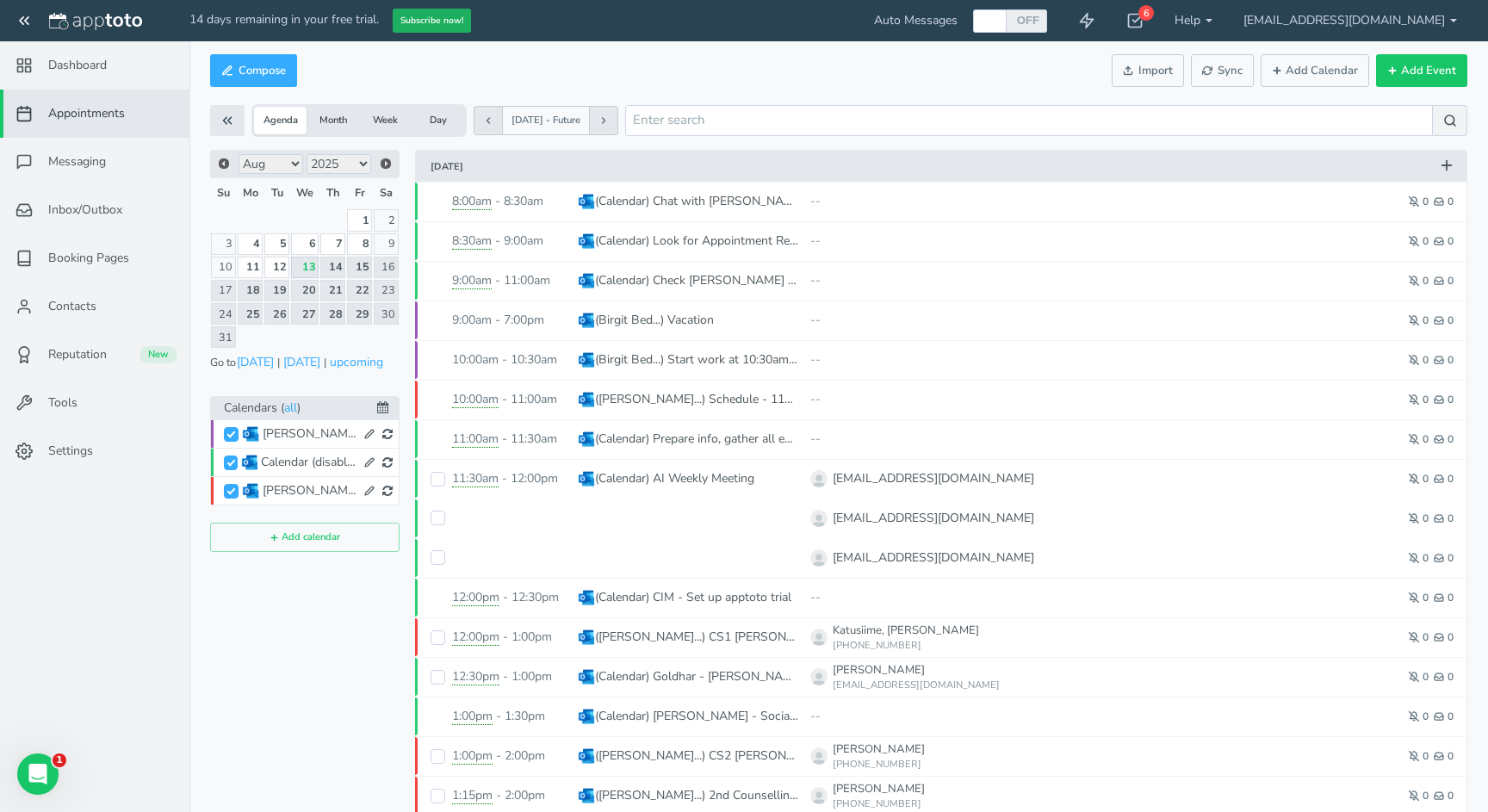
click at [422, 32] on button "Subscribe now!" at bounding box center [432, 21] width 78 height 25
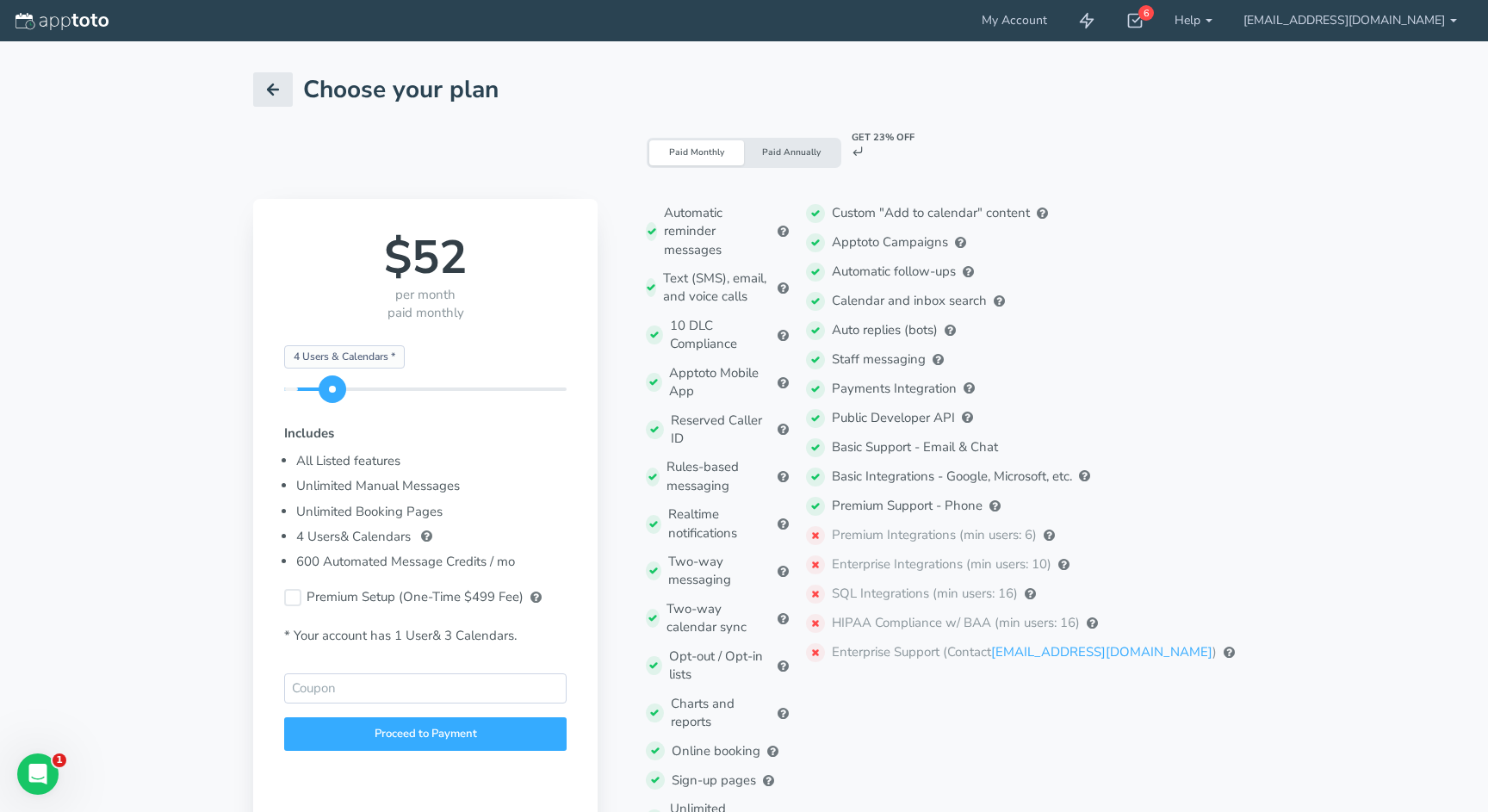
click at [325, 388] on div "Starting Plan * 25 Users & Calendars * 4 Users & Calendars *" at bounding box center [425, 390] width 282 height 4
click at [360, 388] on div "Starting Plan * 25 Users & Calendars * 5 Users & Calendars *" at bounding box center [425, 390] width 282 height 4
drag, startPoint x: 352, startPoint y: 385, endPoint x: 334, endPoint y: 383, distance: 18.1
click at [334, 383] on span at bounding box center [332, 389] width 28 height 28
drag, startPoint x: 334, startPoint y: 383, endPoint x: 375, endPoint y: 418, distance: 53.9
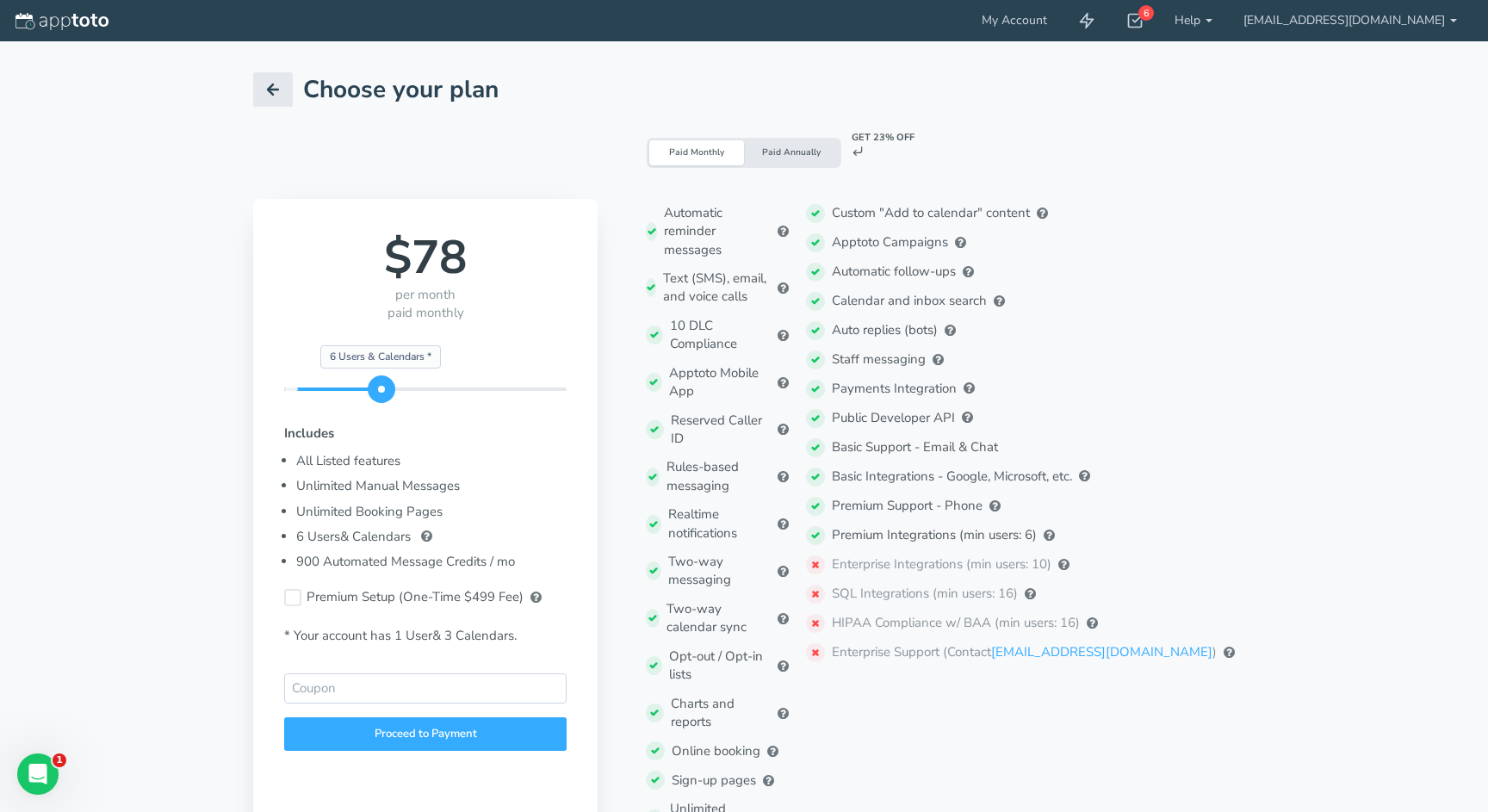
click at [375, 418] on div "$78 per month paid monthly Starting Plan * 25 Users & Calendars * 6 Users & Cal…" at bounding box center [425, 582] width 344 height 767
click at [370, 386] on span at bounding box center [358, 389] width 28 height 28
drag, startPoint x: 370, startPoint y: 386, endPoint x: 379, endPoint y: 386, distance: 9.0
click at [379, 386] on span at bounding box center [381, 389] width 28 height 28
drag, startPoint x: 406, startPoint y: 262, endPoint x: 463, endPoint y: 242, distance: 60.4
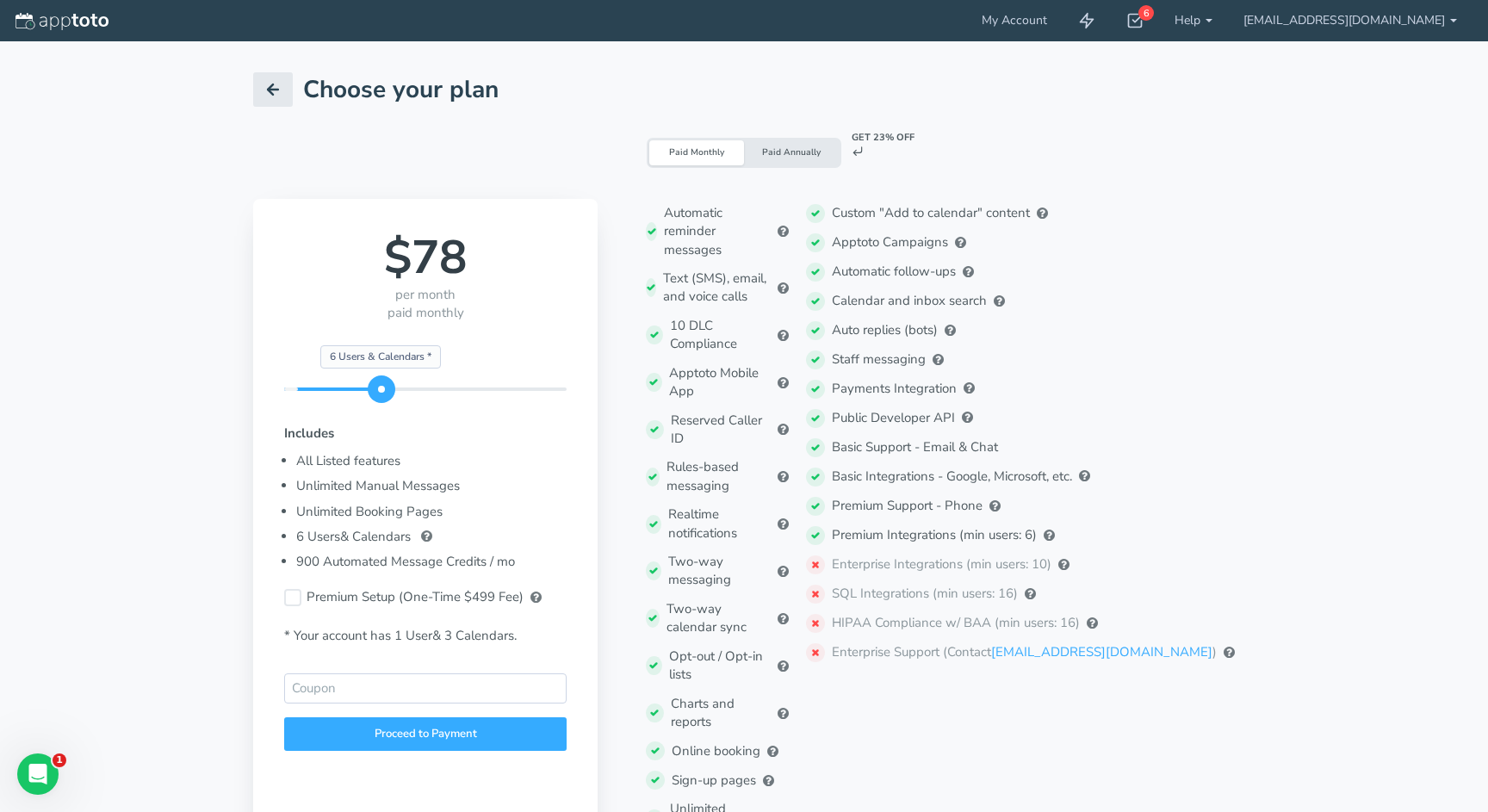
click at [463, 243] on div "$78" at bounding box center [425, 258] width 282 height 56
click at [65, 19] on img at bounding box center [62, 22] width 93 height 17
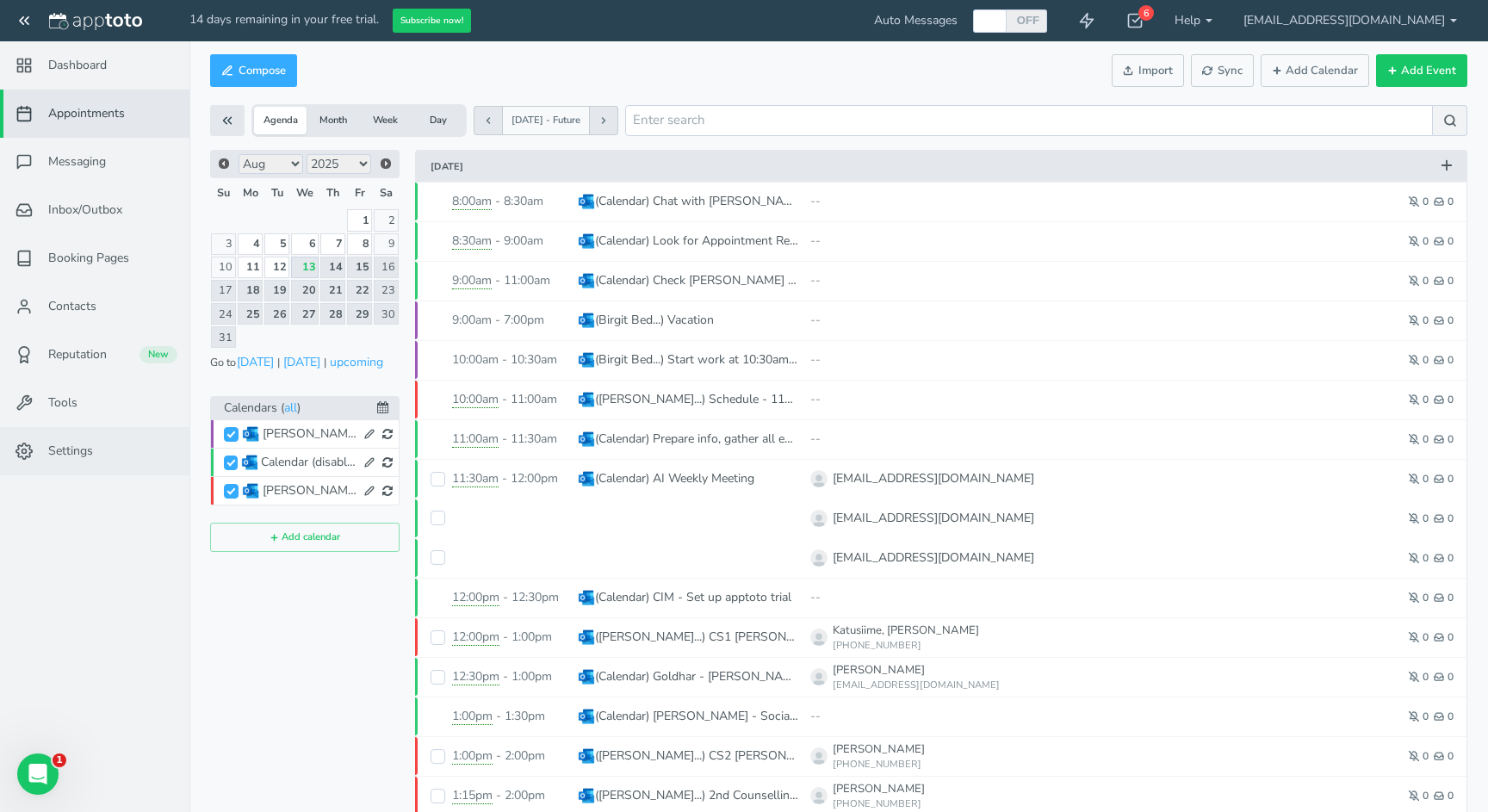
click at [47, 462] on link "Settings" at bounding box center [94, 451] width 189 height 48
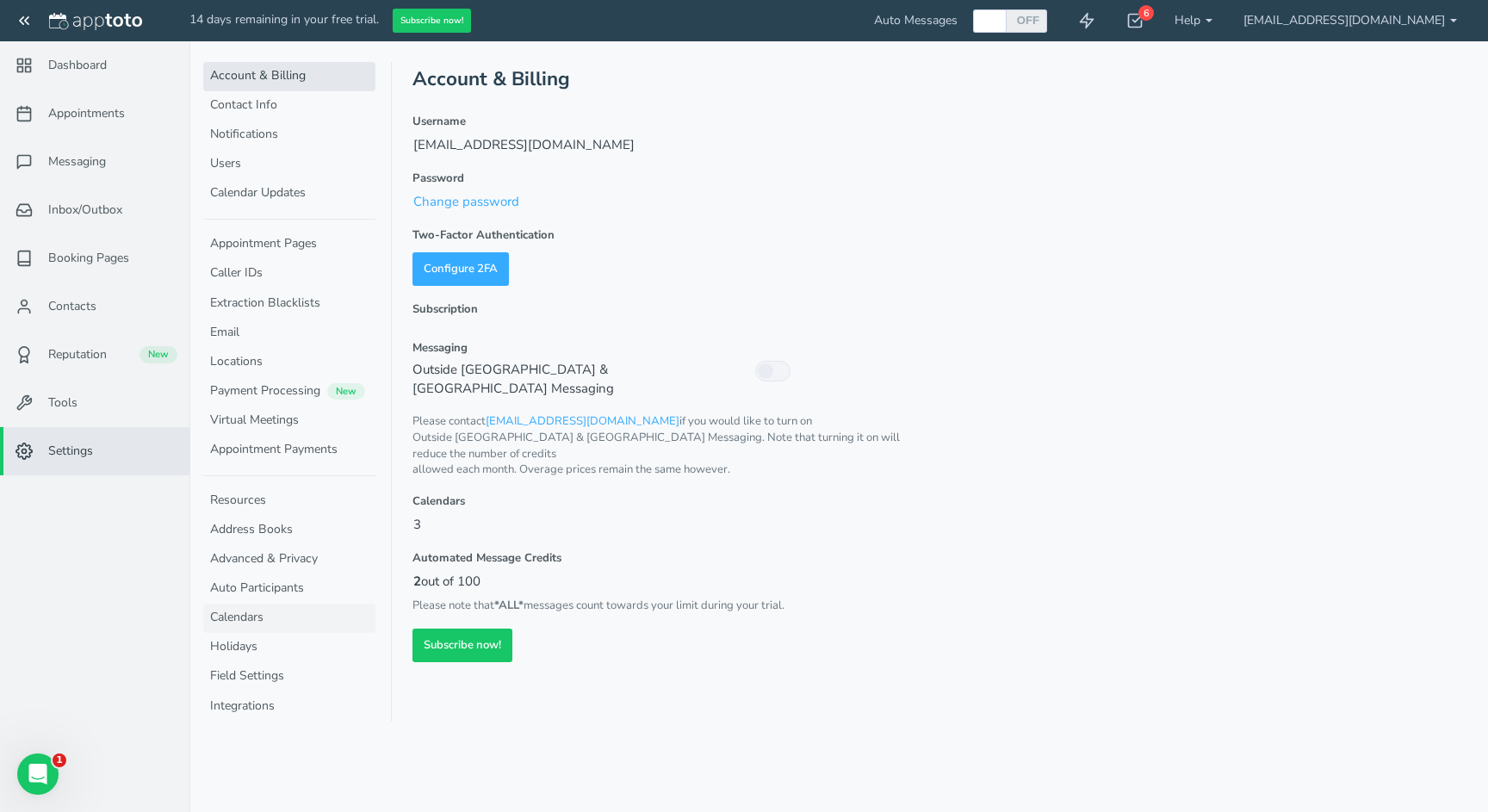
click at [222, 617] on link "Calendars" at bounding box center [289, 618] width 172 height 29
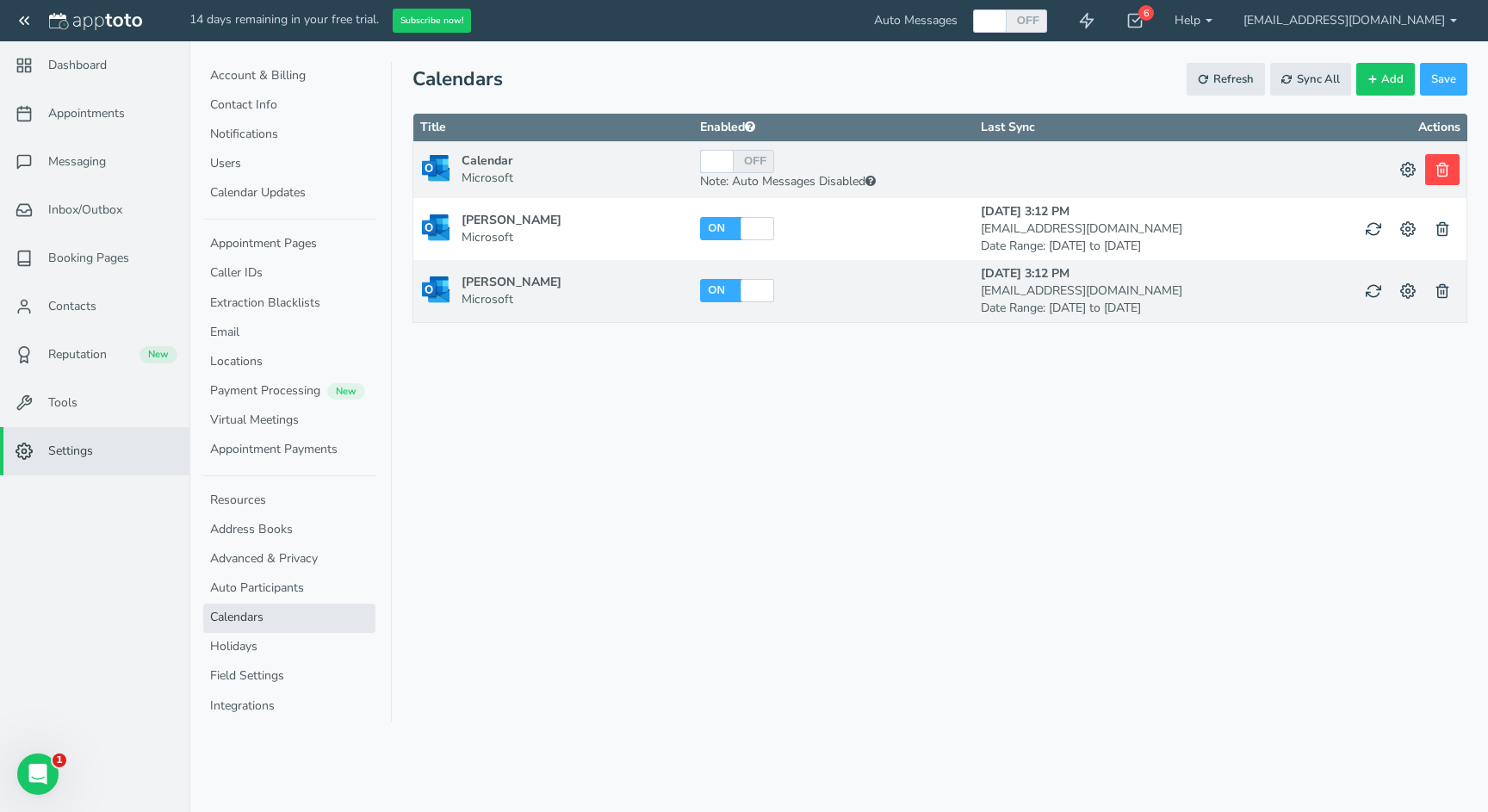
click at [1447, 165] on icon at bounding box center [1442, 169] width 15 height 15
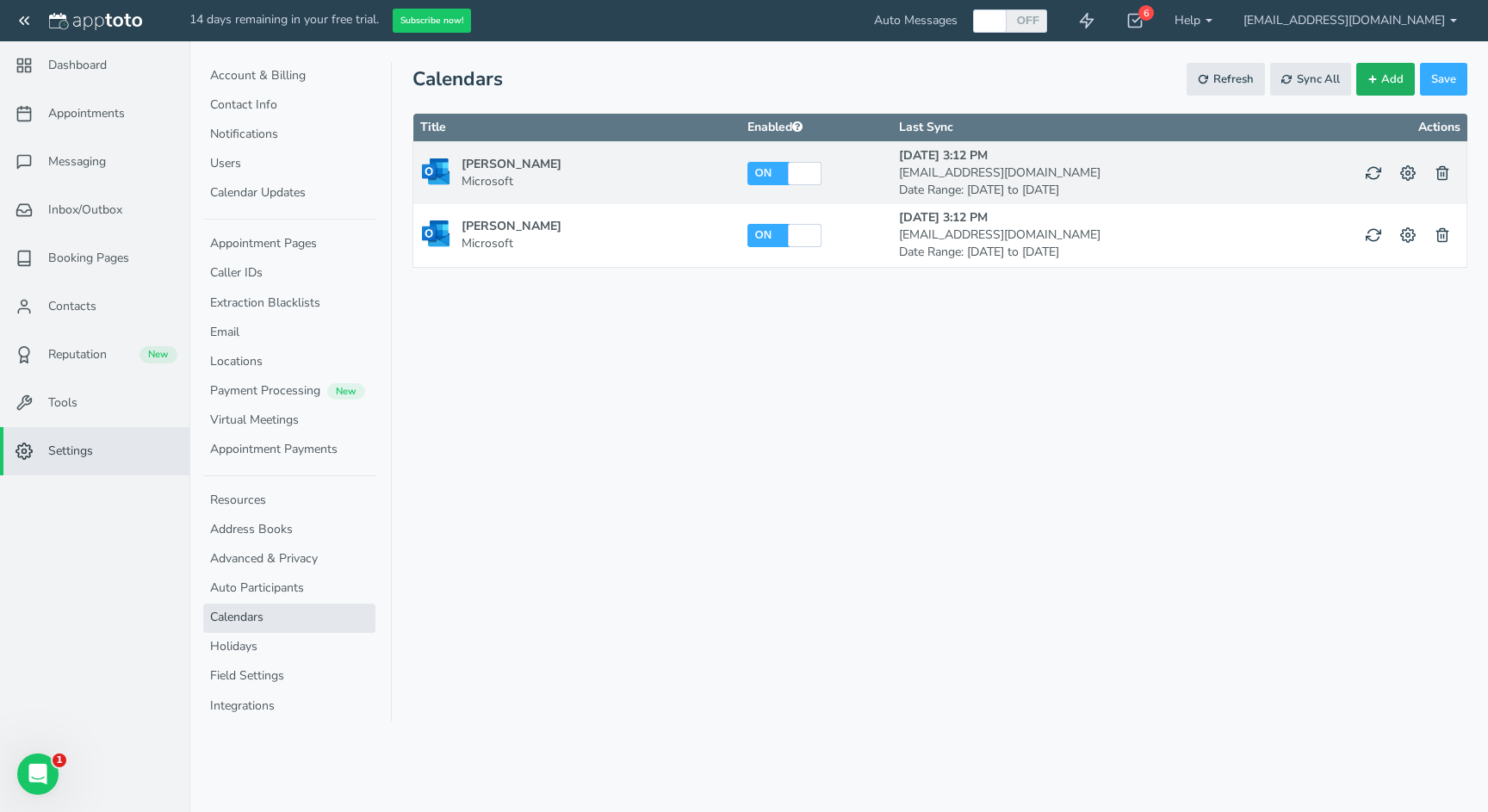
click at [1390, 78] on span "Add" at bounding box center [1393, 79] width 23 height 16
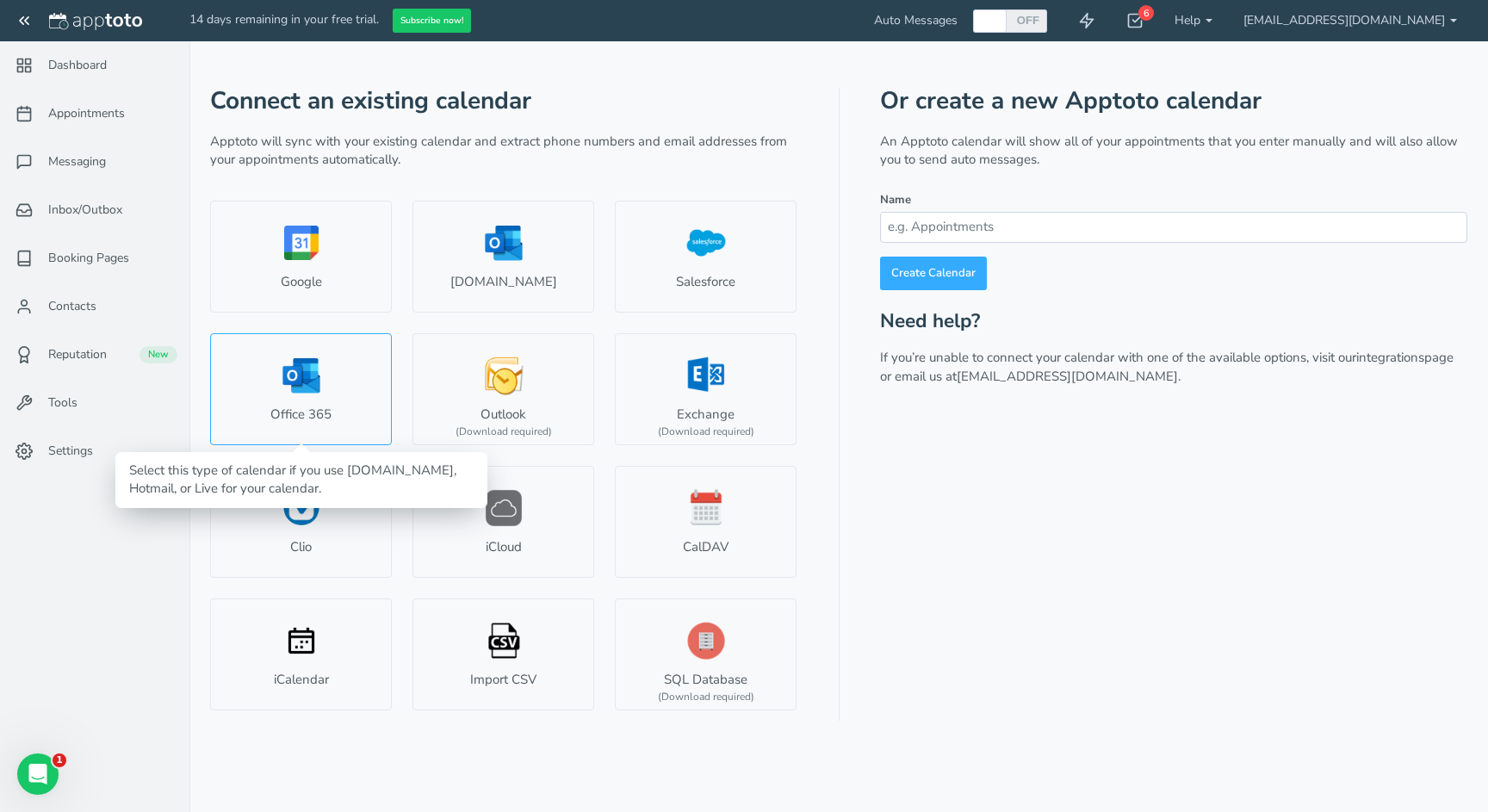
click at [289, 379] on link "Office 365" at bounding box center [300, 390] width 182 height 112
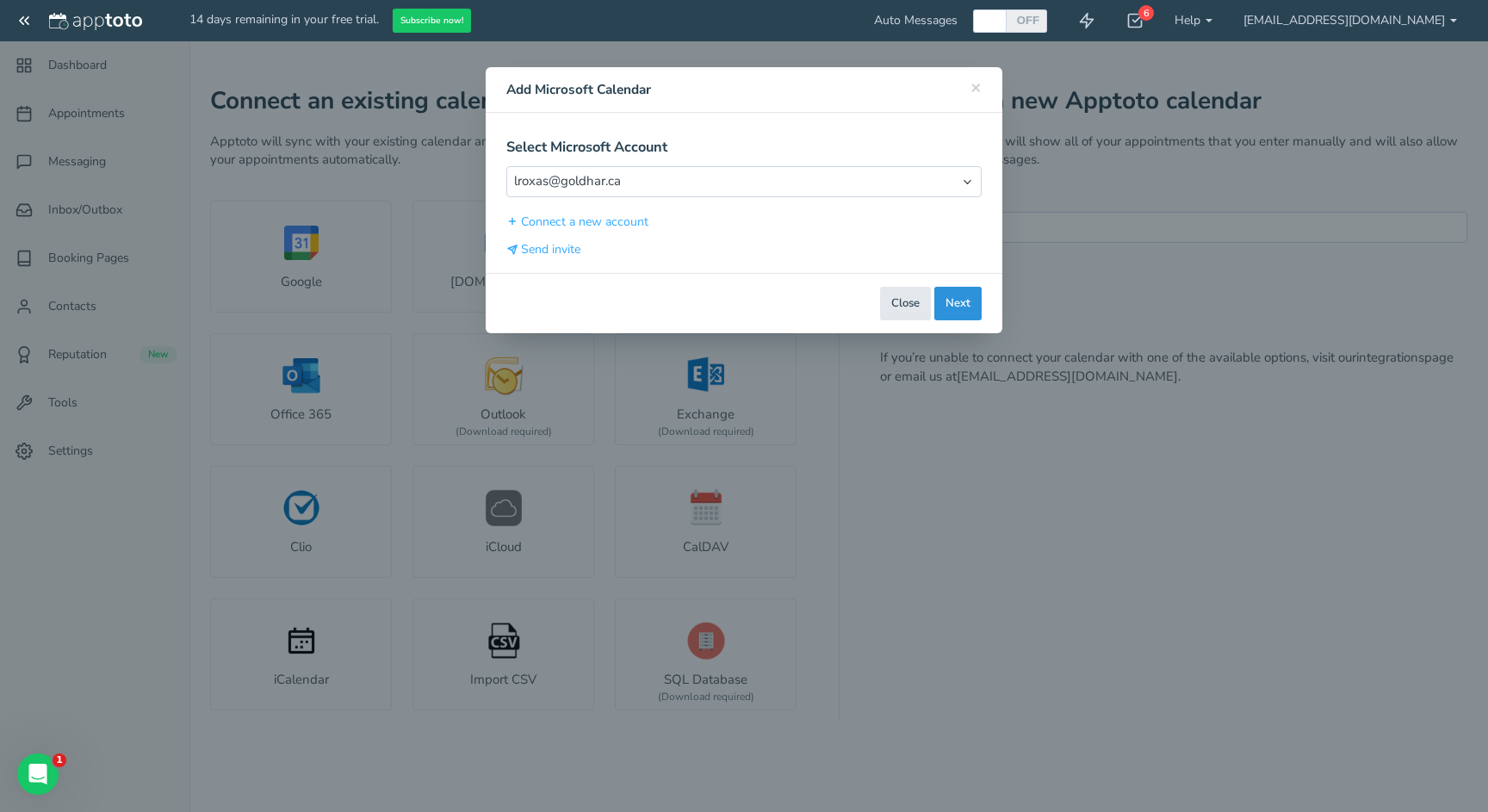
click at [963, 304] on button "Next" at bounding box center [958, 303] width 48 height 33
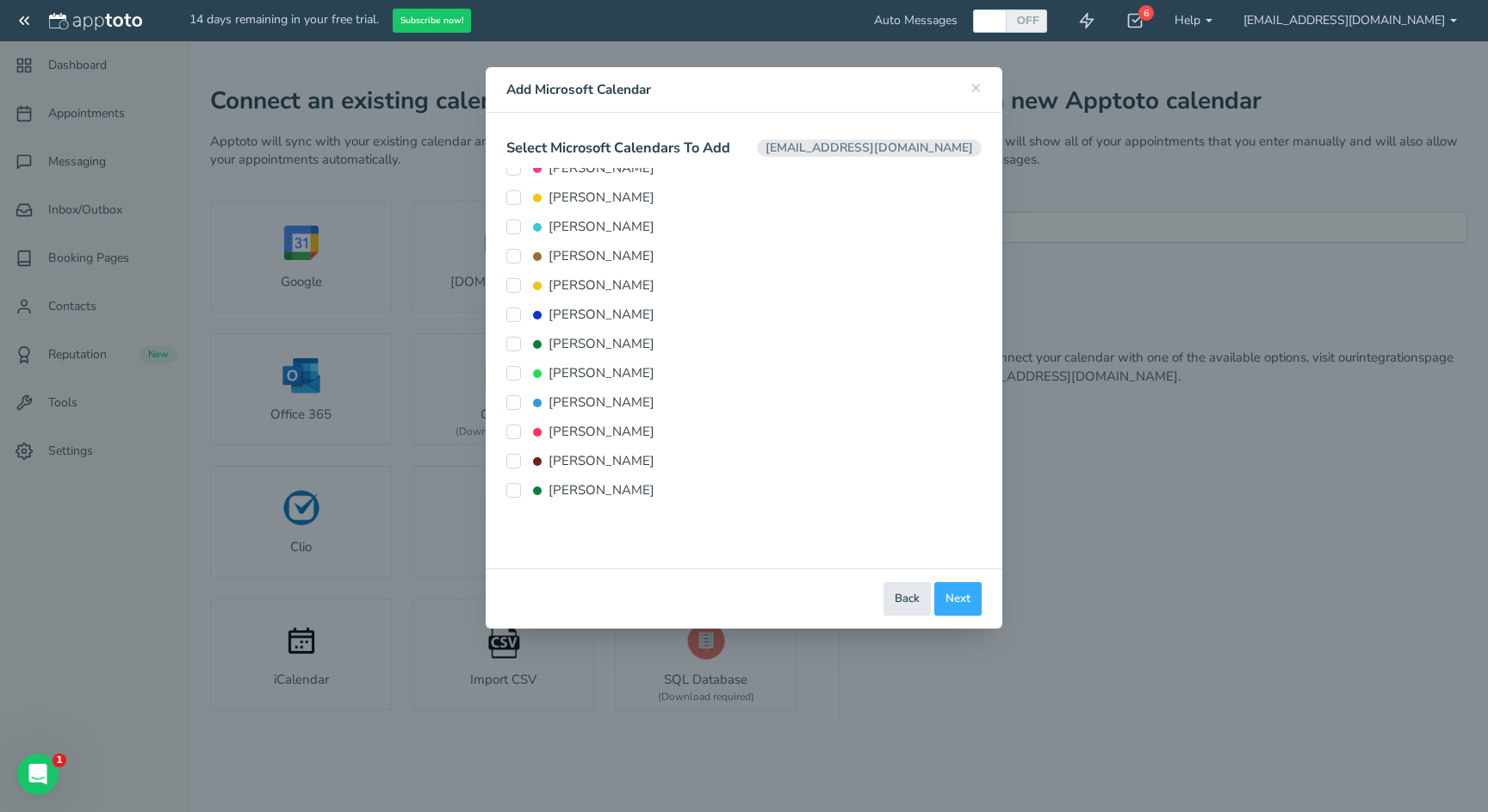
scroll to position [219, 0]
click at [907, 585] on button "Back" at bounding box center [907, 598] width 48 height 33
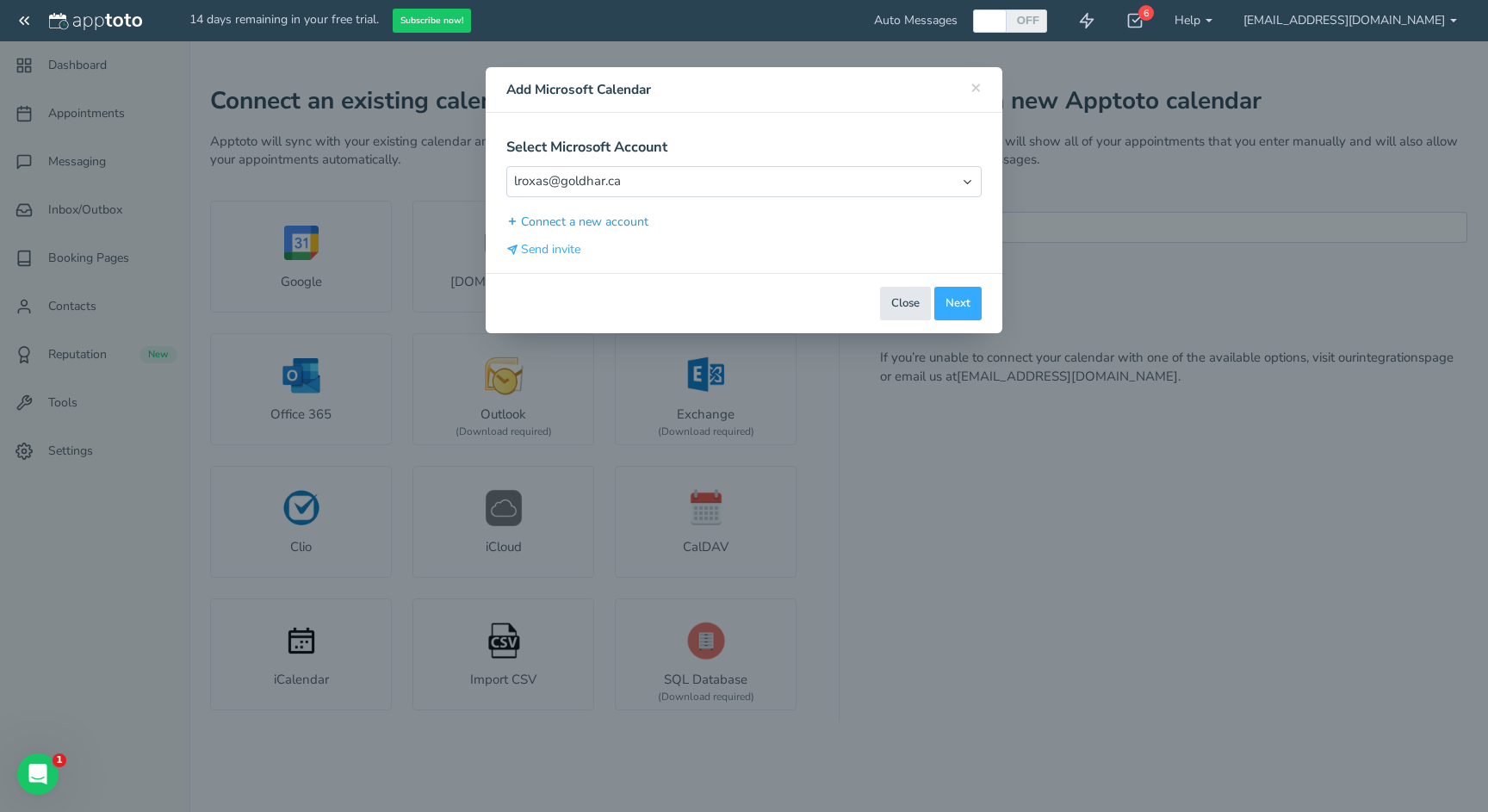
click at [589, 220] on button "Connect a new account" at bounding box center [578, 222] width 143 height 18
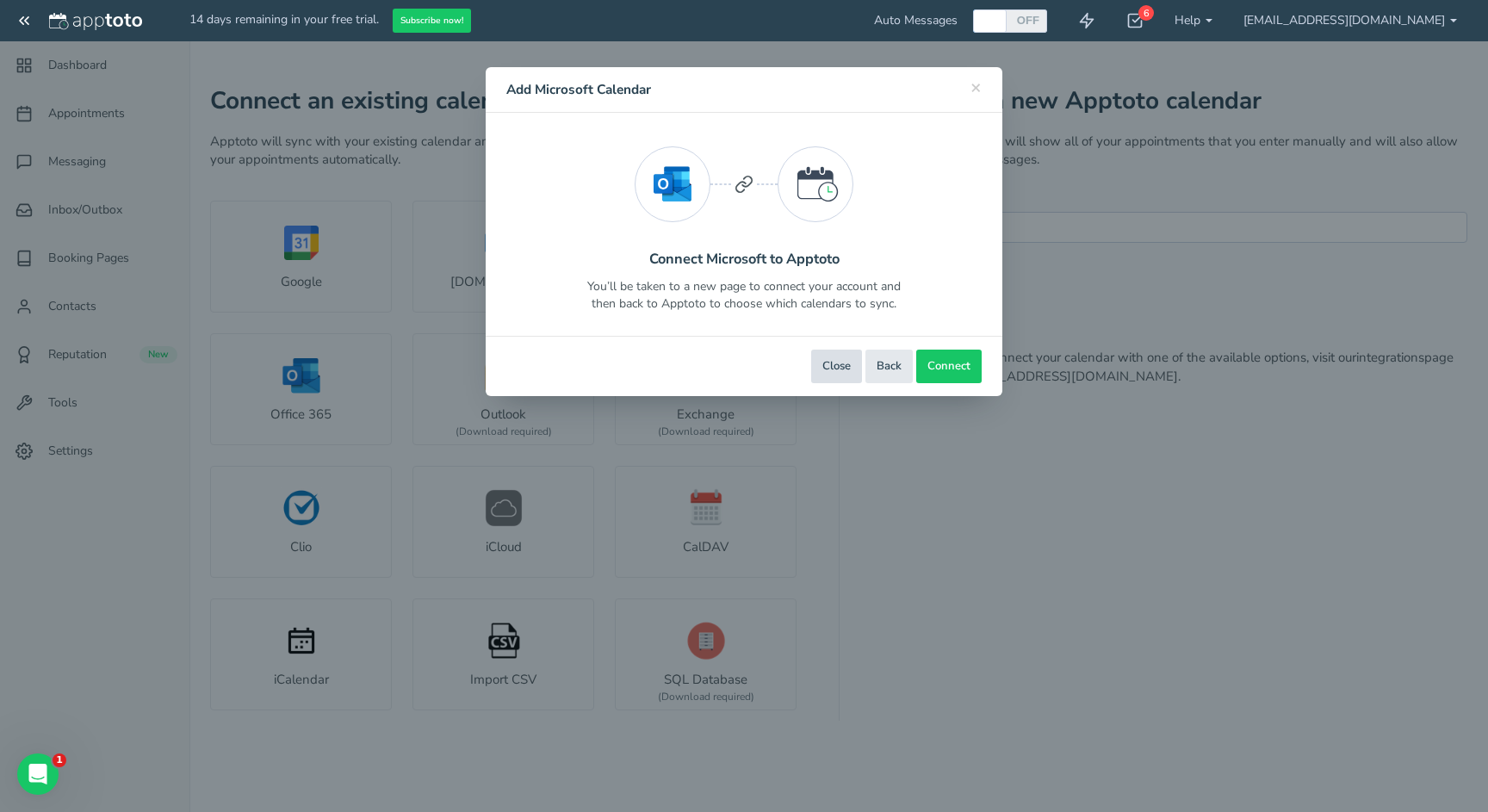
click at [822, 358] on button "Close" at bounding box center [836, 366] width 50 height 33
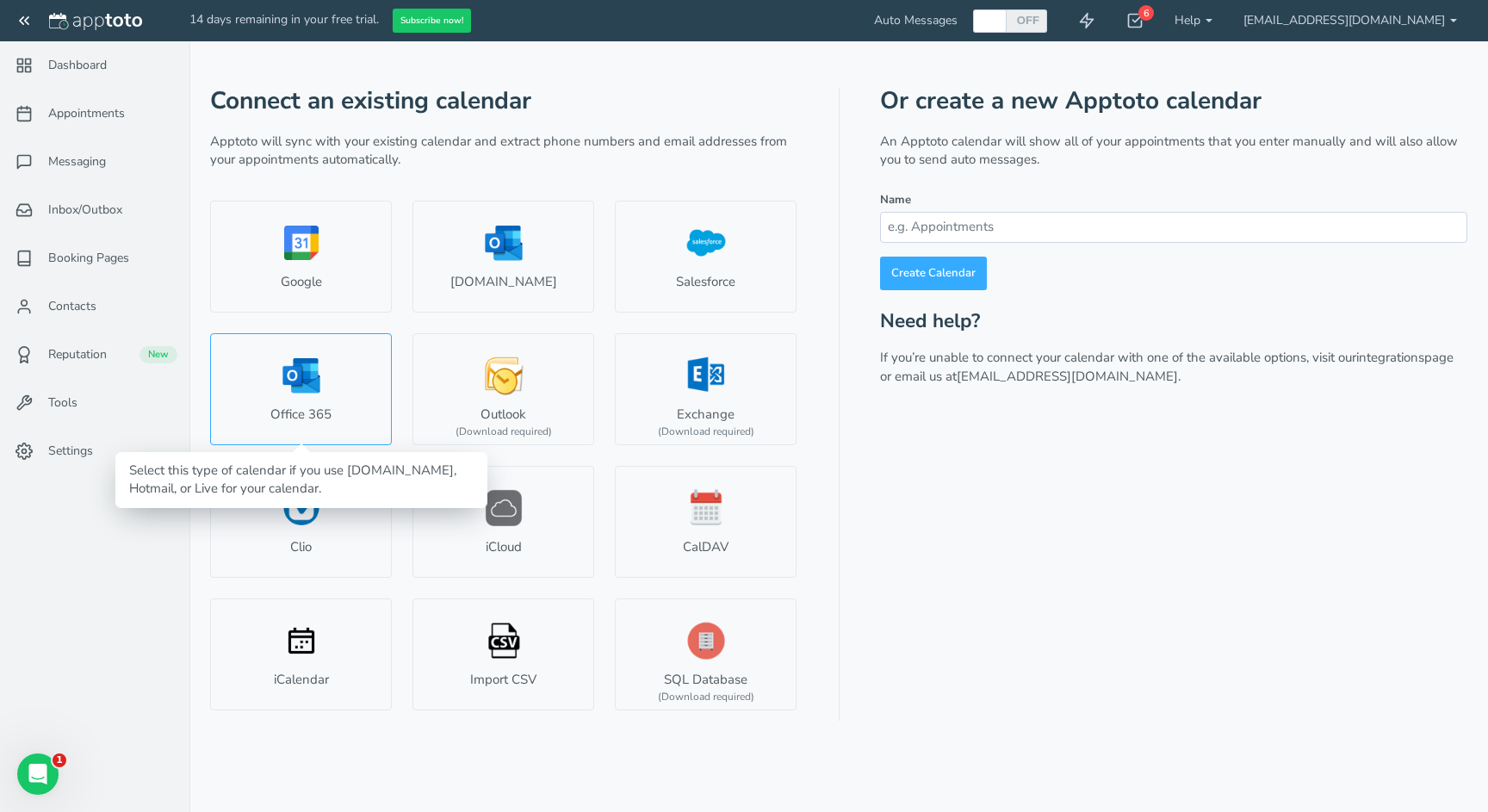
click at [328, 413] on link "Office 365" at bounding box center [300, 390] width 182 height 112
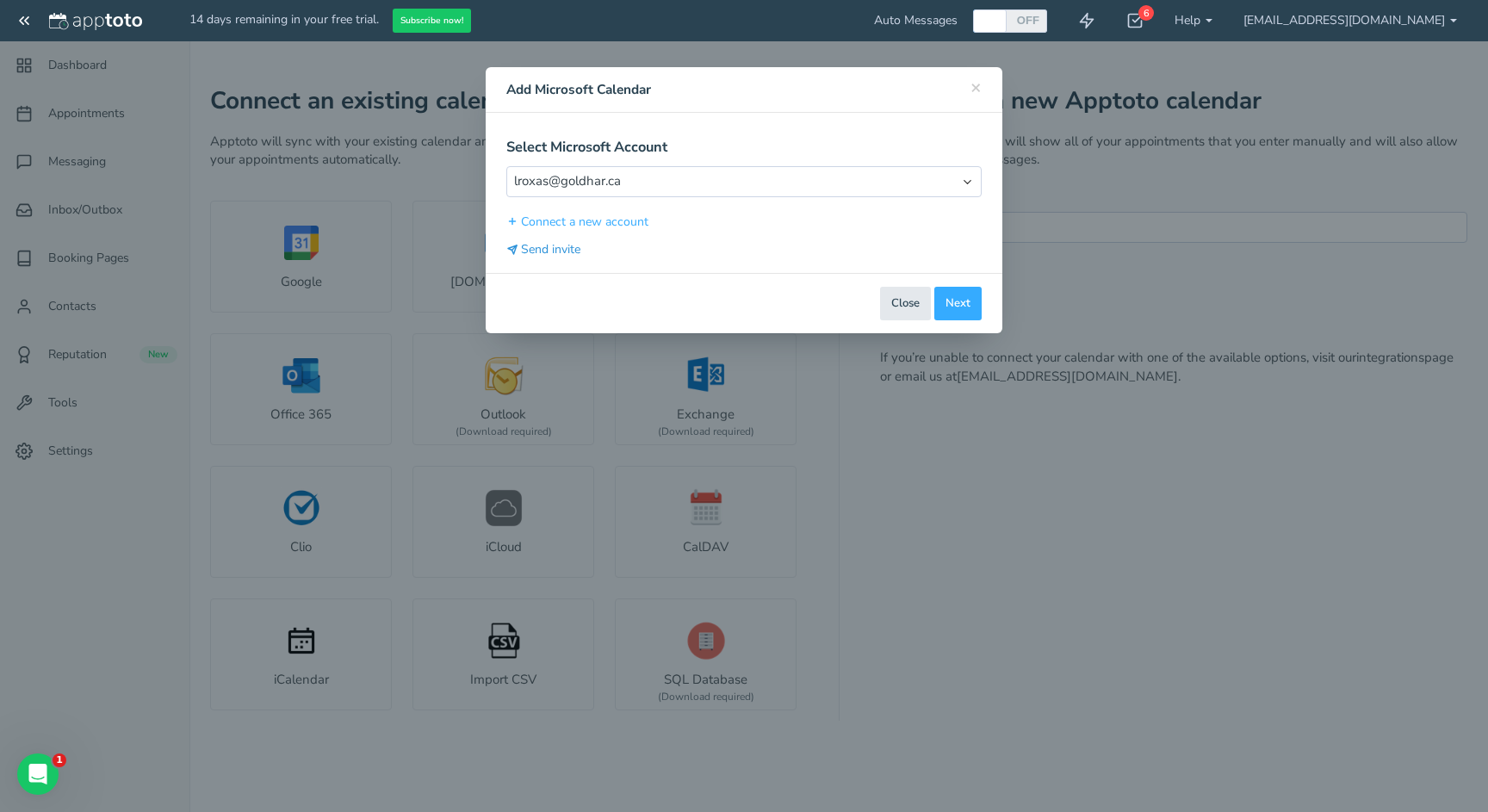
click at [562, 249] on button "Send invite" at bounding box center [544, 249] width 75 height 18
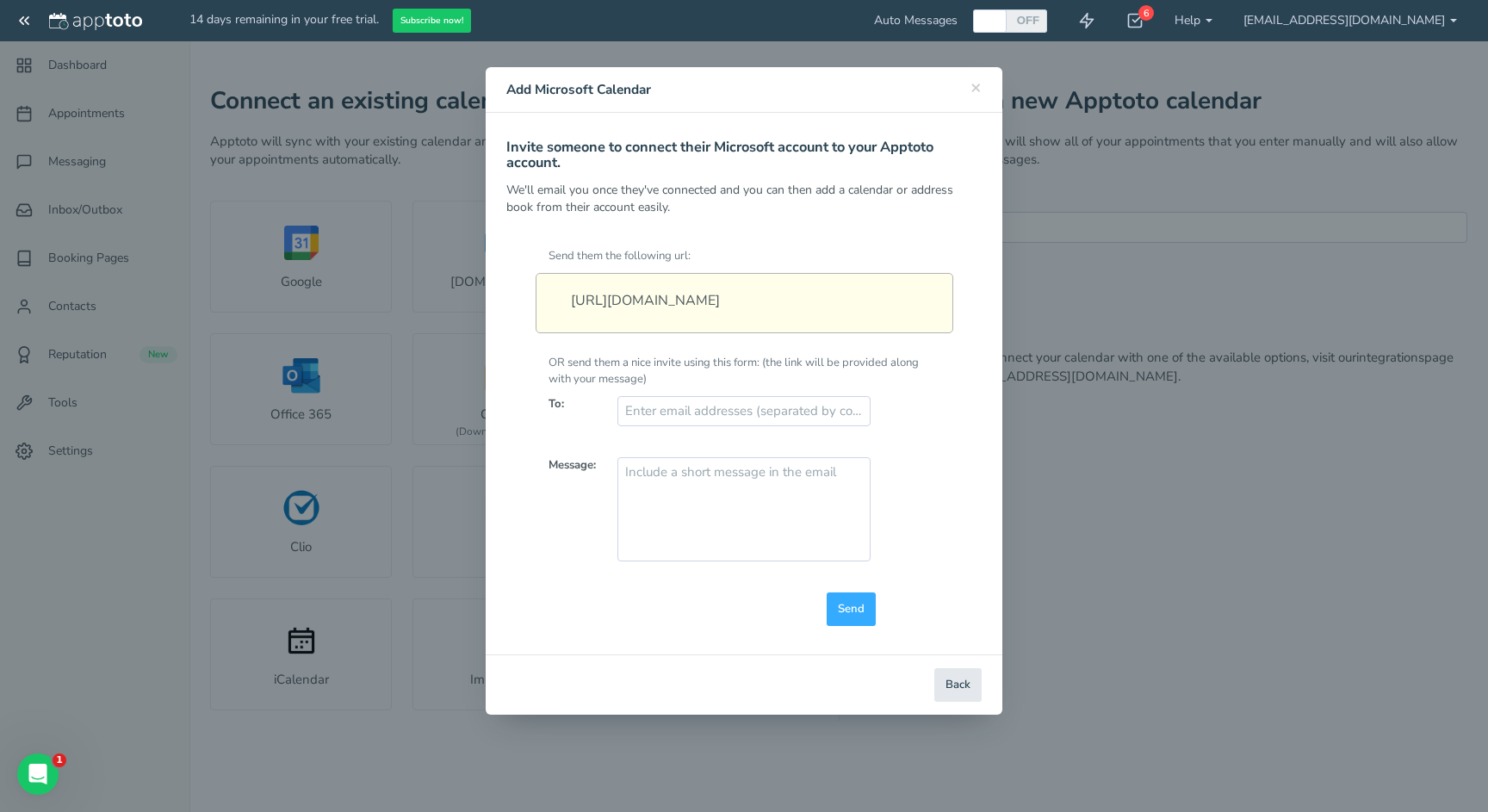
drag, startPoint x: 571, startPoint y: 294, endPoint x: 927, endPoint y: 312, distance: 356.5
click at [927, 313] on div "https://www.apptoto.com/oauth2/ask_to_add?for_user_id=EWQDPPpQYA&type=microsoft…" at bounding box center [744, 302] width 417 height 60
copy div "https://www.apptoto.com/oauth2/ask_to_add?for_user_id=EWQDPPpQYA&type=microsoft…"
click at [1269, 425] on div "× Close Add Microsoft Calendar Select Microsoft Account Select Account lroxas@g…" at bounding box center [744, 406] width 1488 height 812
click at [420, 13] on div "× Close Add Microsoft Calendar Select Microsoft Account Select Account lroxas@g…" at bounding box center [744, 406] width 1488 height 812
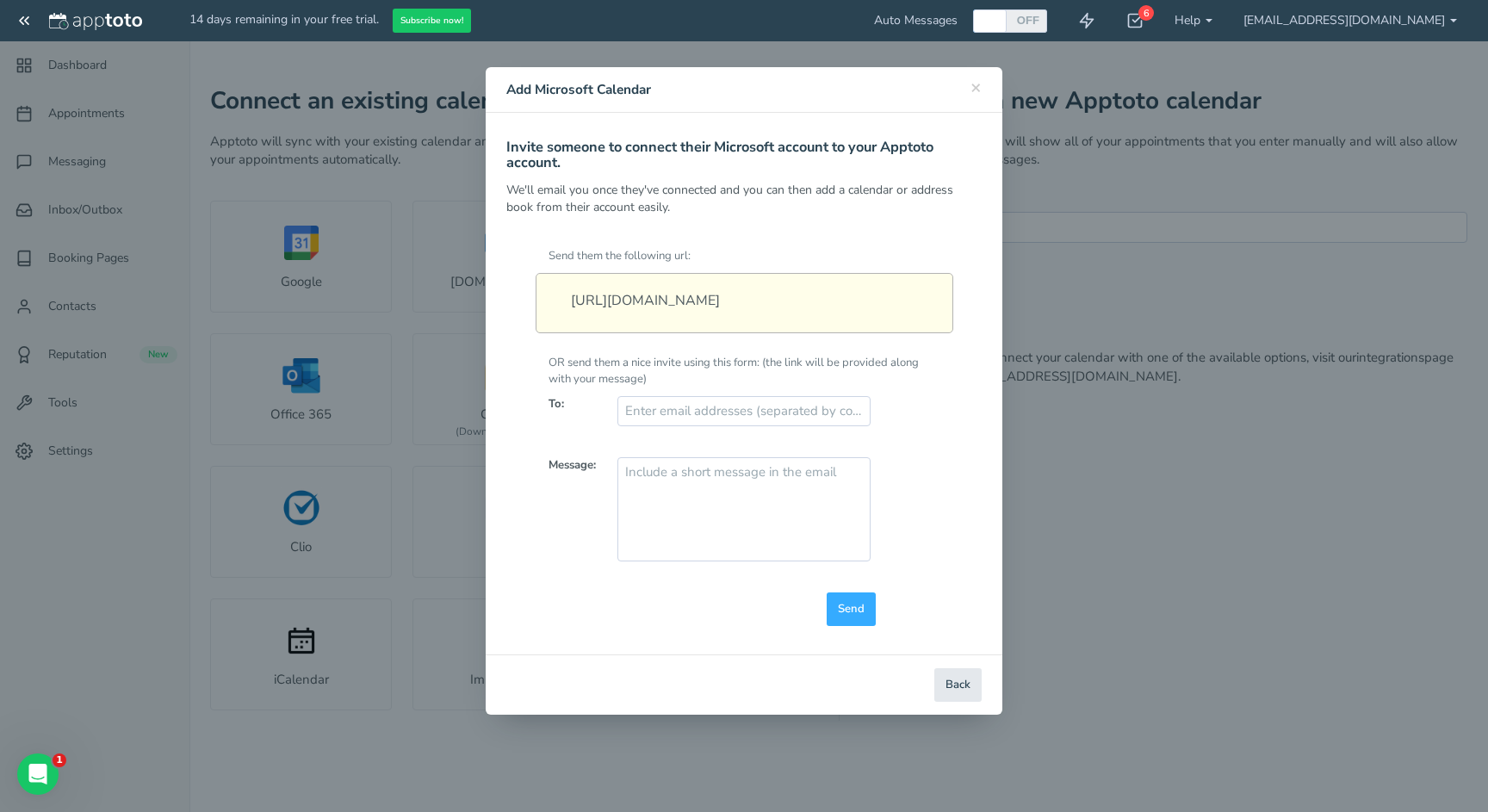
click at [421, 26] on div "× Close Add Microsoft Calendar Select Microsoft Account Select Account lroxas@g…" at bounding box center [744, 406] width 1488 height 812
click at [980, 87] on span "×" at bounding box center [976, 87] width 11 height 24
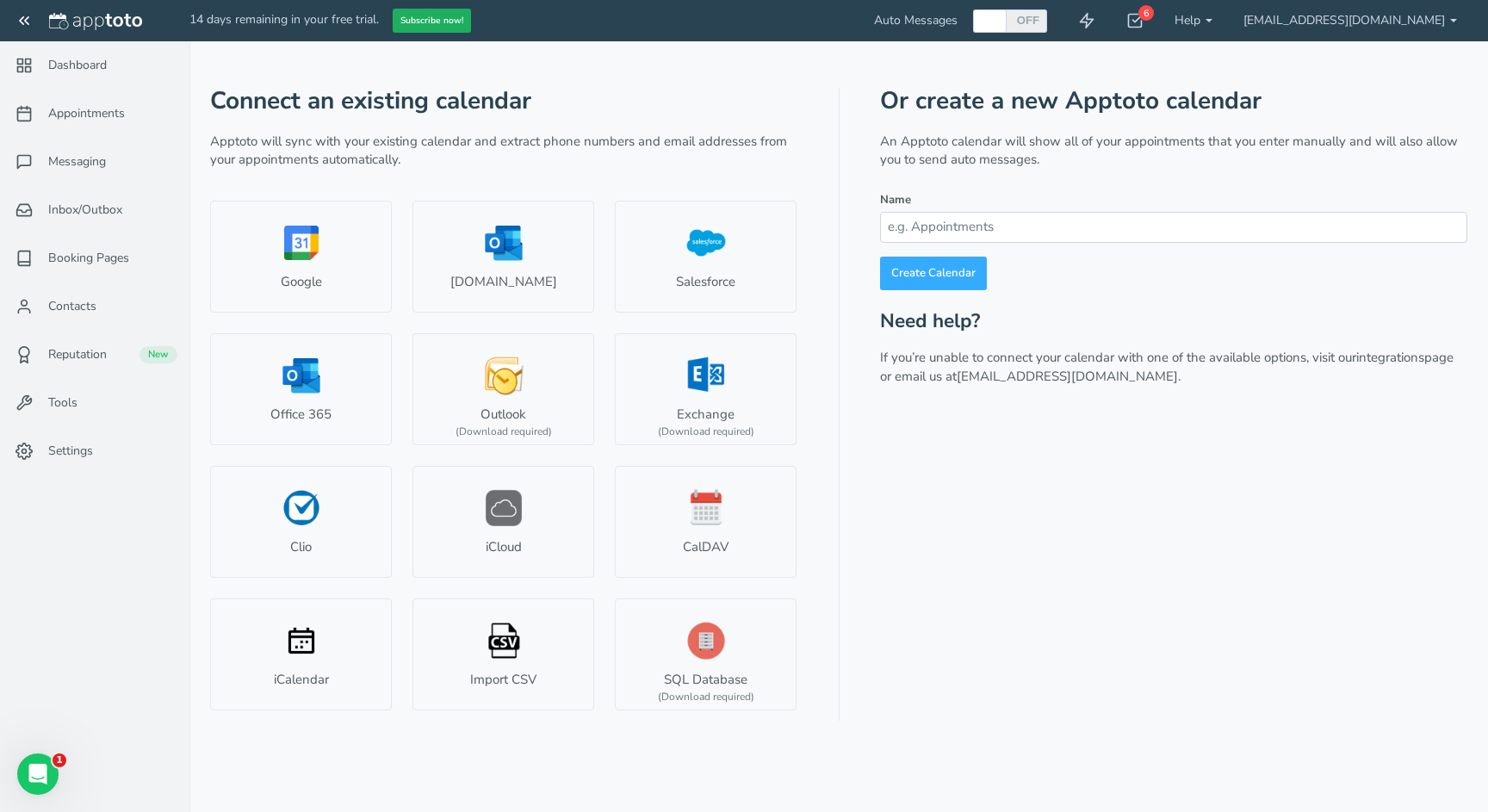
click at [424, 25] on button "Subscribe now!" at bounding box center [432, 21] width 78 height 25
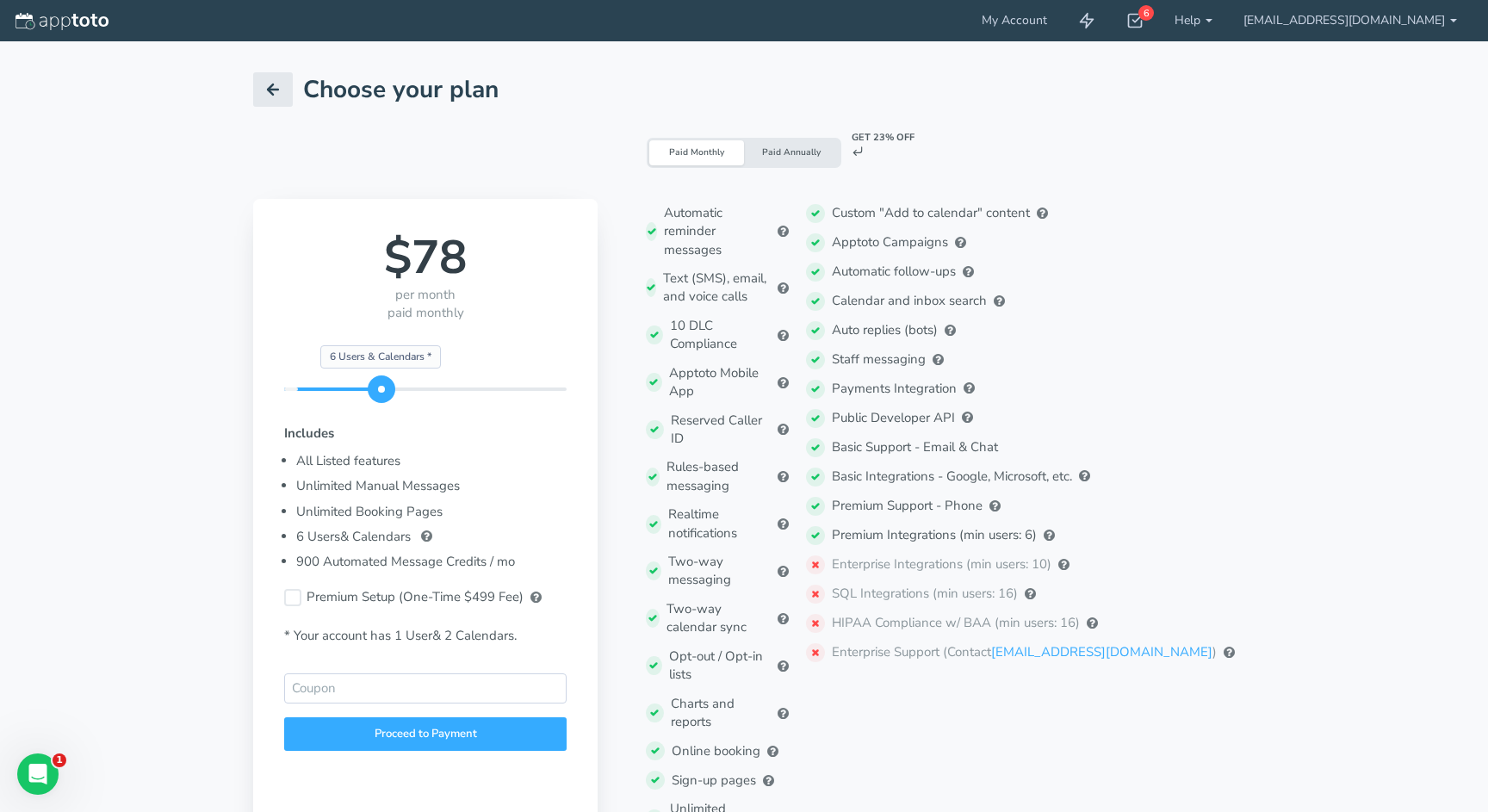
click at [106, 28] on img at bounding box center [62, 22] width 93 height 17
